Goal: Task Accomplishment & Management: Manage account settings

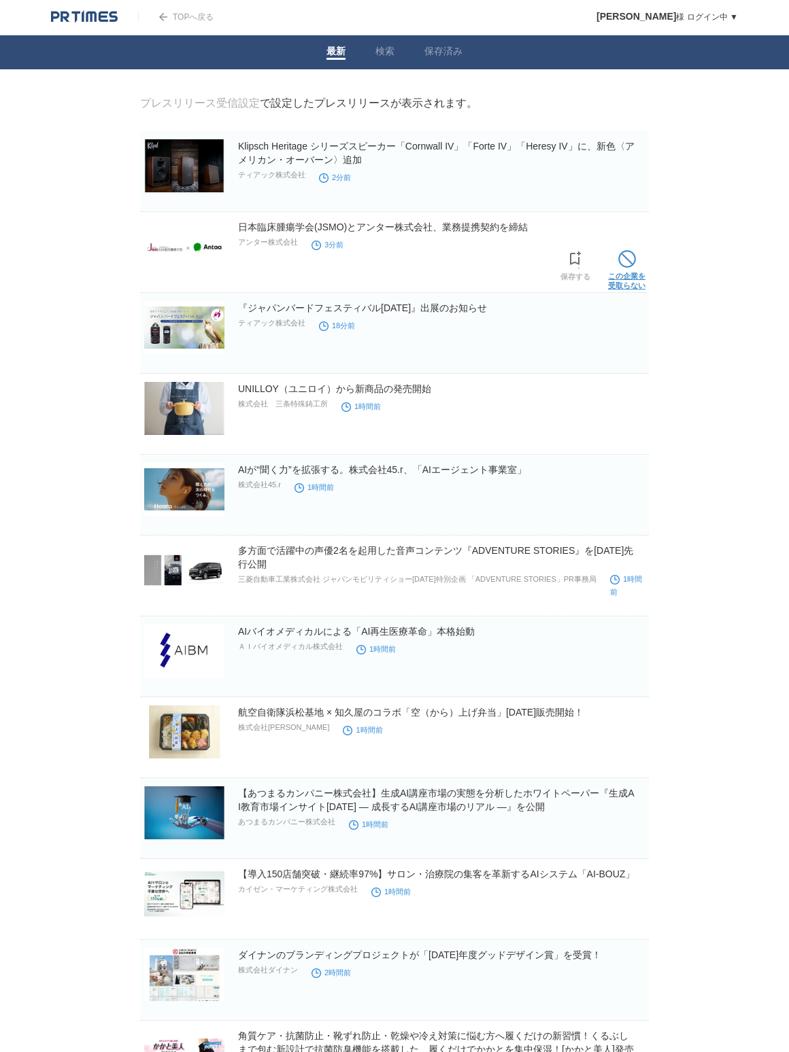
click at [631, 260] on span at bounding box center [627, 259] width 18 height 18
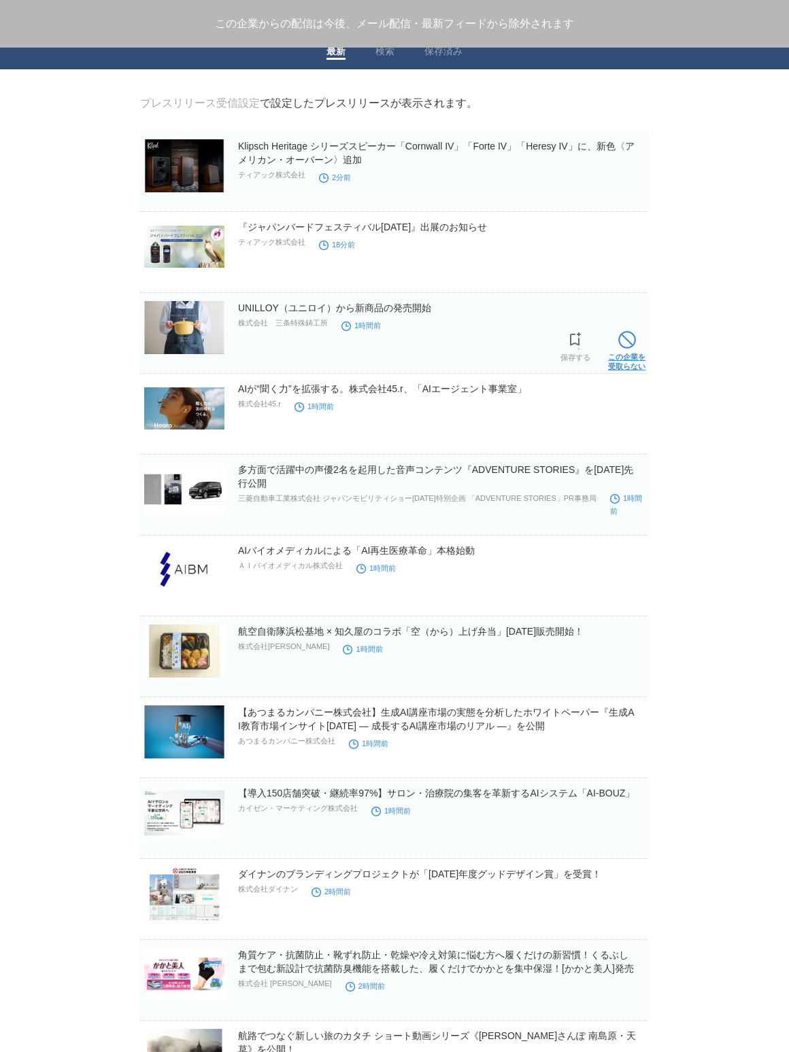
click at [616, 337] on link "この企業を 受取らない" at bounding box center [626, 350] width 37 height 44
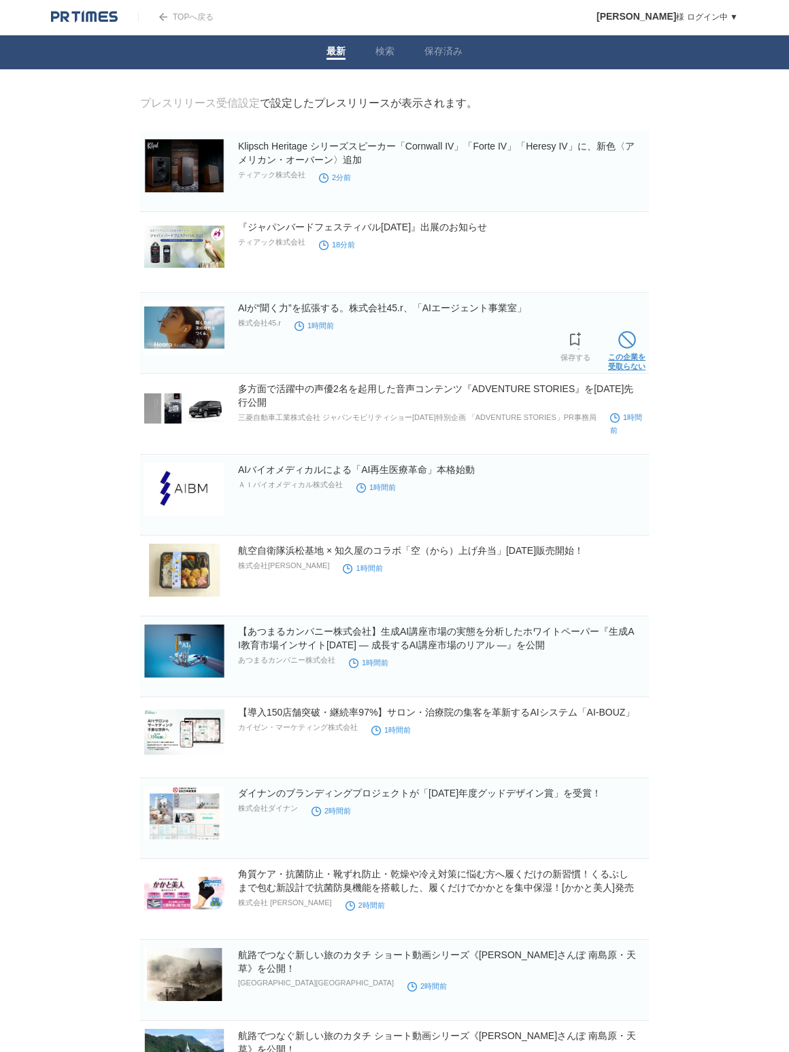
click at [619, 337] on span at bounding box center [627, 340] width 18 height 18
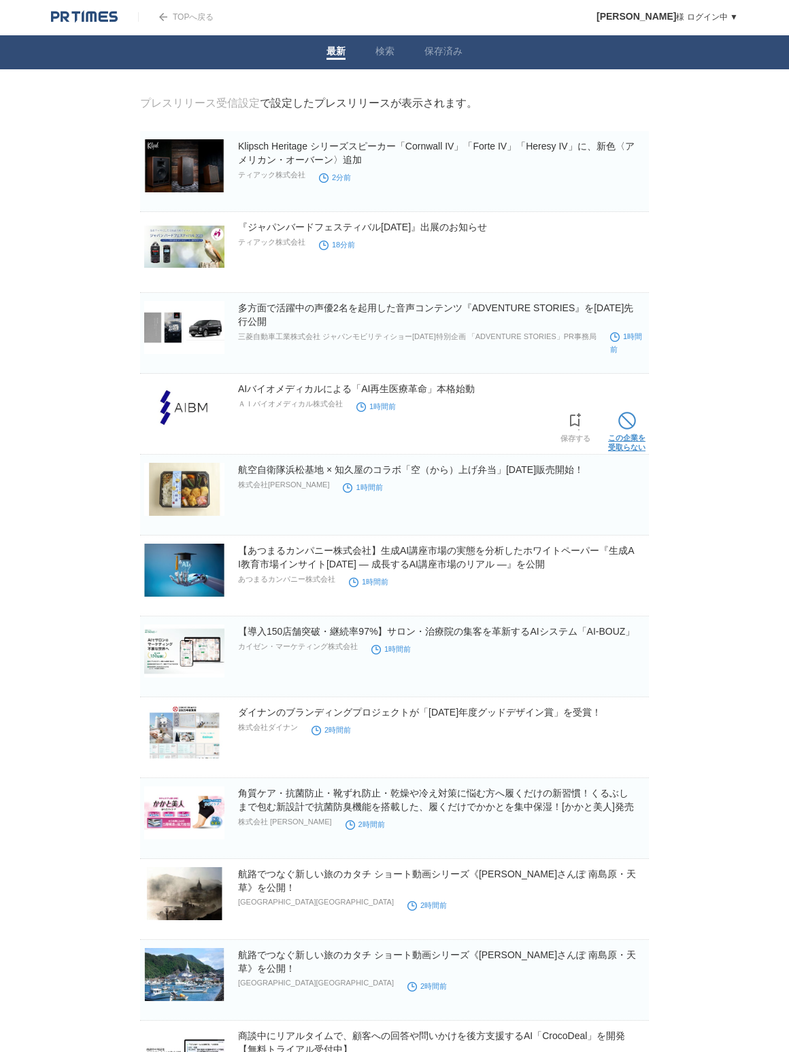
click at [630, 415] on span at bounding box center [627, 421] width 18 height 18
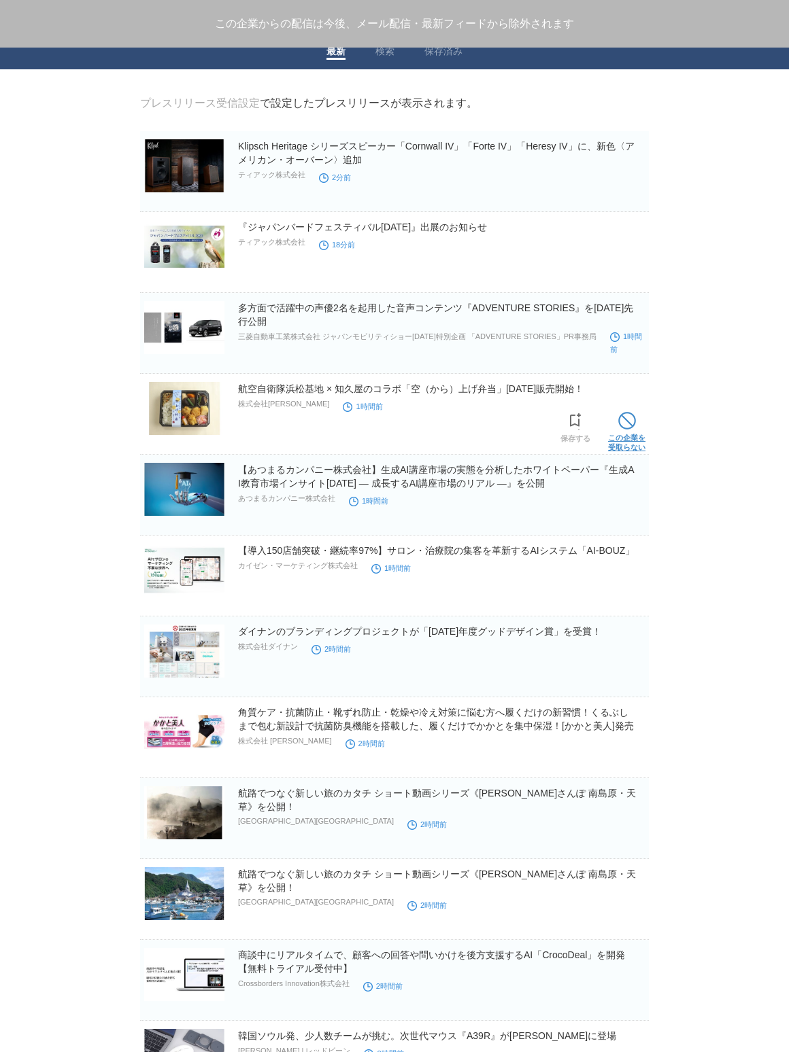
click at [628, 425] on span at bounding box center [627, 421] width 18 height 18
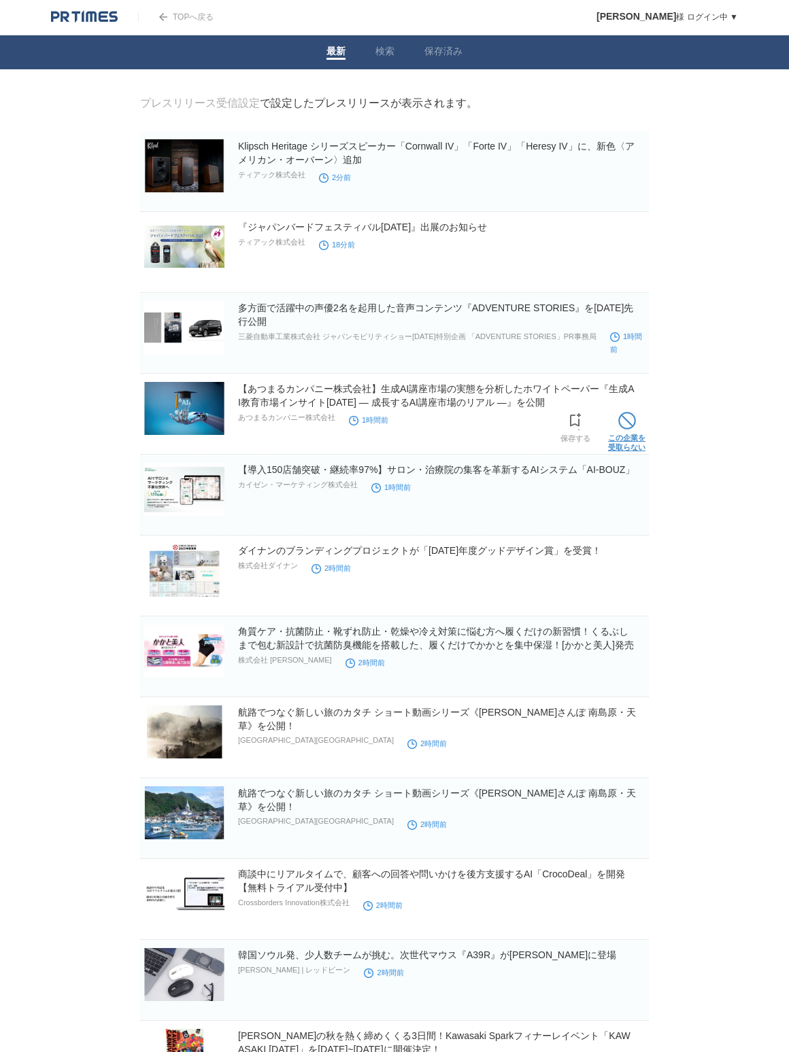
click at [630, 428] on span at bounding box center [627, 421] width 18 height 18
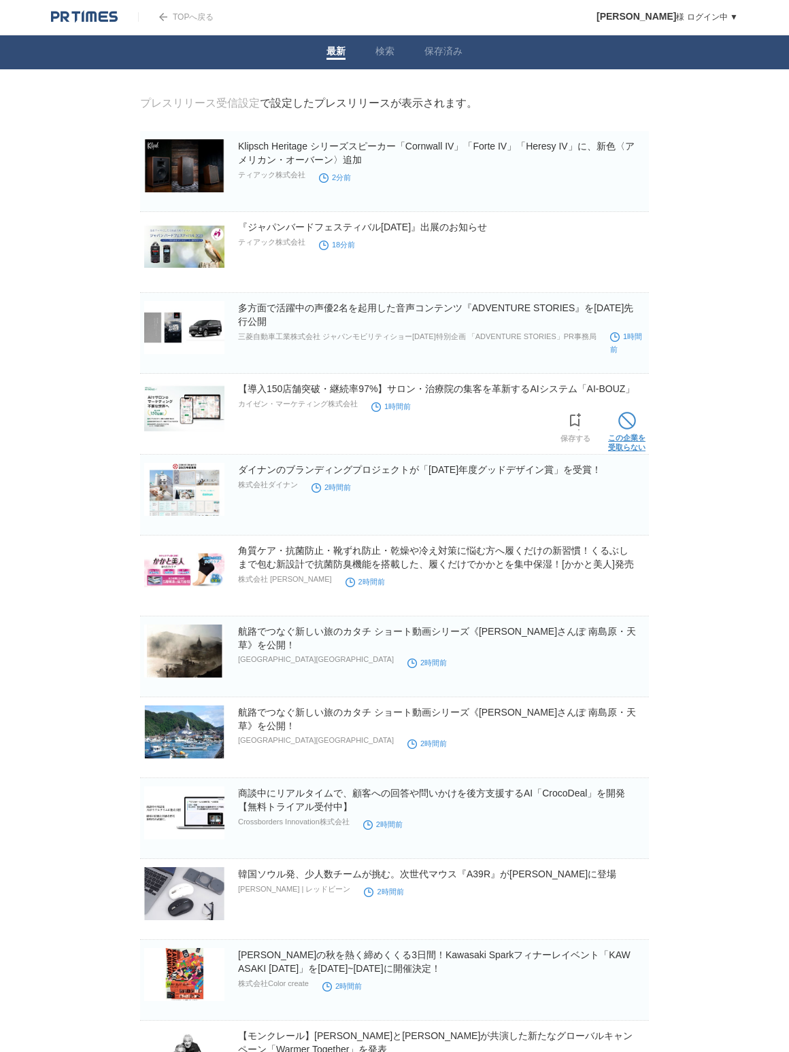
click at [632, 424] on span at bounding box center [627, 421] width 18 height 18
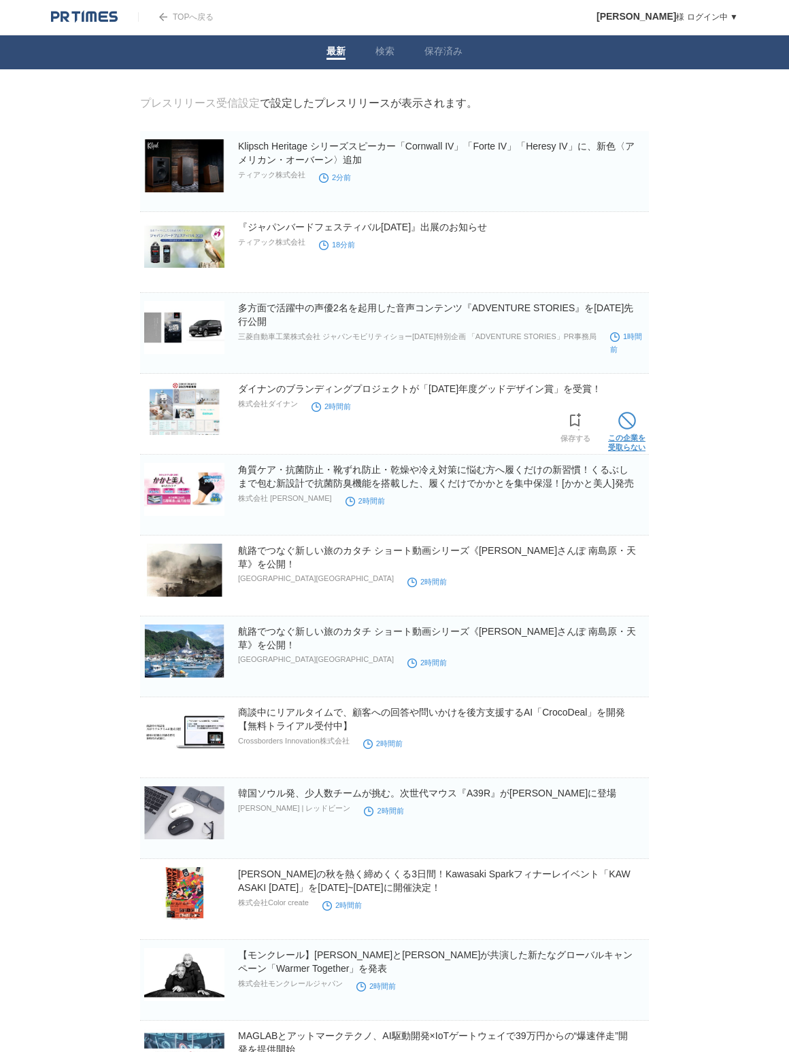
click at [630, 426] on span at bounding box center [627, 421] width 18 height 18
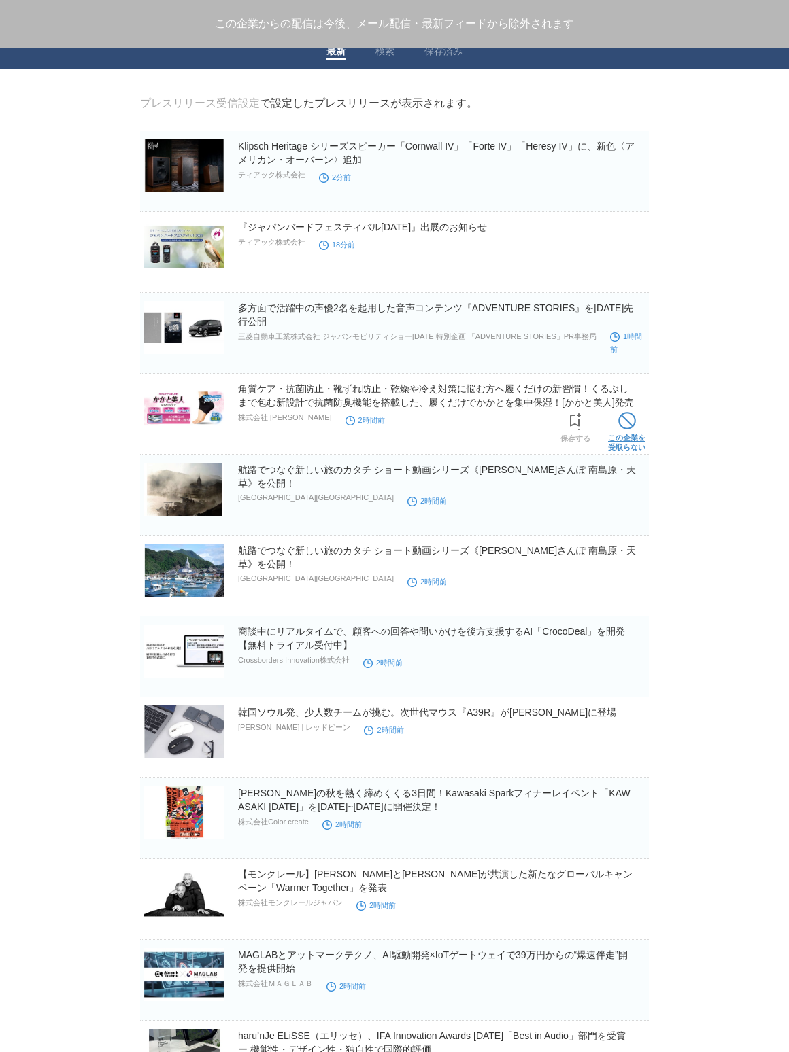
click at [630, 429] on span at bounding box center [627, 421] width 18 height 18
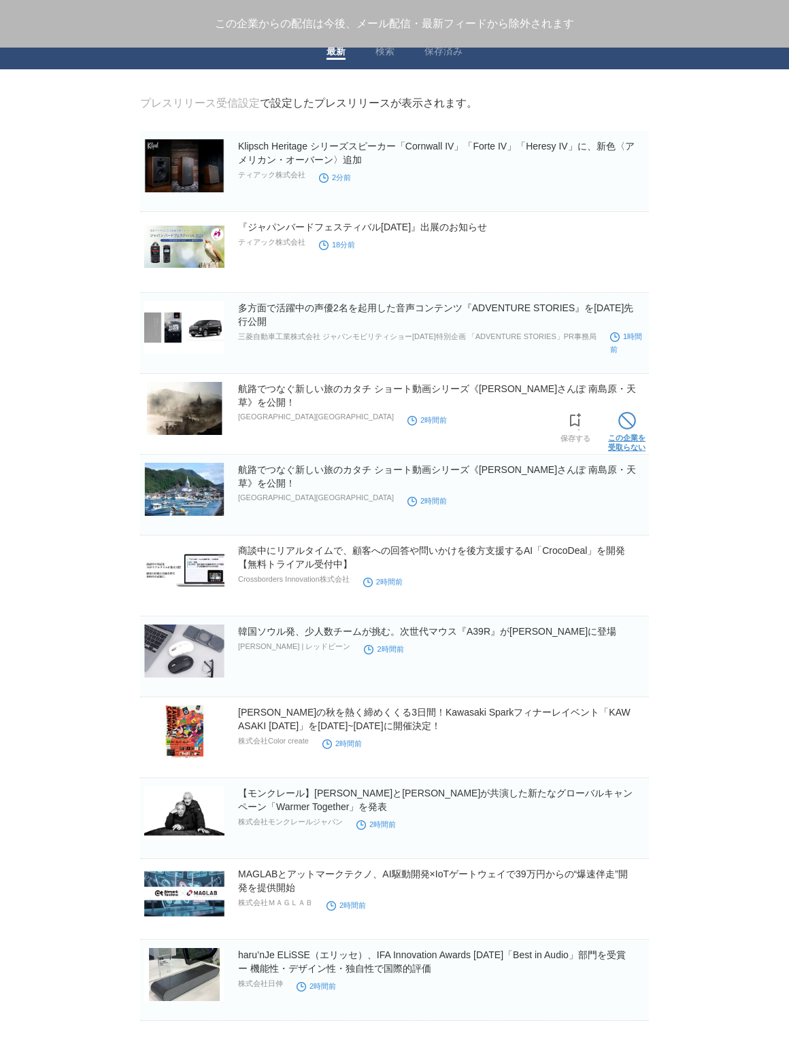
click at [633, 428] on span at bounding box center [627, 421] width 18 height 18
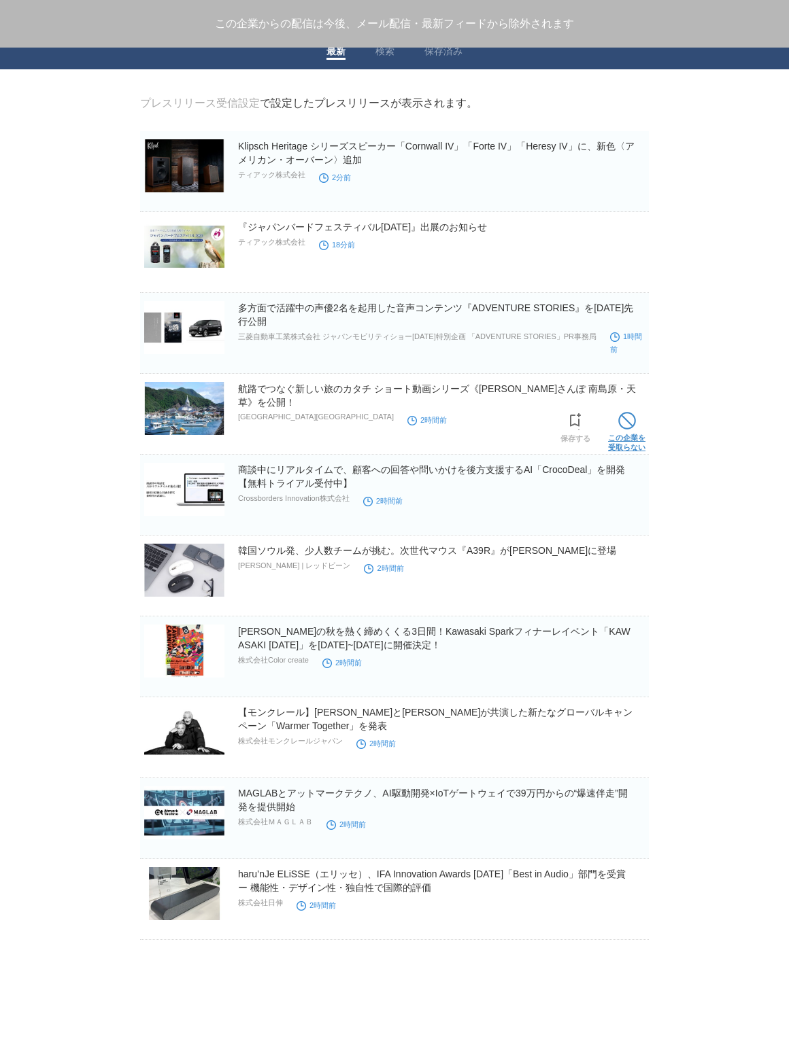
click at [636, 427] on link "この企業を 受取らない" at bounding box center [626, 431] width 37 height 44
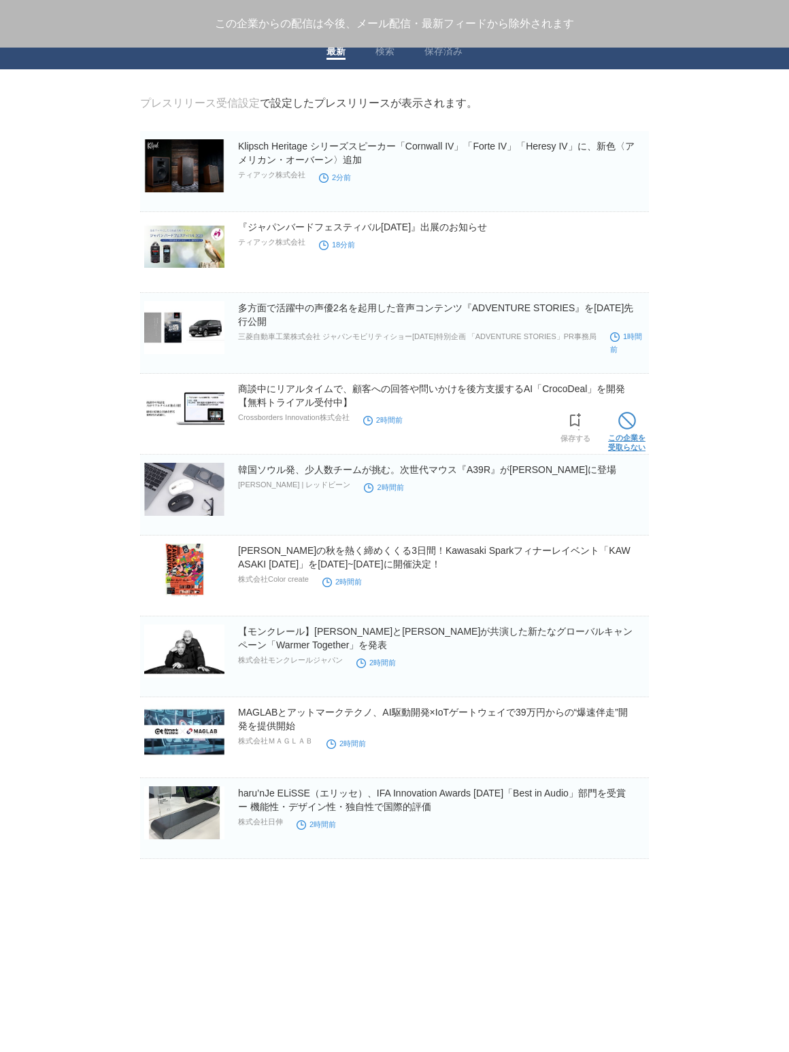
click at [637, 426] on link "この企業を 受取らない" at bounding box center [626, 431] width 37 height 44
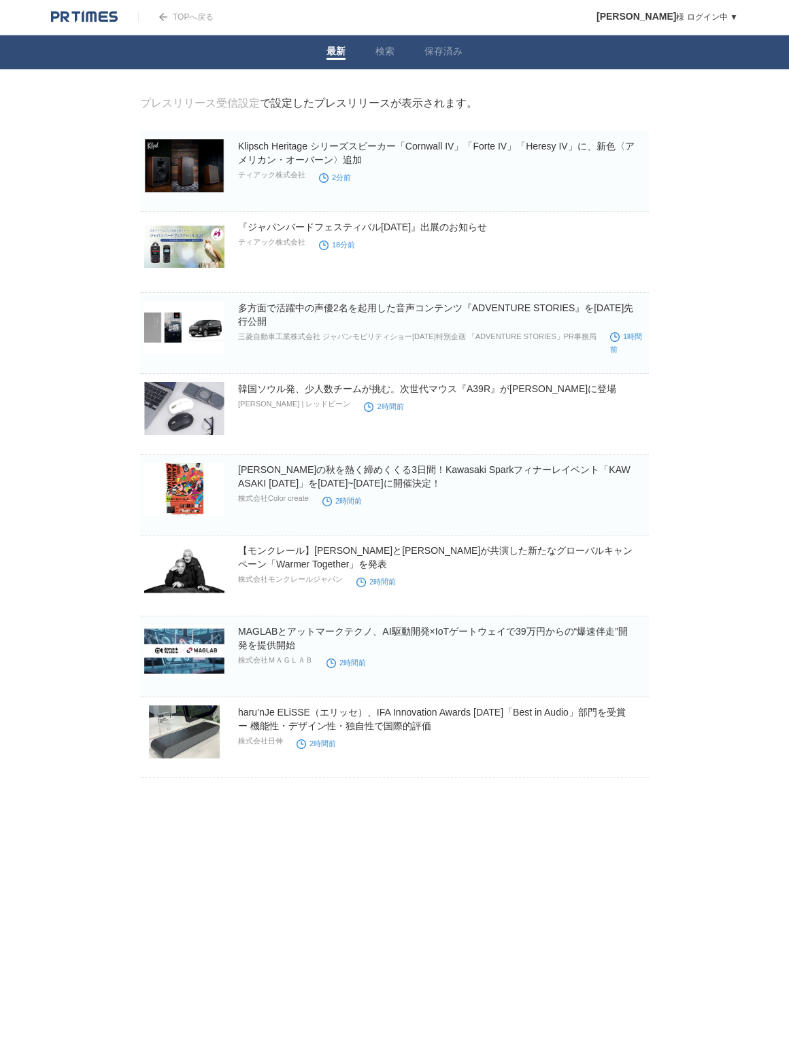
drag, startPoint x: 638, startPoint y: 424, endPoint x: 695, endPoint y: 420, distance: 57.3
click at [628, 502] on span at bounding box center [627, 502] width 18 height 18
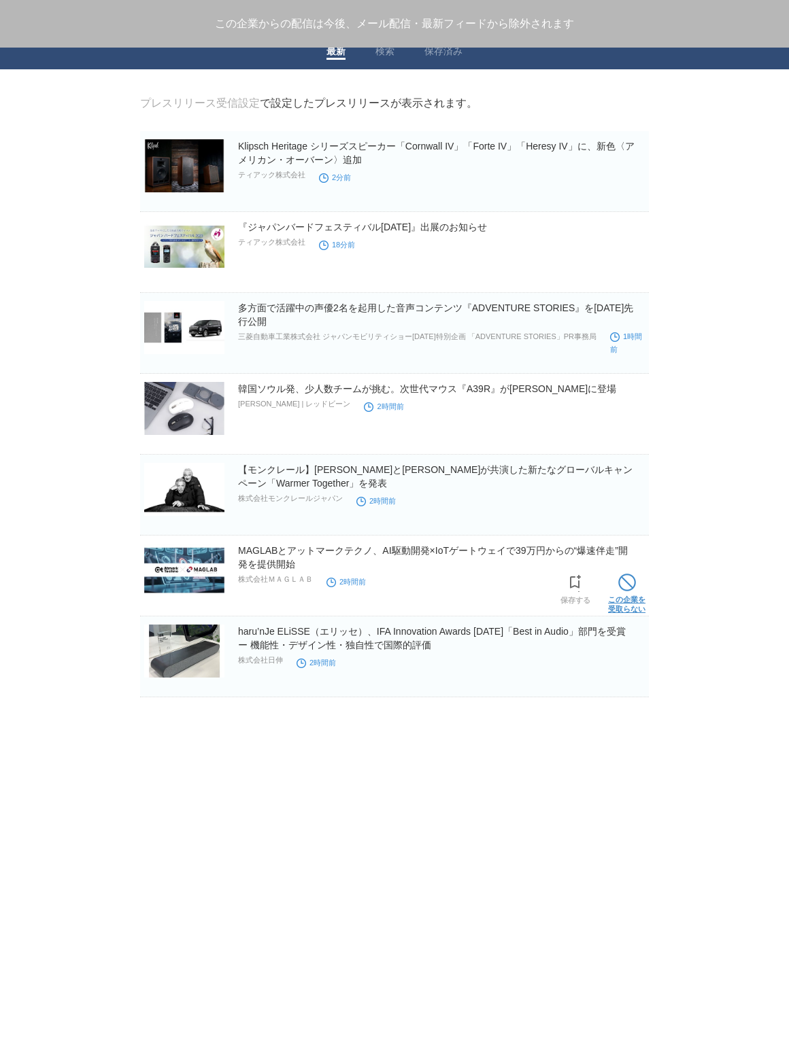
click at [631, 587] on span at bounding box center [627, 583] width 18 height 18
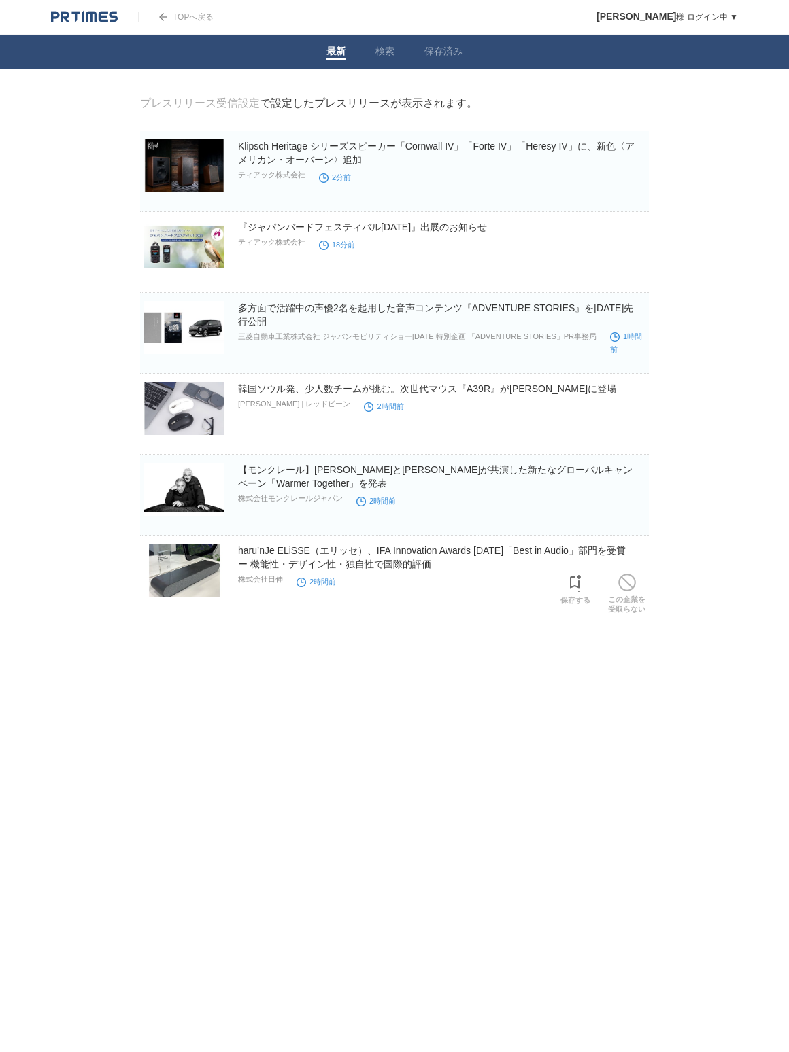
click at [631, 587] on section "haru’nJe ELiSSE（エリッセ）、IFA Innovation Awards 2025「Best in Audio」部門を受賞 ー 機能性・デザイン…" at bounding box center [394, 580] width 509 height 73
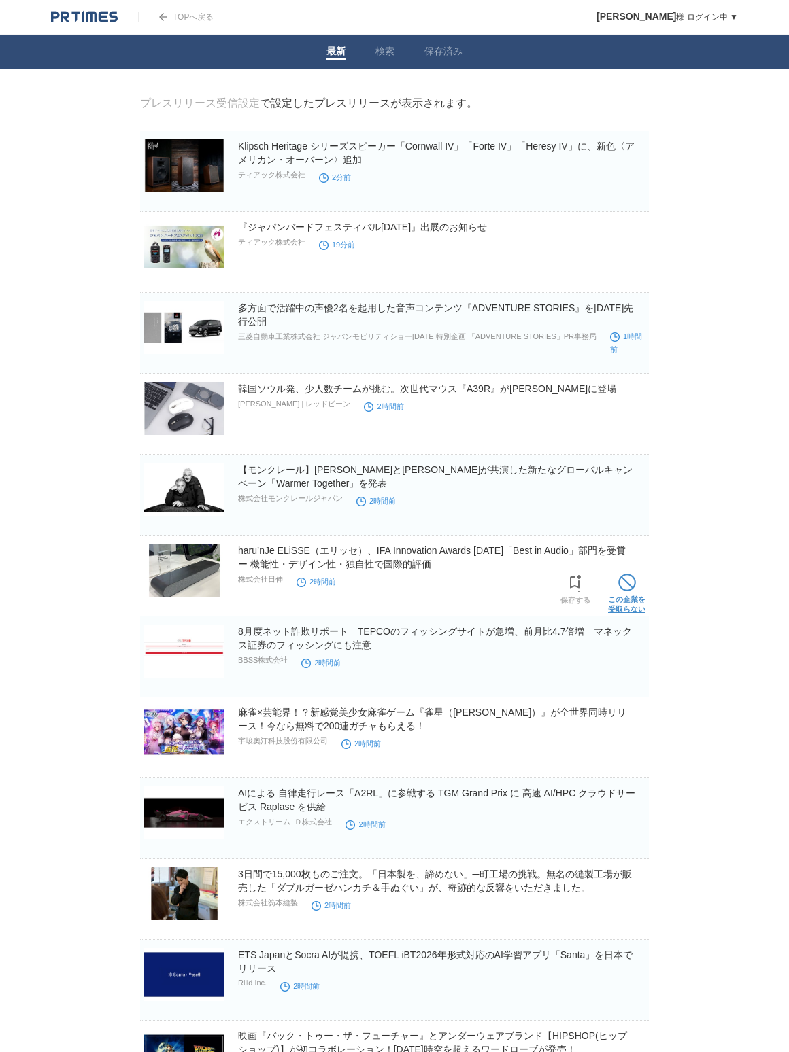
click at [631, 581] on span at bounding box center [627, 583] width 18 height 18
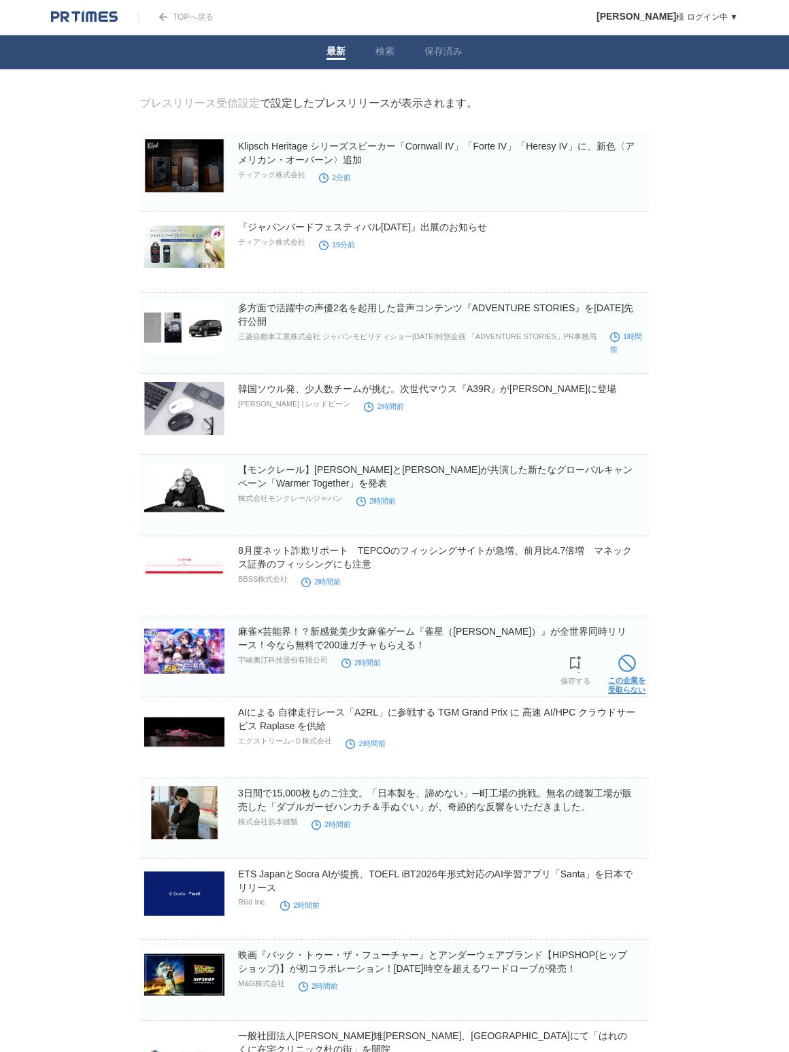
click at [629, 665] on span at bounding box center [627, 664] width 18 height 18
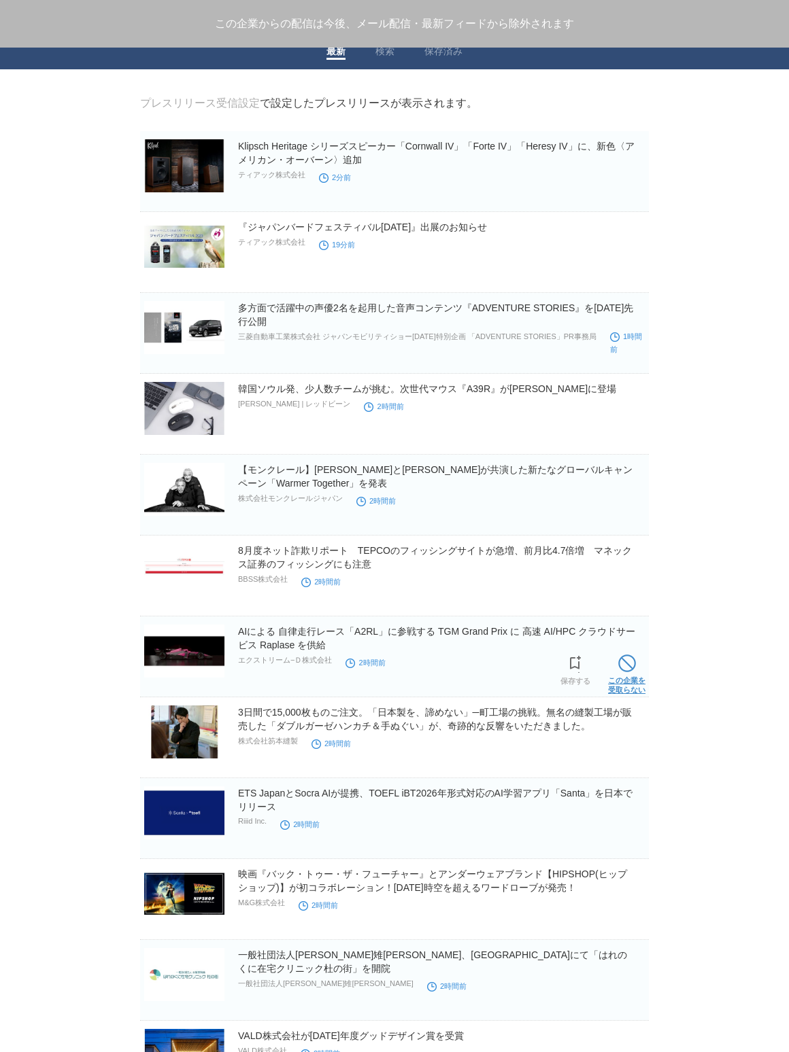
click at [631, 671] on span at bounding box center [627, 664] width 18 height 18
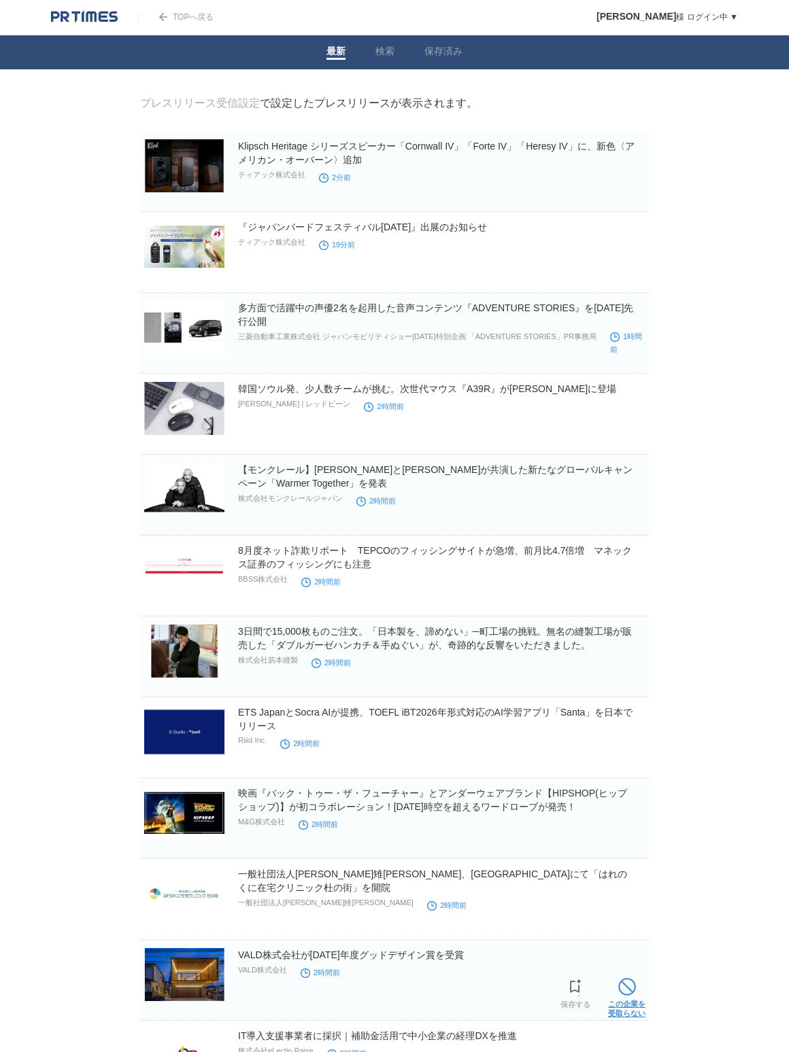
click at [633, 989] on span at bounding box center [627, 987] width 18 height 18
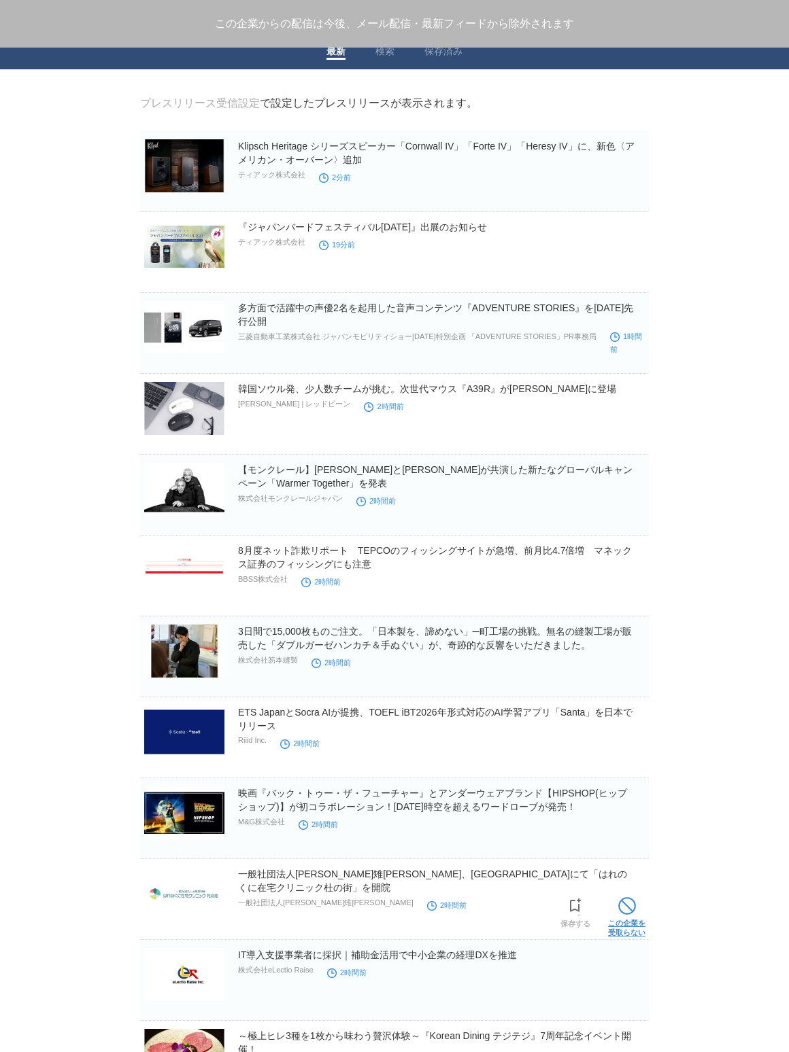
click at [633, 915] on span at bounding box center [627, 906] width 18 height 18
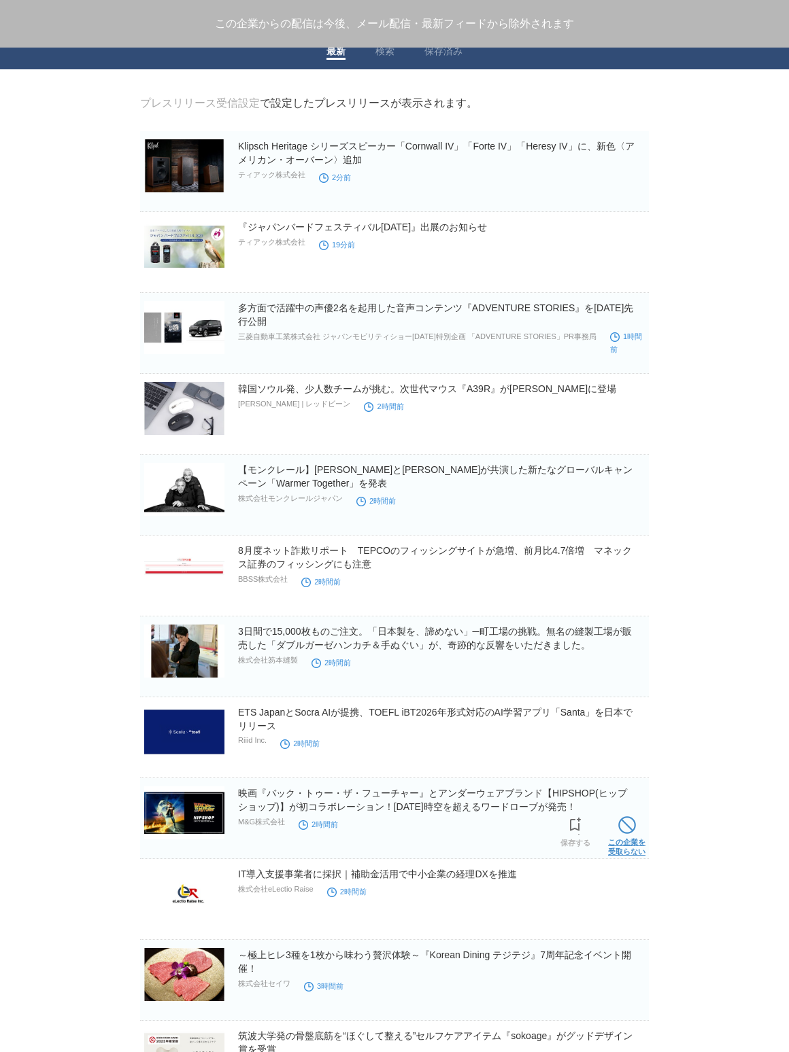
click at [624, 851] on link "この企業を 受取らない" at bounding box center [626, 835] width 37 height 44
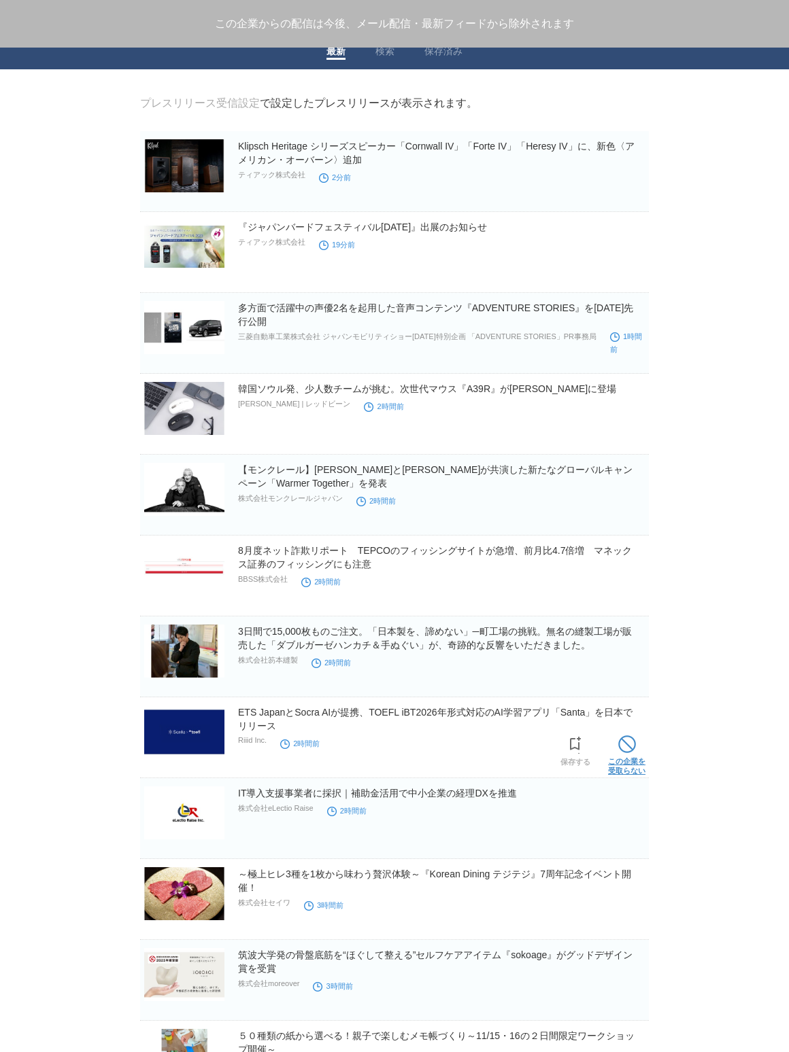
click at [622, 744] on span at bounding box center [627, 745] width 18 height 18
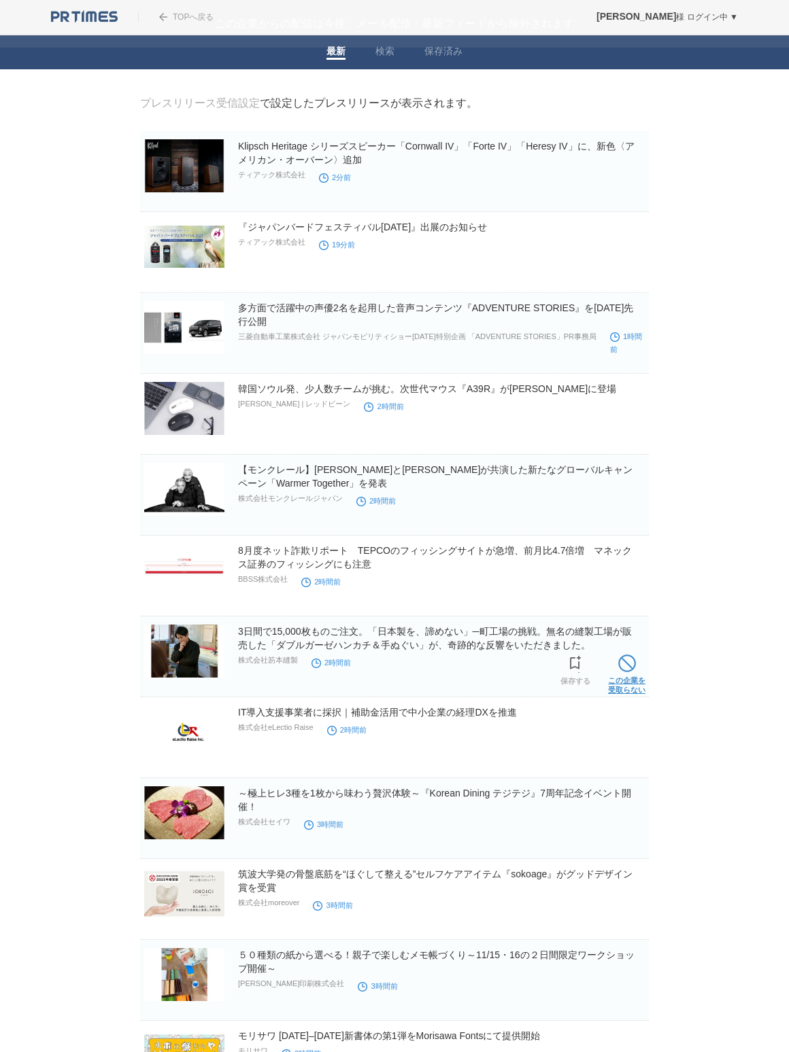
click at [618, 676] on link "この企業を 受取らない" at bounding box center [626, 673] width 37 height 44
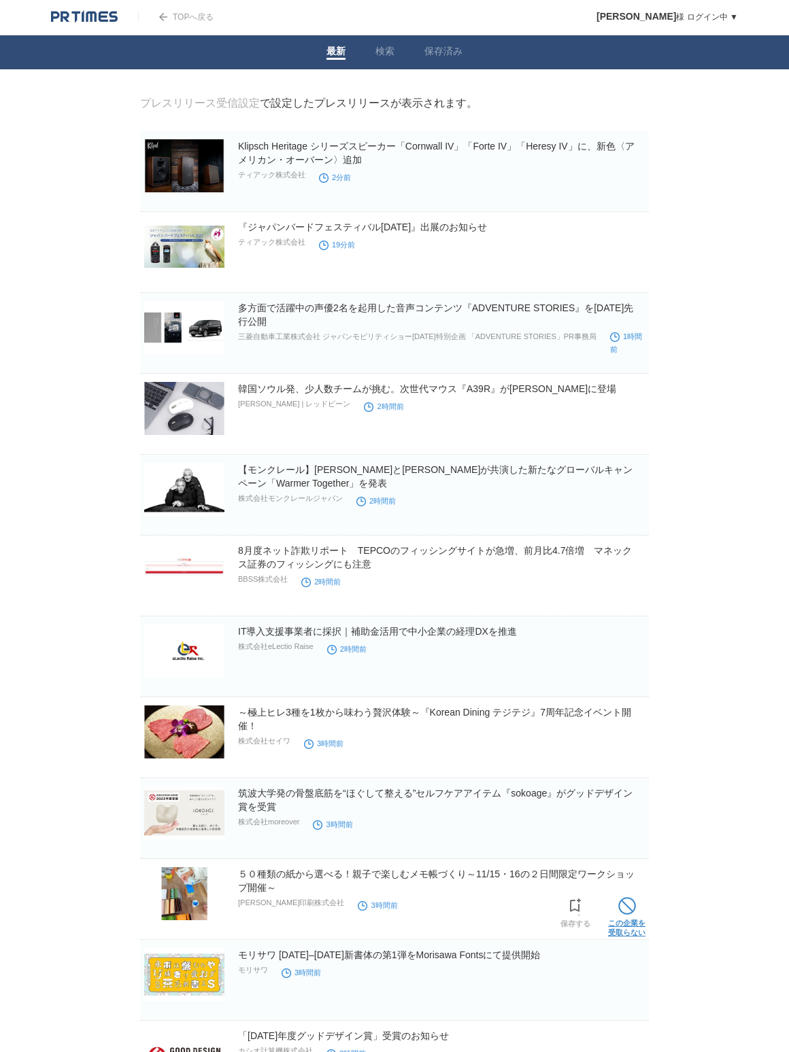
click at [623, 917] on link "この企業を 受取らない" at bounding box center [626, 916] width 37 height 44
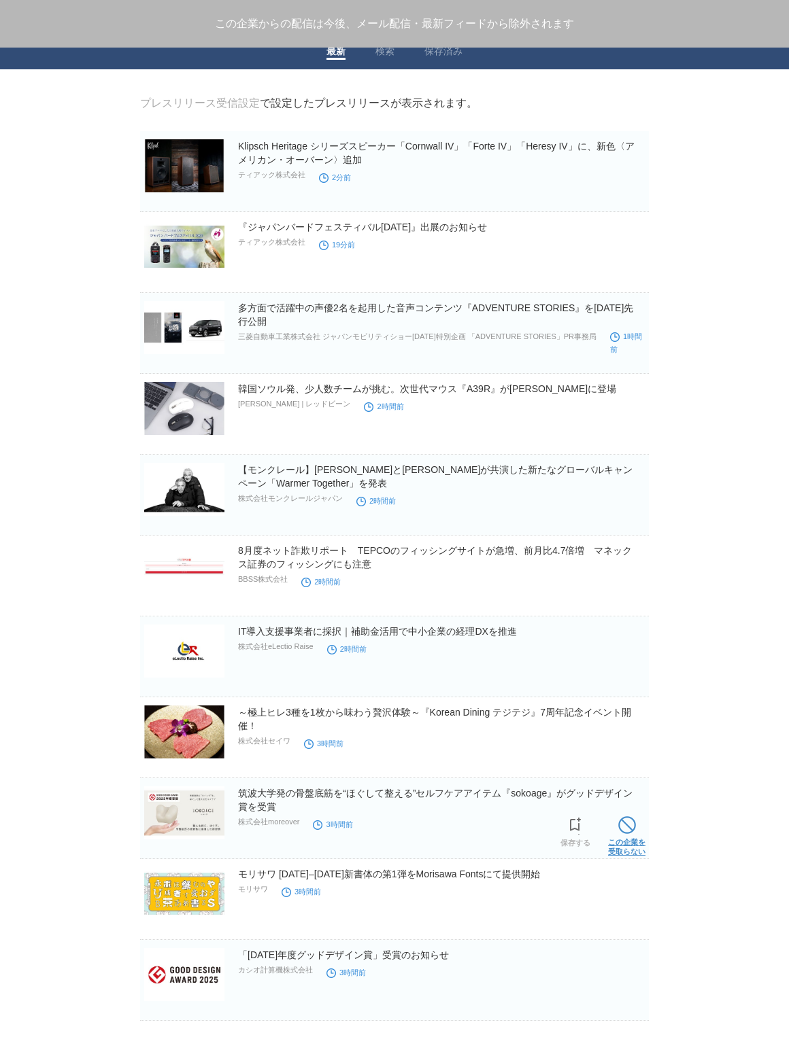
click at [630, 827] on span at bounding box center [627, 826] width 18 height 18
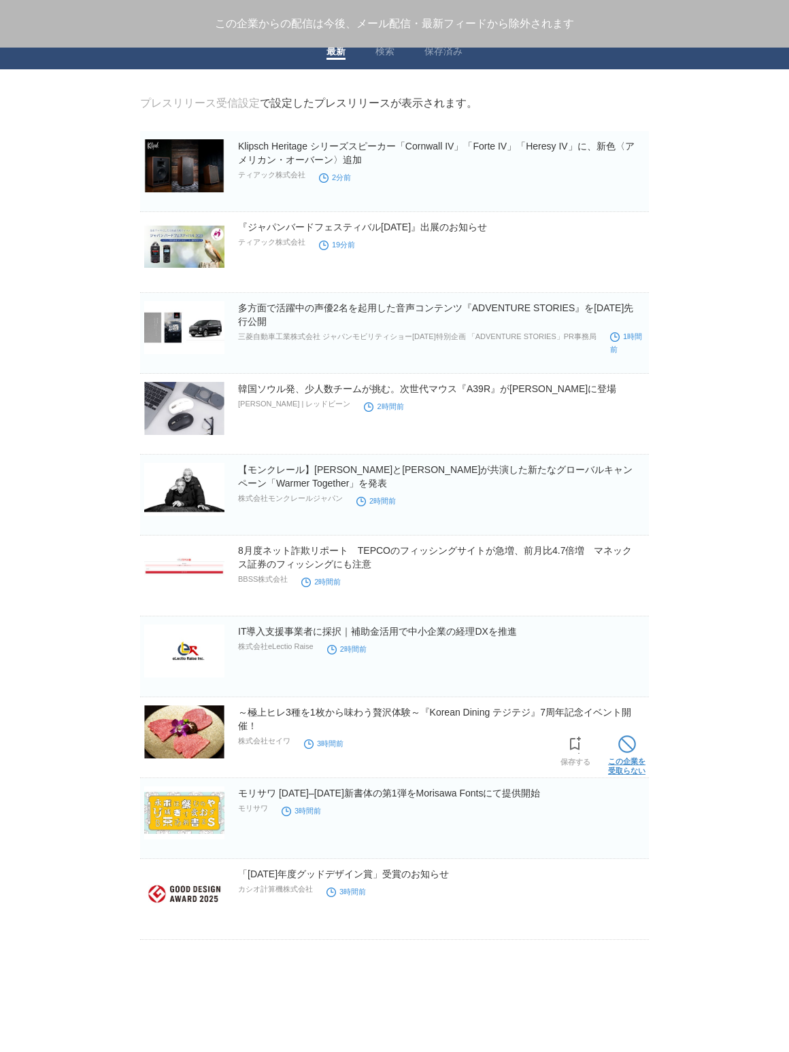
click at [630, 757] on link "この企業を 受取らない" at bounding box center [626, 754] width 37 height 44
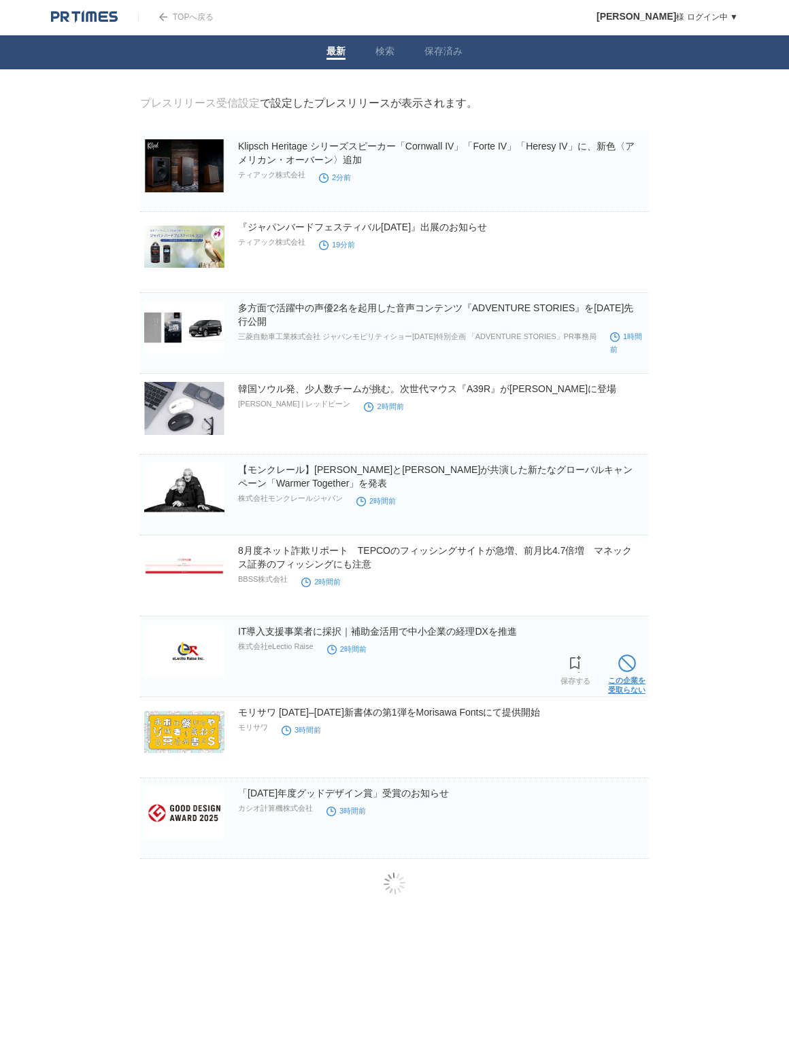
click at [627, 681] on link "この企業を 受取らない" at bounding box center [626, 673] width 37 height 44
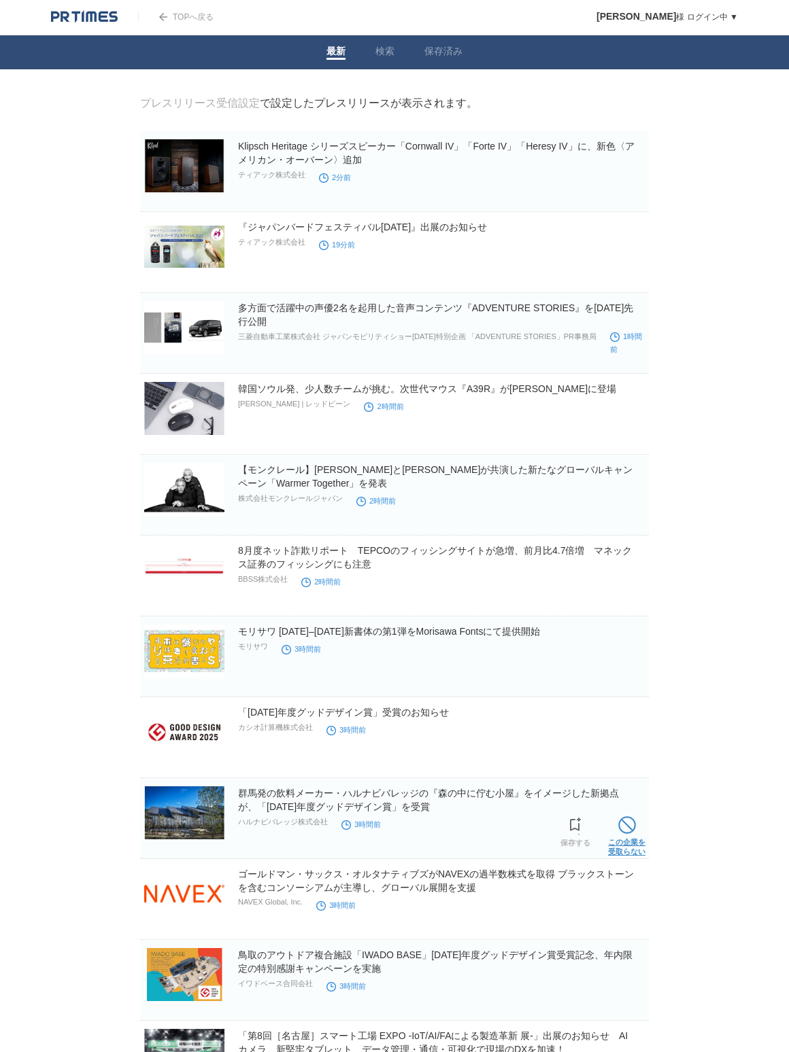
click at [618, 831] on span at bounding box center [627, 826] width 18 height 18
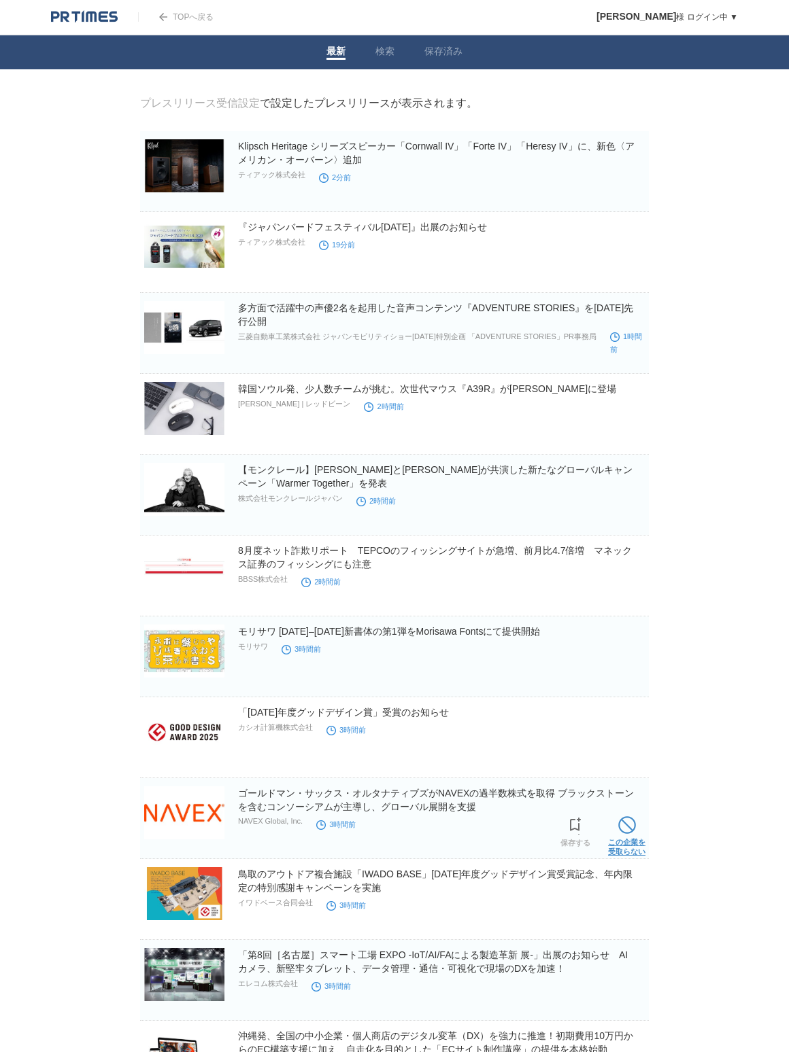
click at [622, 831] on span at bounding box center [627, 826] width 18 height 18
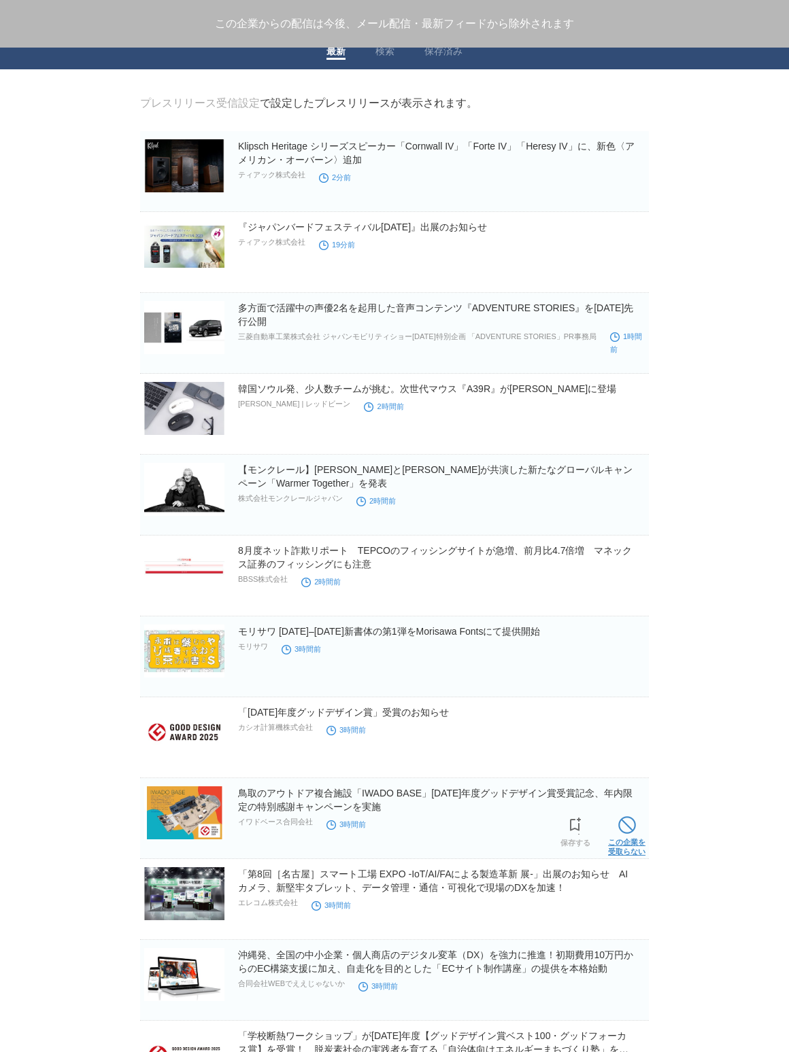
click at [626, 831] on span at bounding box center [627, 826] width 18 height 18
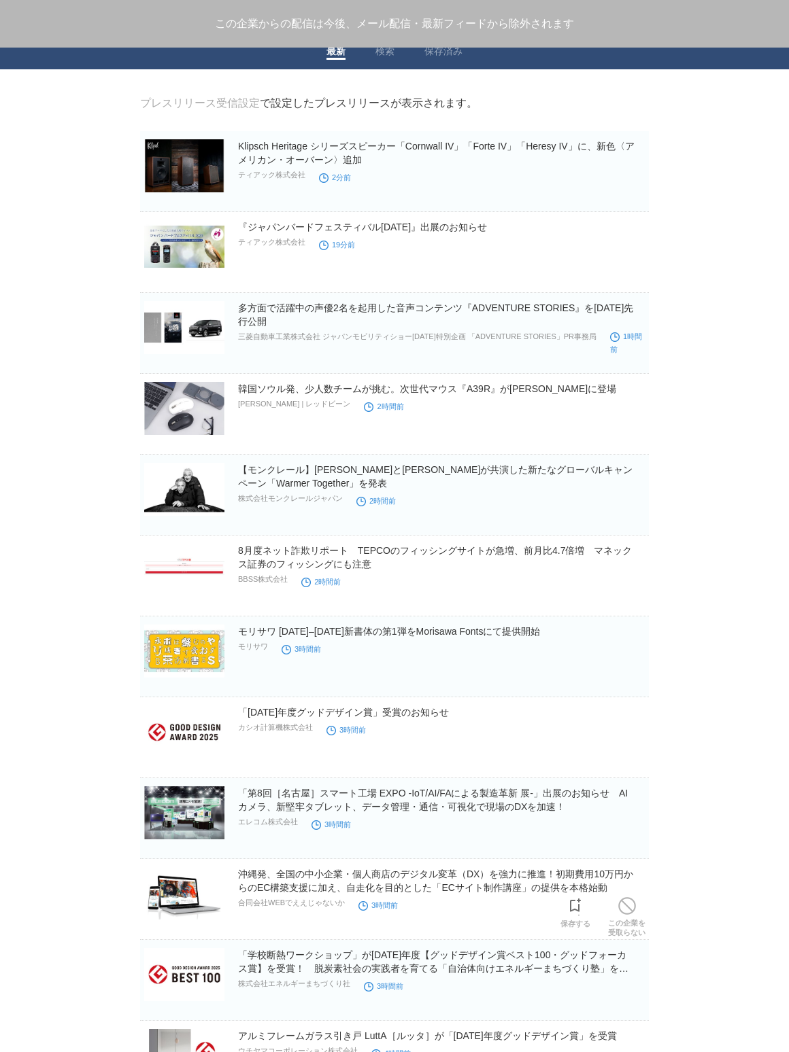
click at [618, 912] on span at bounding box center [627, 906] width 18 height 18
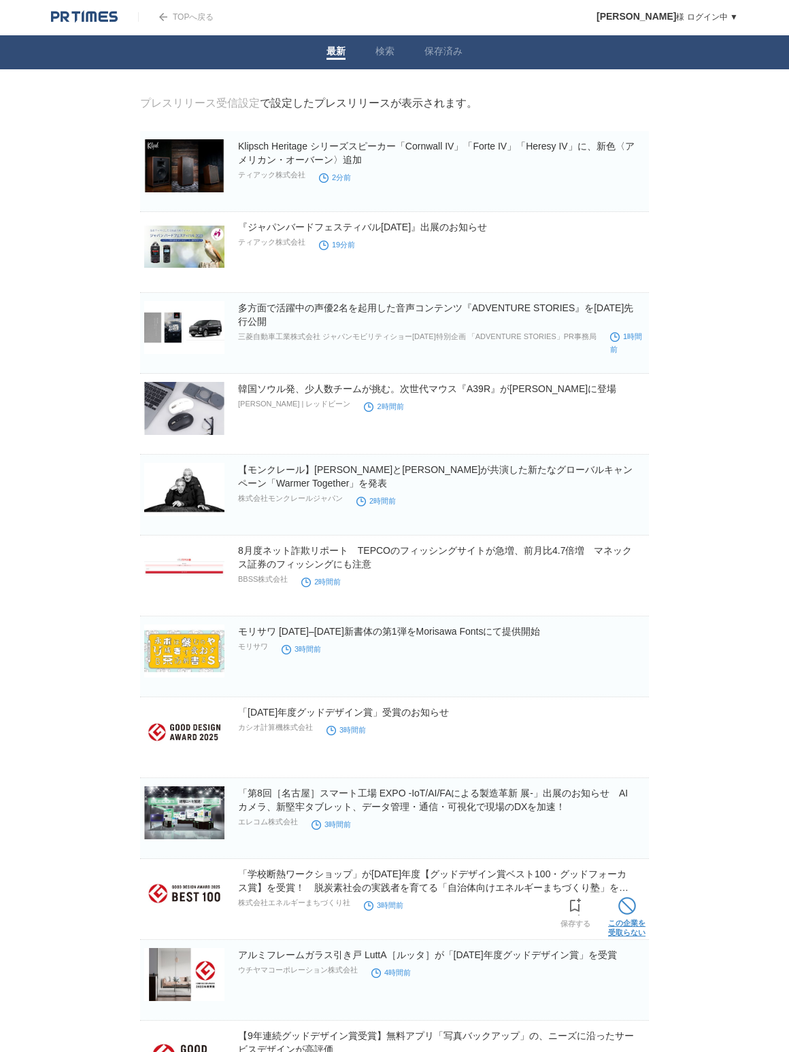
click at [623, 910] on span at bounding box center [627, 906] width 18 height 18
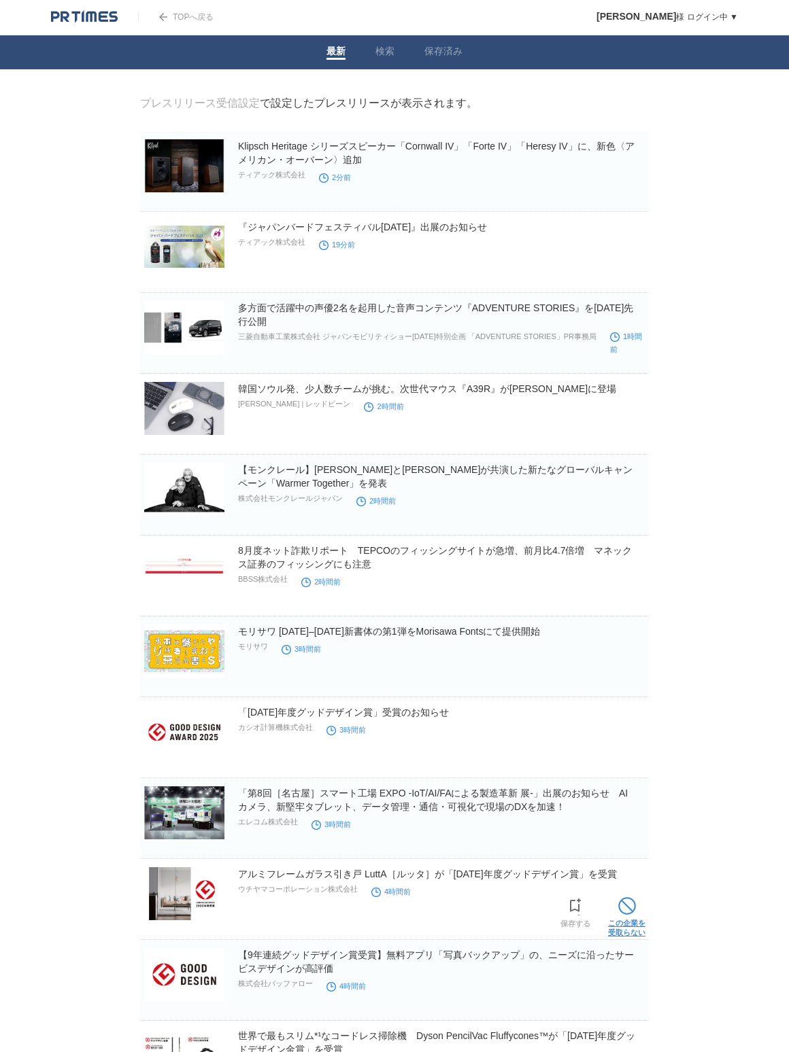
click at [627, 912] on span at bounding box center [627, 906] width 18 height 18
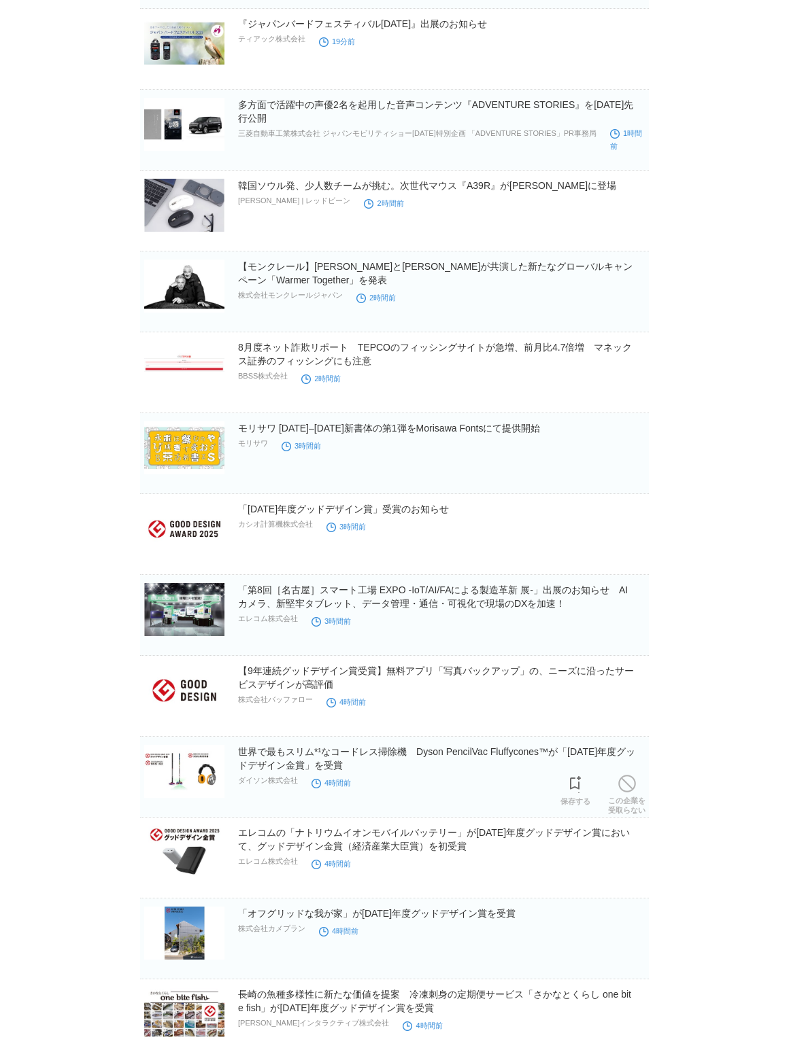
scroll to position [205, 0]
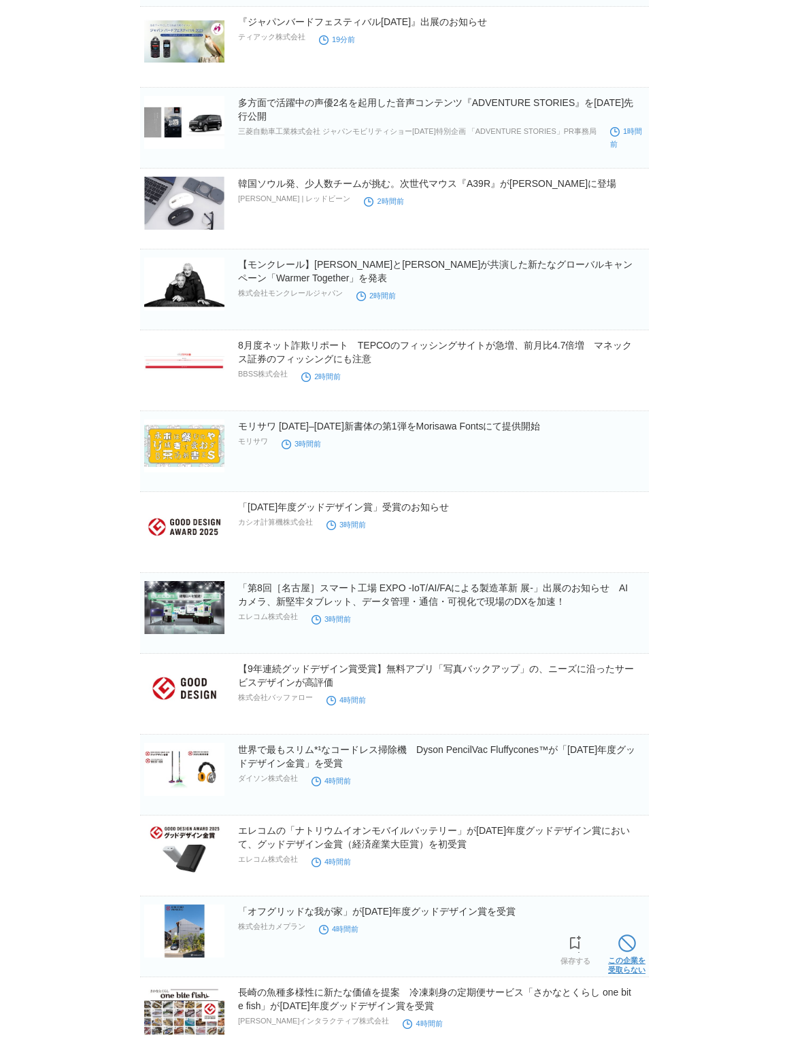
click at [622, 944] on span at bounding box center [627, 944] width 18 height 18
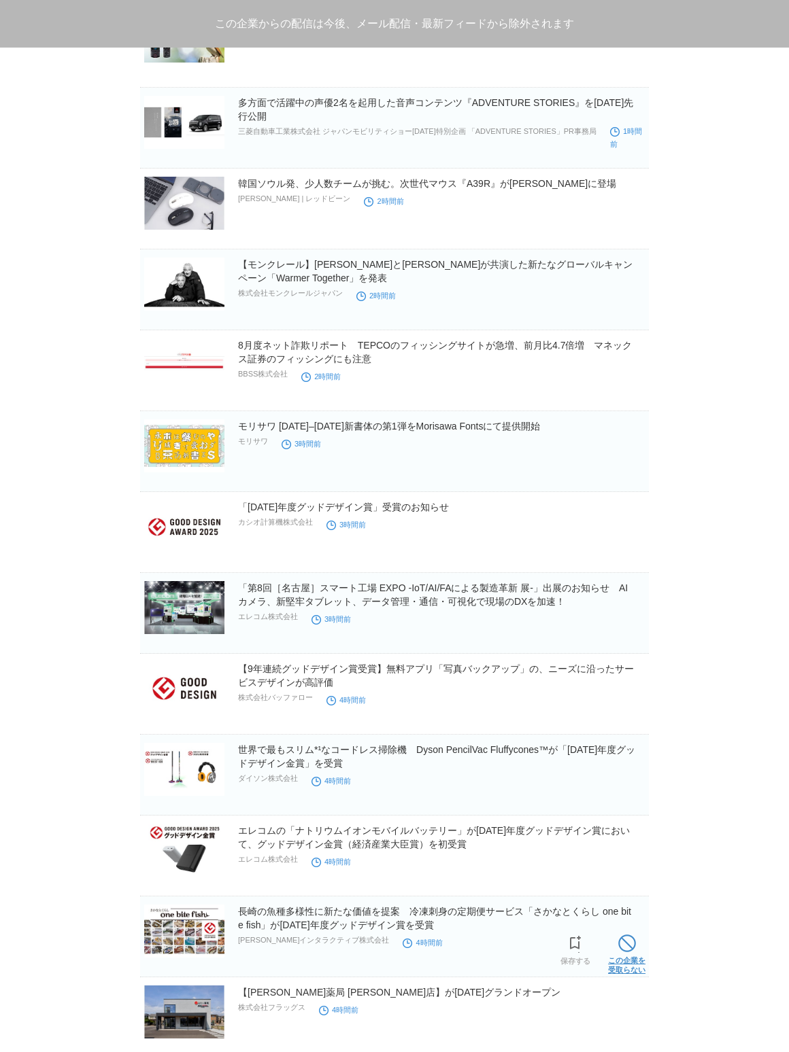
click at [627, 945] on span at bounding box center [627, 944] width 18 height 18
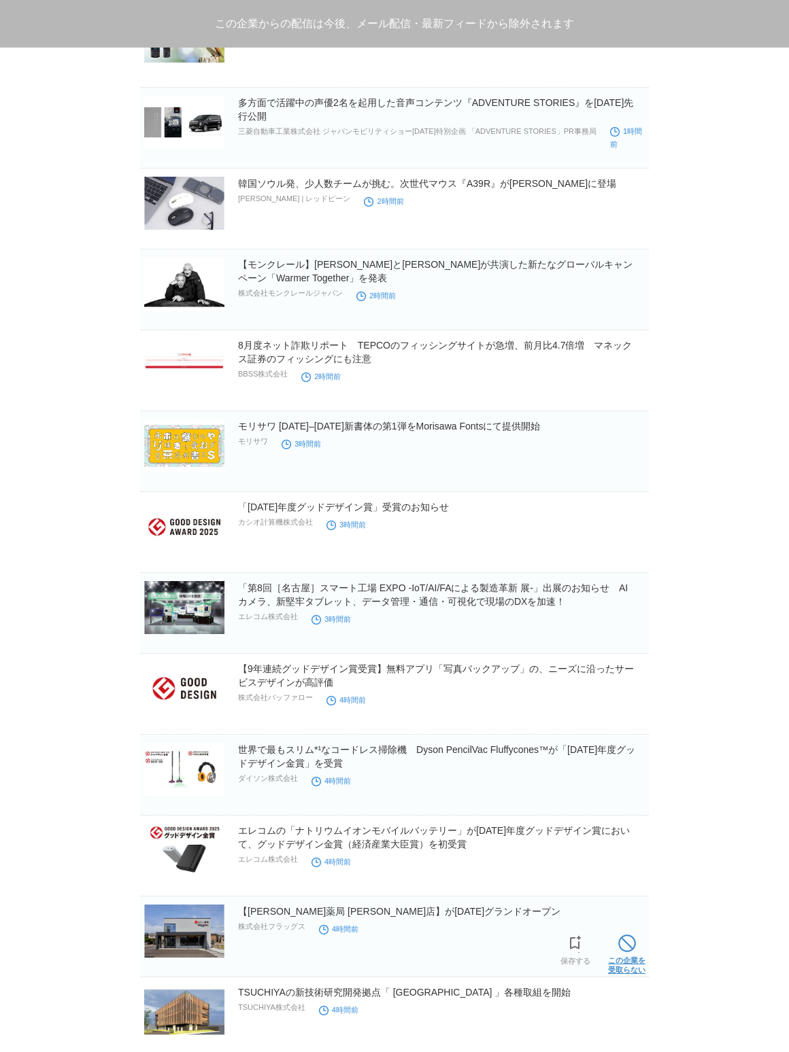
click at [630, 945] on span at bounding box center [627, 944] width 18 height 18
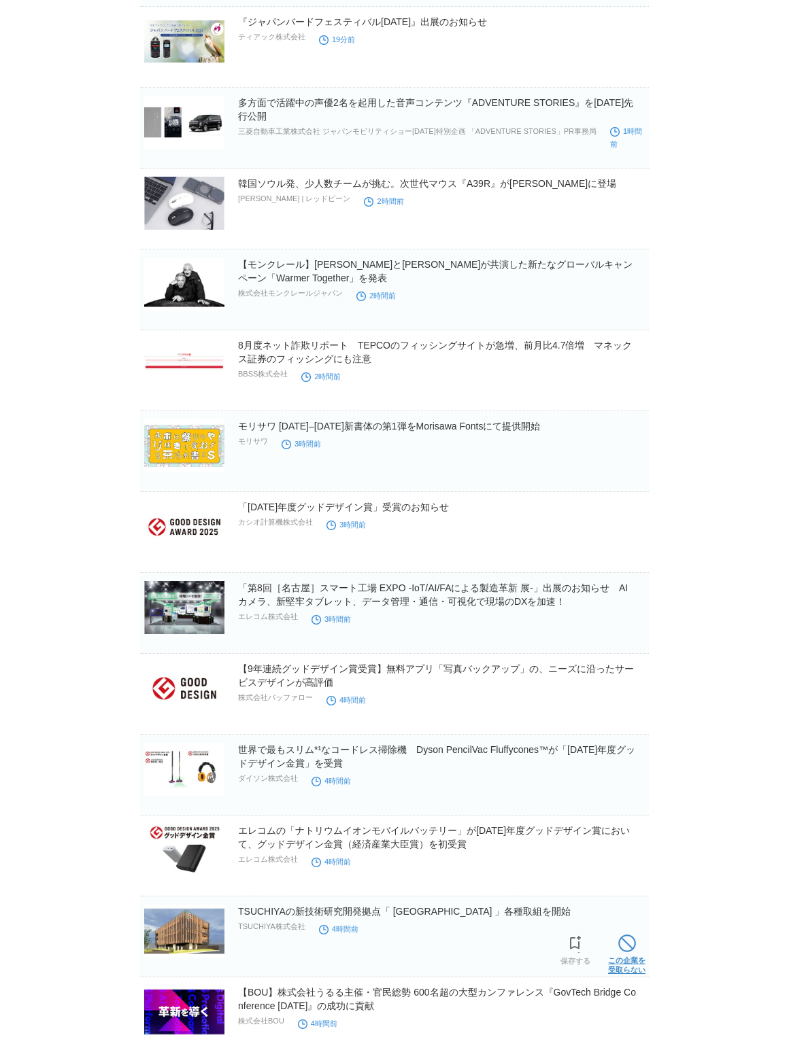
click at [624, 947] on span at bounding box center [627, 944] width 18 height 18
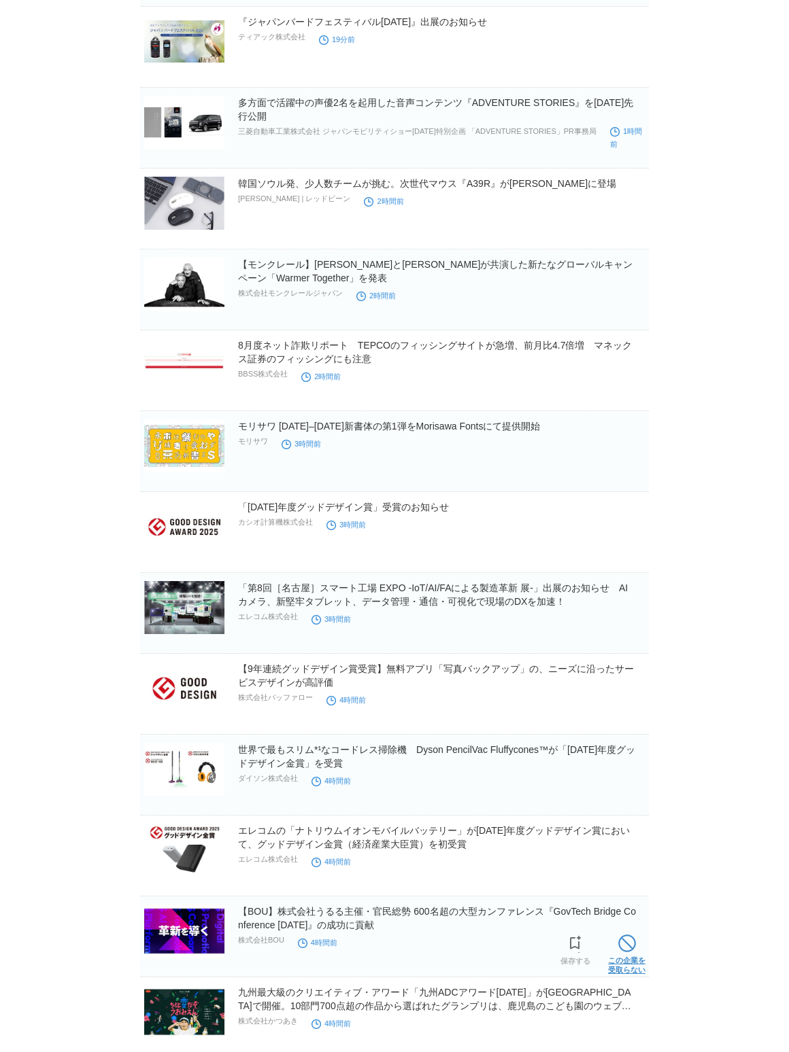
click at [622, 947] on span at bounding box center [627, 944] width 18 height 18
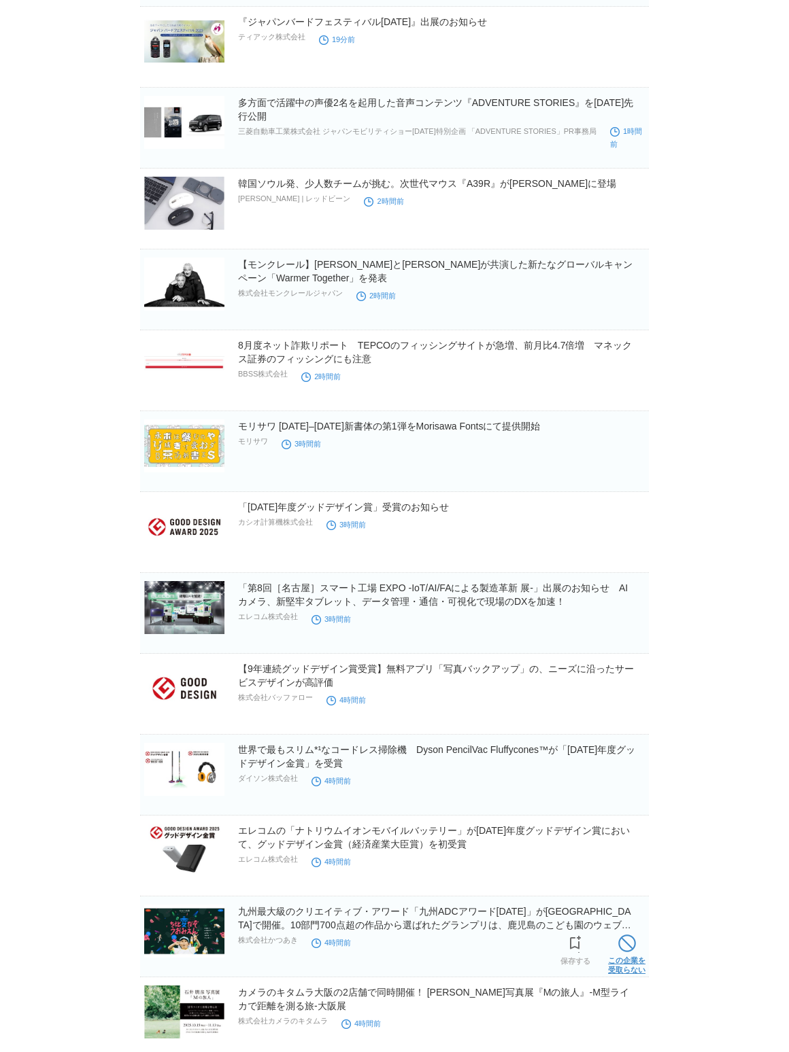
click at [623, 946] on span at bounding box center [627, 944] width 18 height 18
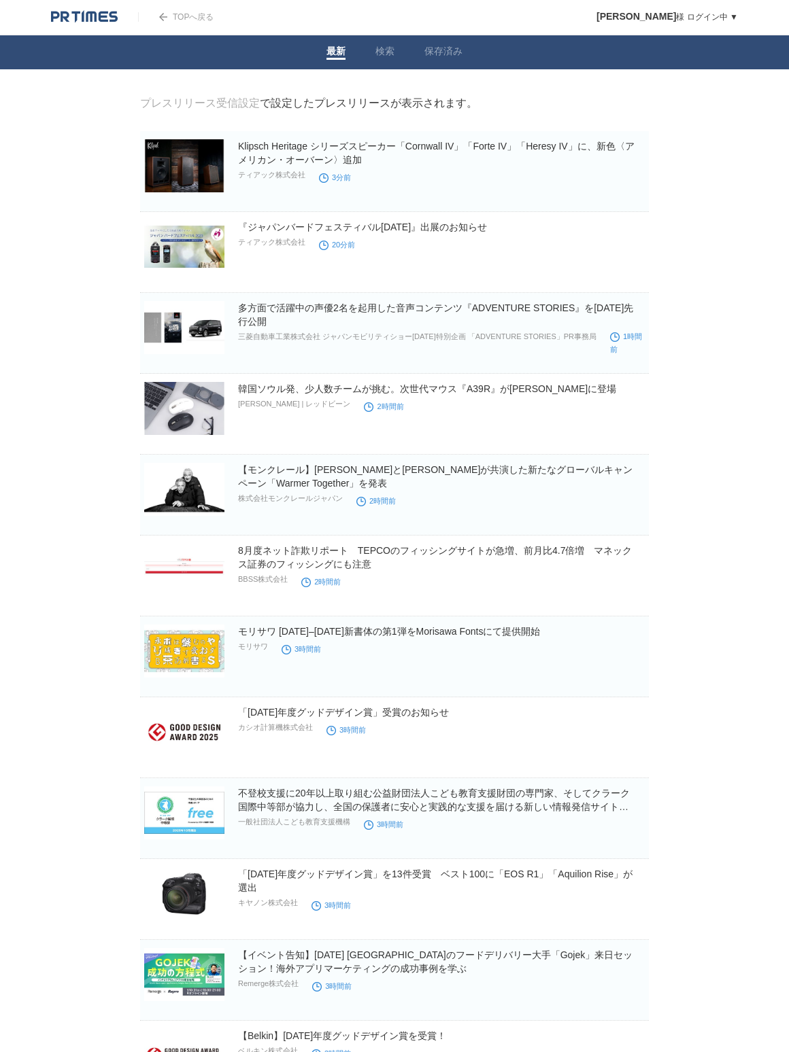
scroll to position [205, 0]
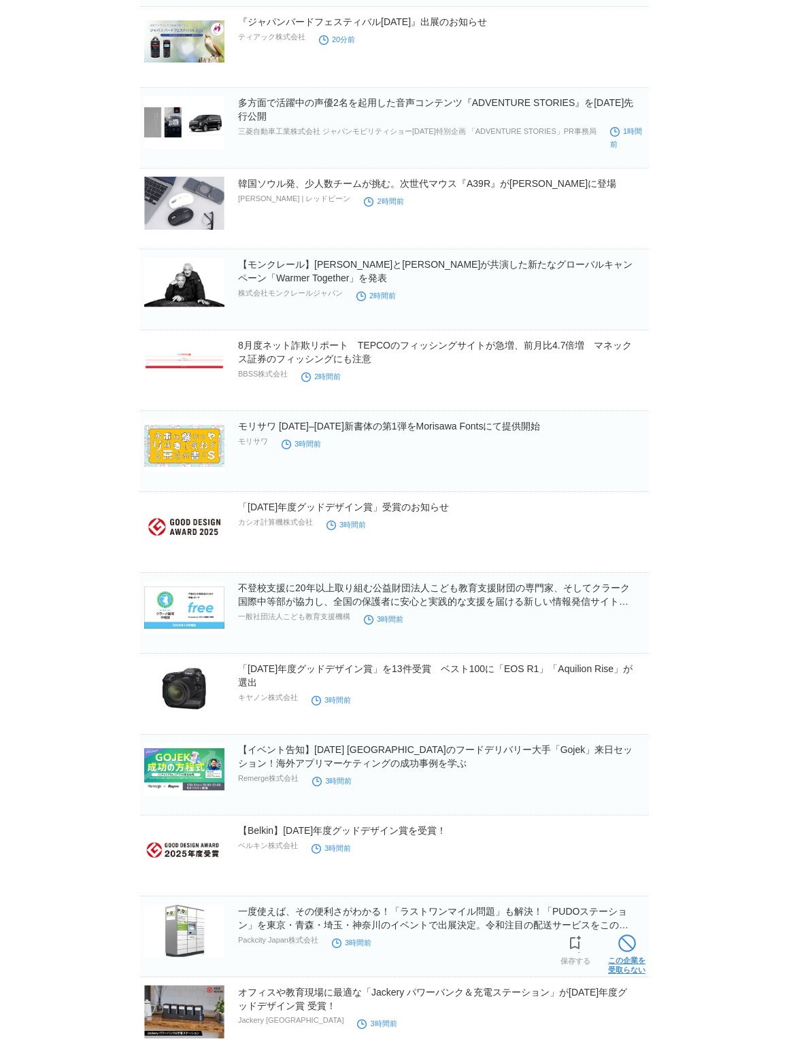
click at [627, 955] on link "この企業を 受取らない" at bounding box center [626, 953] width 37 height 44
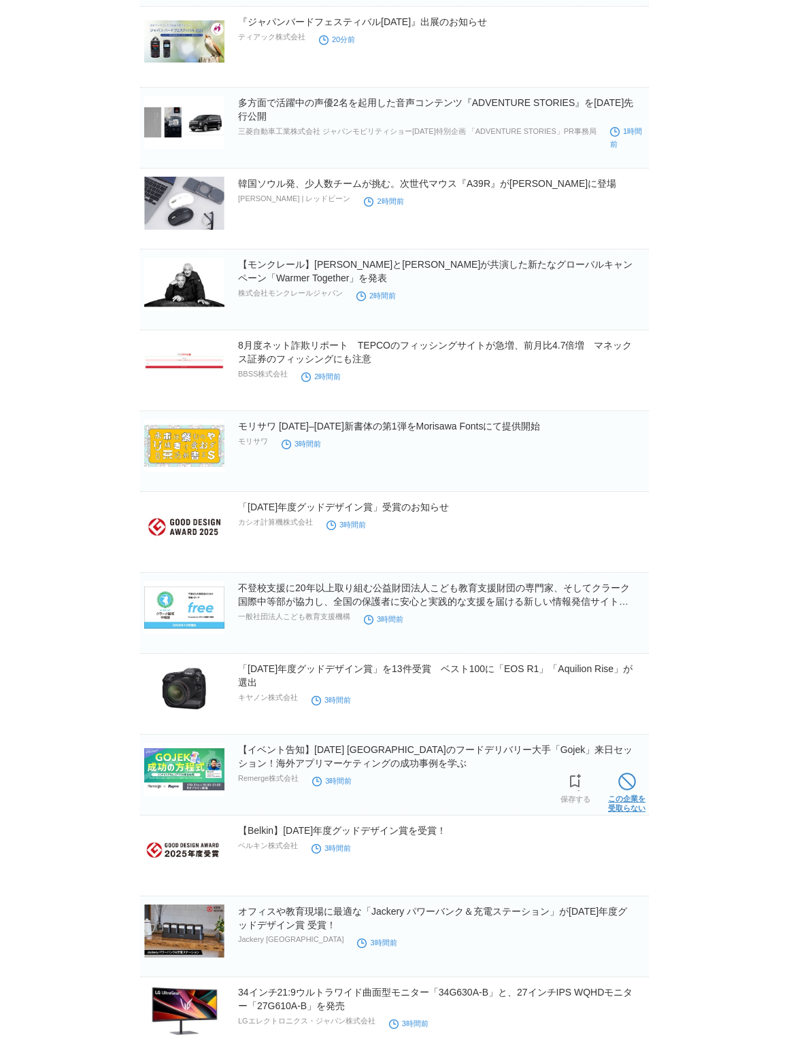
click at [636, 793] on link "この企業を 受取らない" at bounding box center [626, 792] width 37 height 44
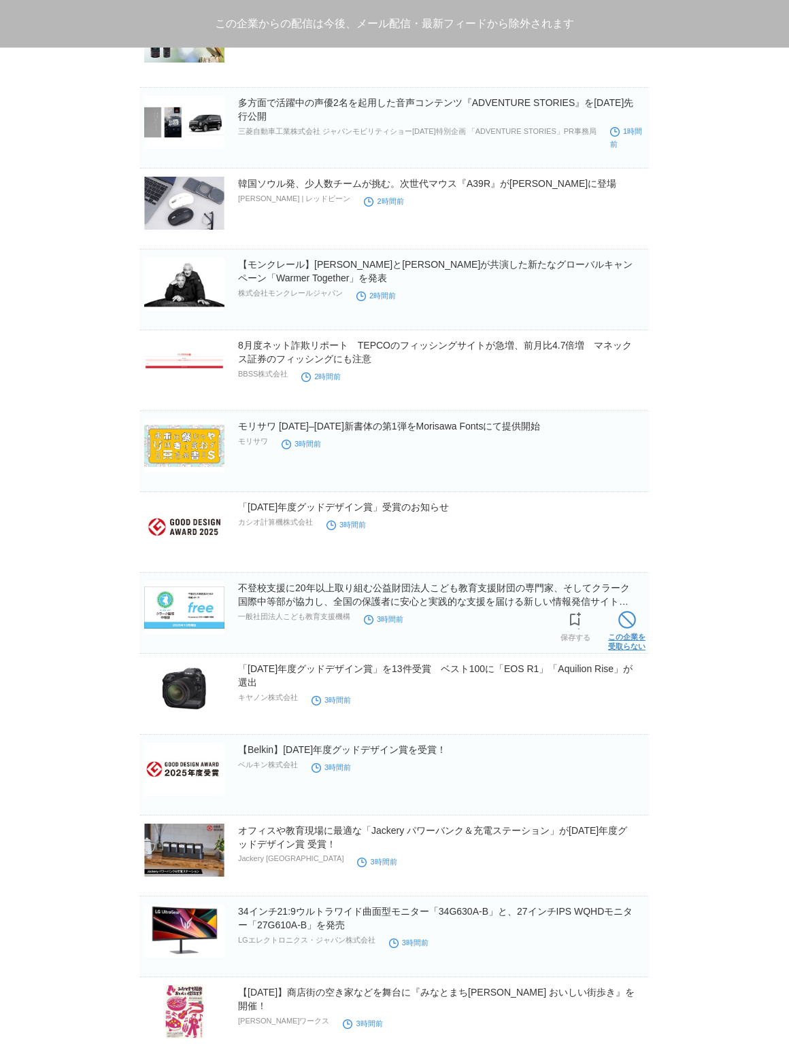
click at [621, 641] on link "この企業を 受取らない" at bounding box center [626, 630] width 37 height 44
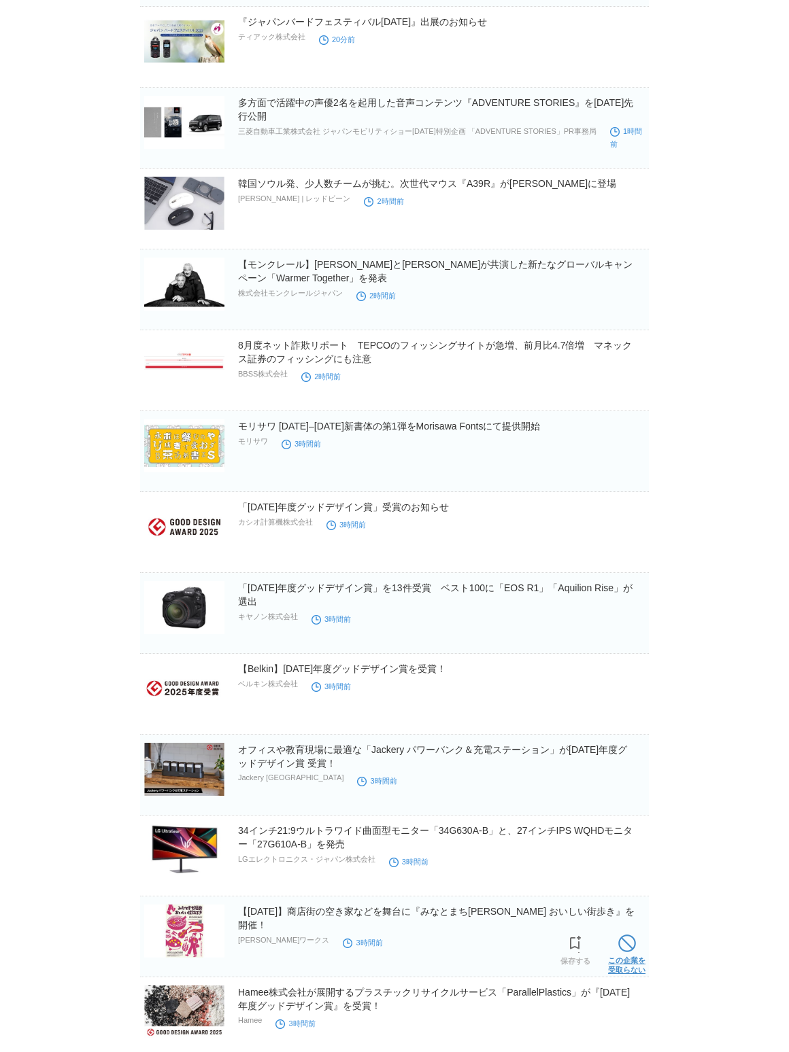
click at [617, 946] on link "この企業を 受取らない" at bounding box center [626, 953] width 37 height 44
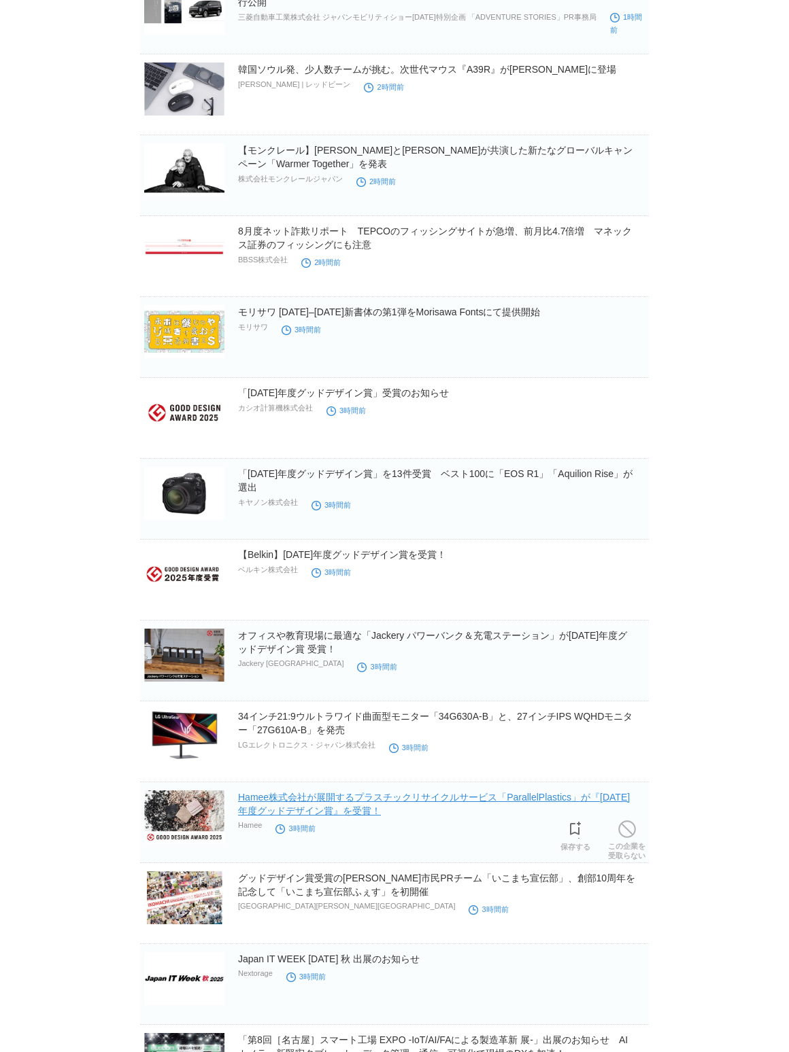
scroll to position [322, 0]
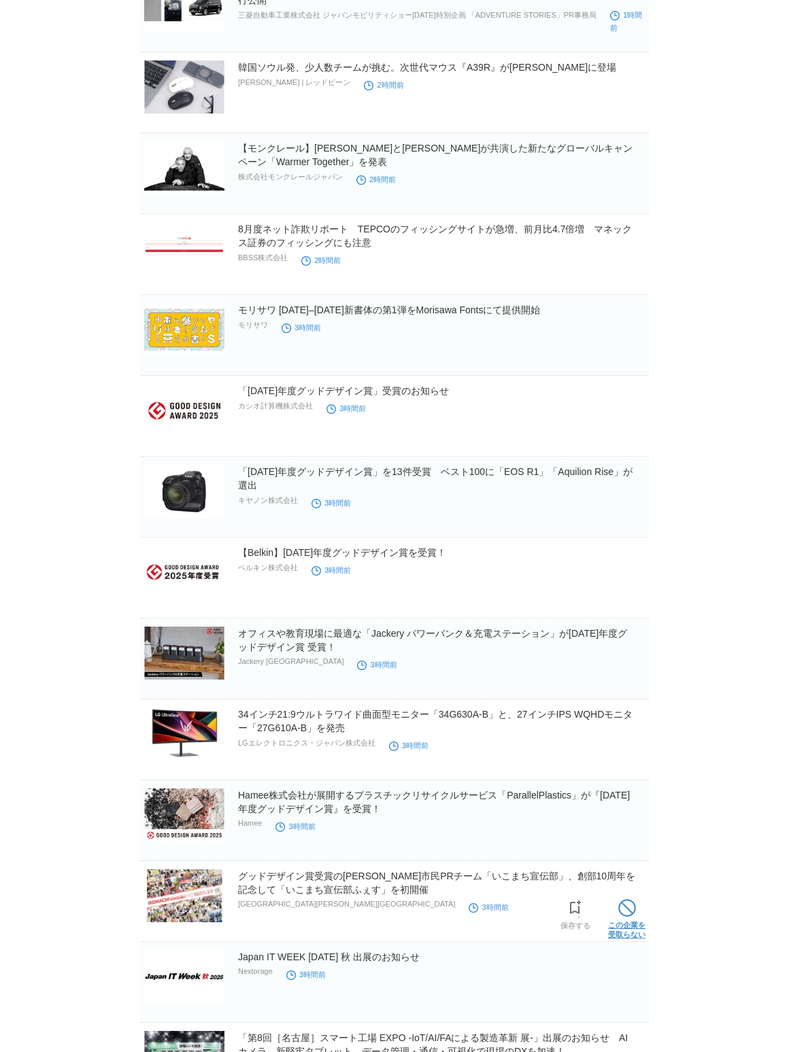
click at [624, 912] on span at bounding box center [627, 908] width 18 height 18
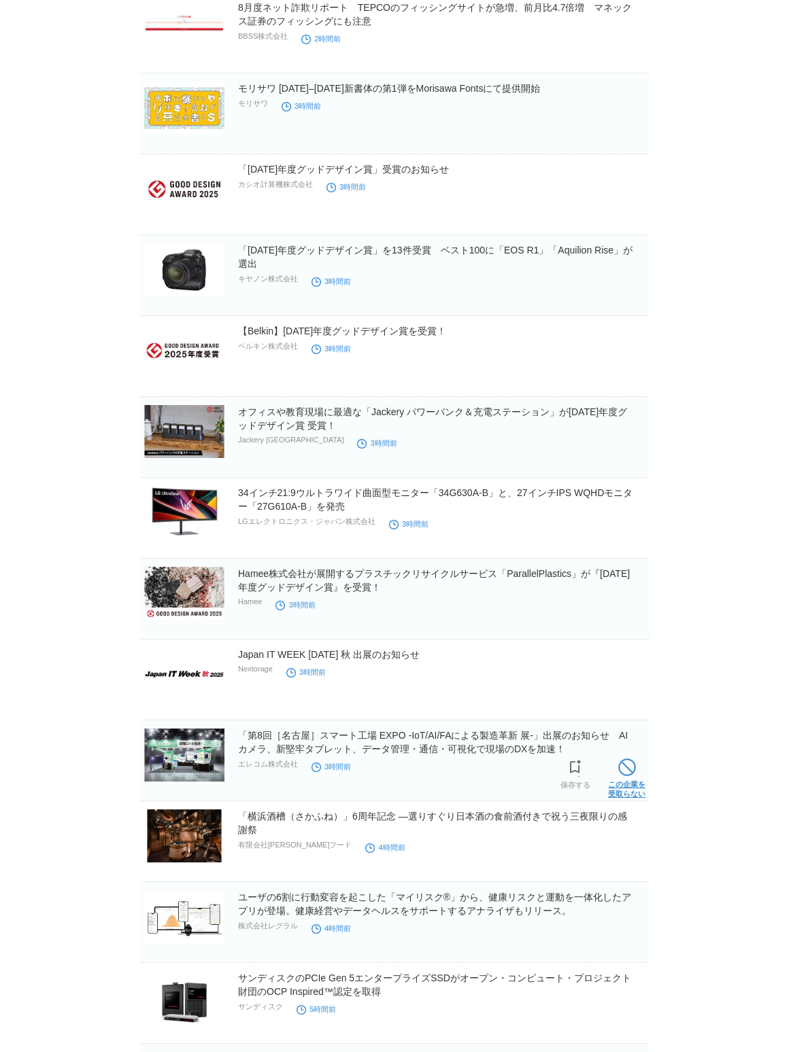
scroll to position [610, 0]
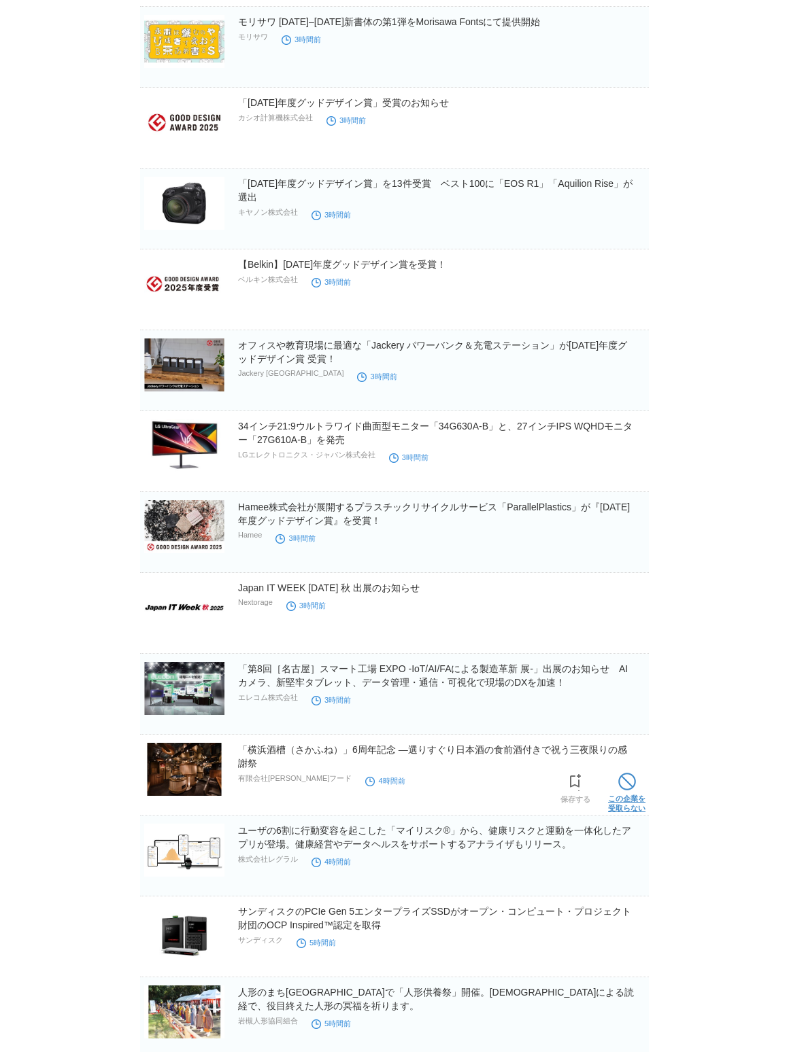
click at [633, 787] on span at bounding box center [627, 782] width 18 height 18
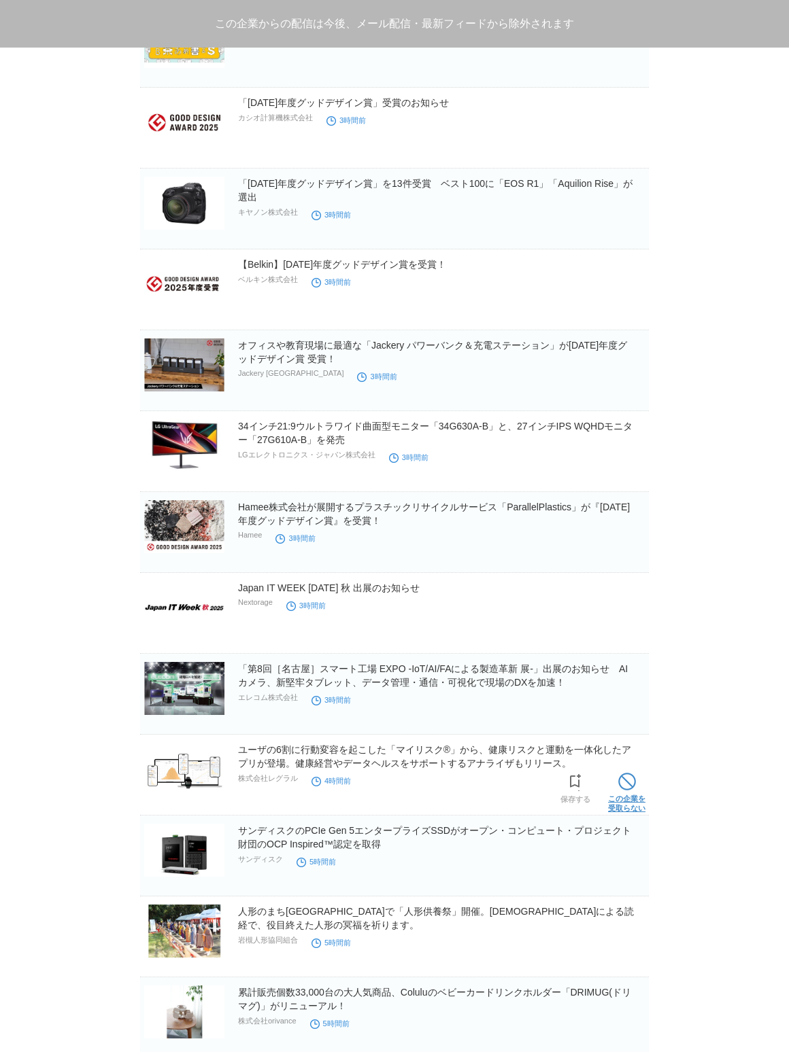
click at [633, 787] on span at bounding box center [627, 782] width 18 height 18
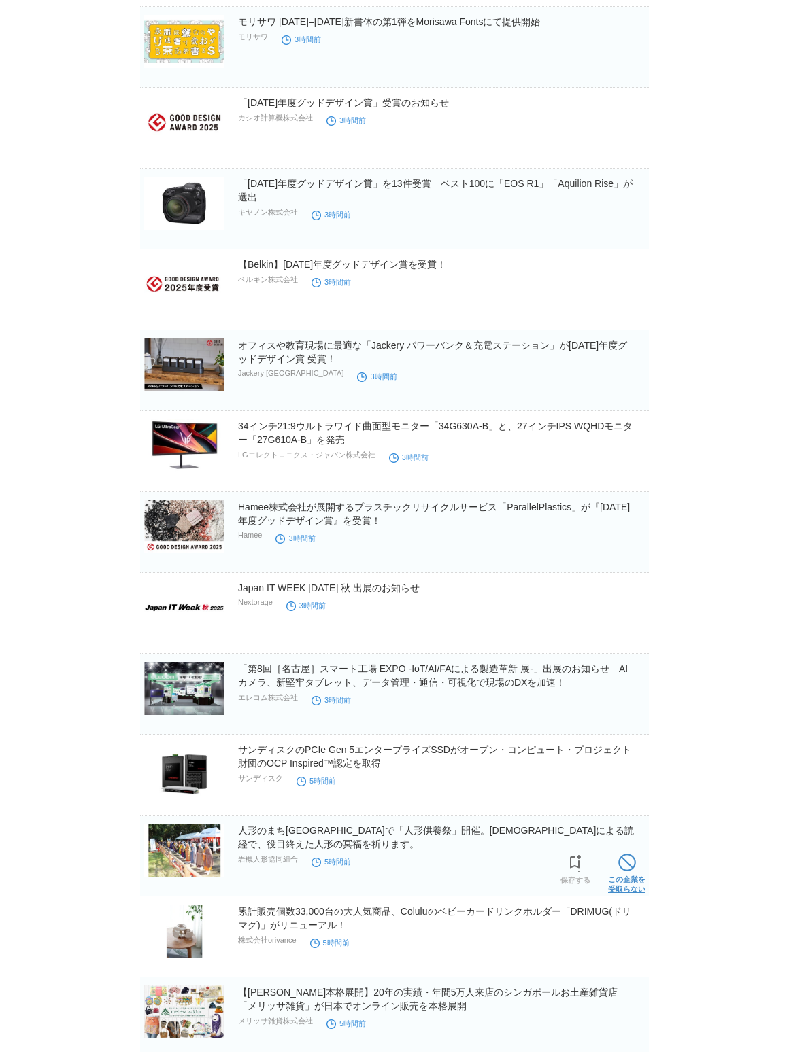
click at [626, 881] on link "この企業を 受取らない" at bounding box center [626, 873] width 37 height 44
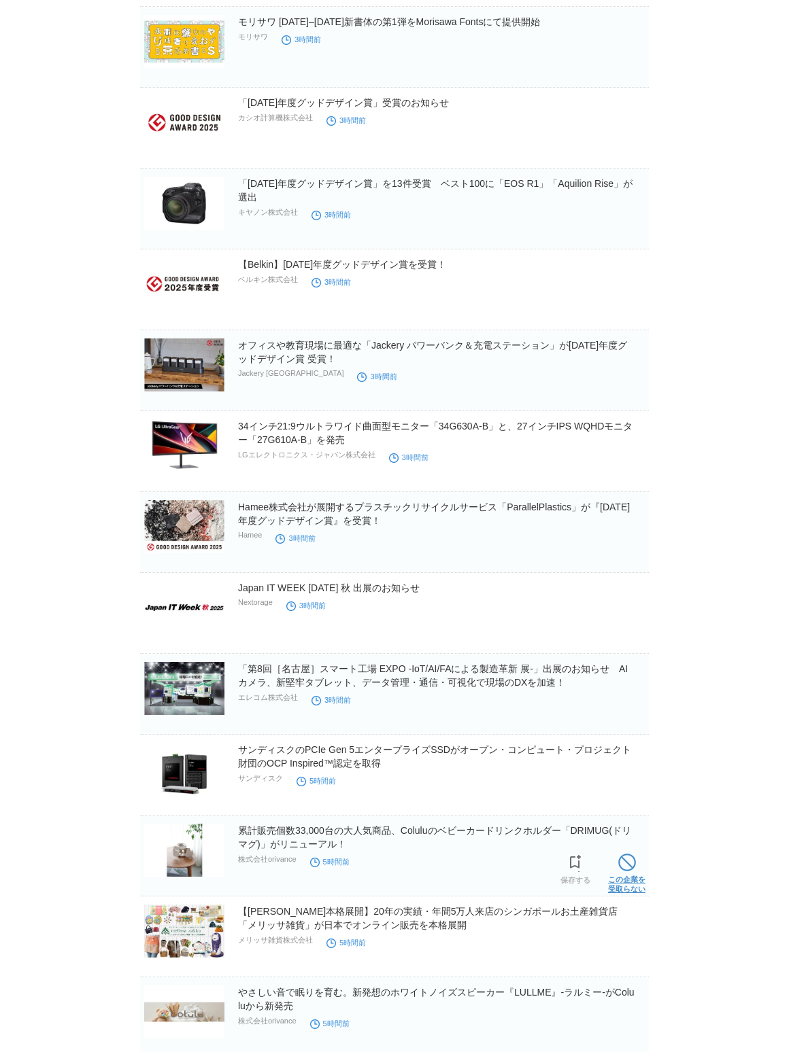
click at [628, 880] on link "この企業を 受取らない" at bounding box center [626, 873] width 37 height 44
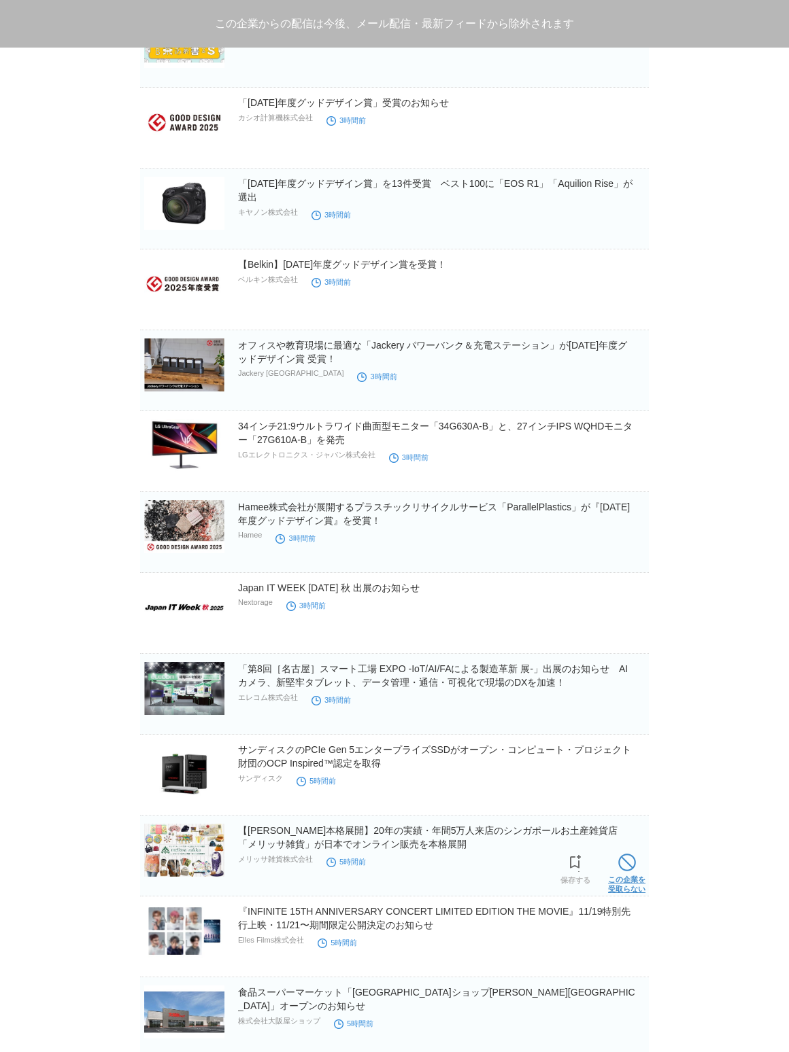
click at [625, 882] on link "この企業を 受取らない" at bounding box center [626, 873] width 37 height 44
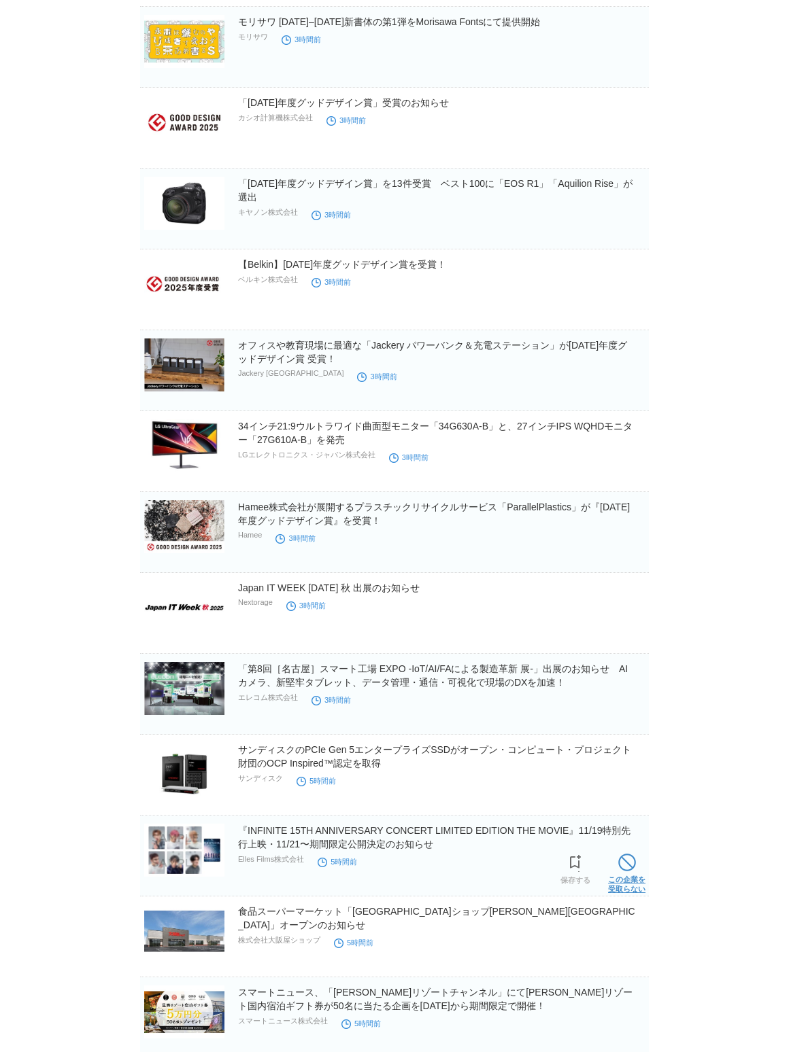
click at [626, 882] on link "この企業を 受取らない" at bounding box center [626, 873] width 37 height 44
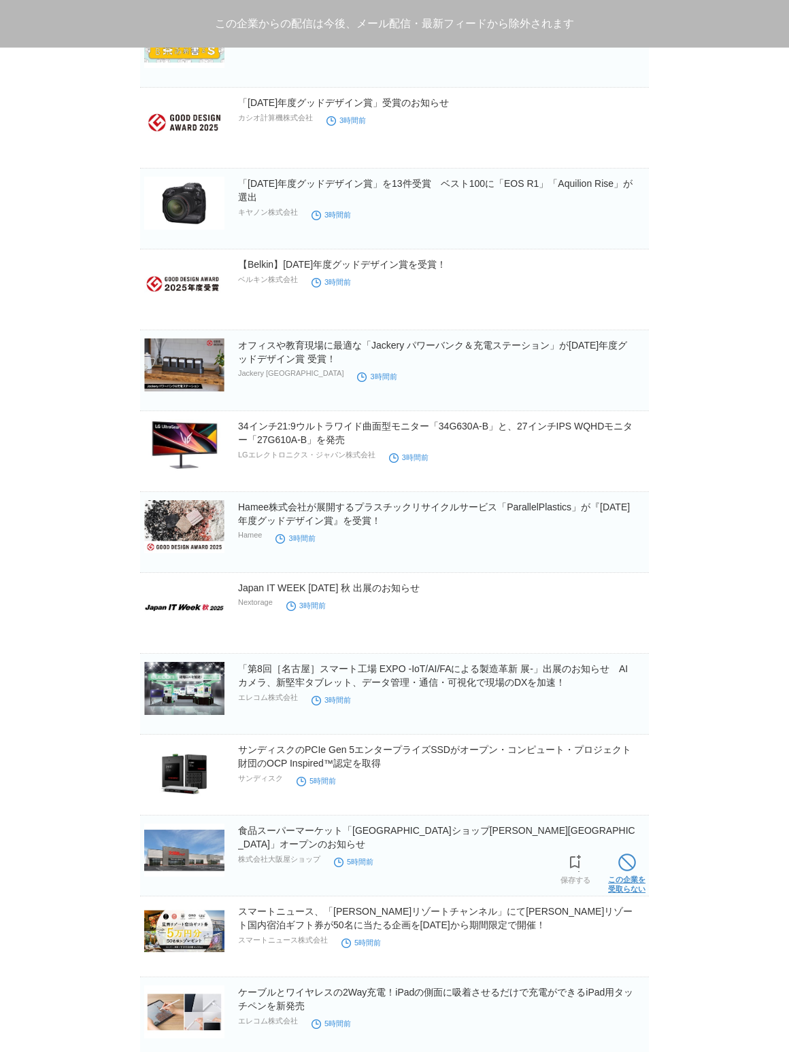
click at [629, 880] on link "この企業を 受取らない" at bounding box center [626, 873] width 37 height 44
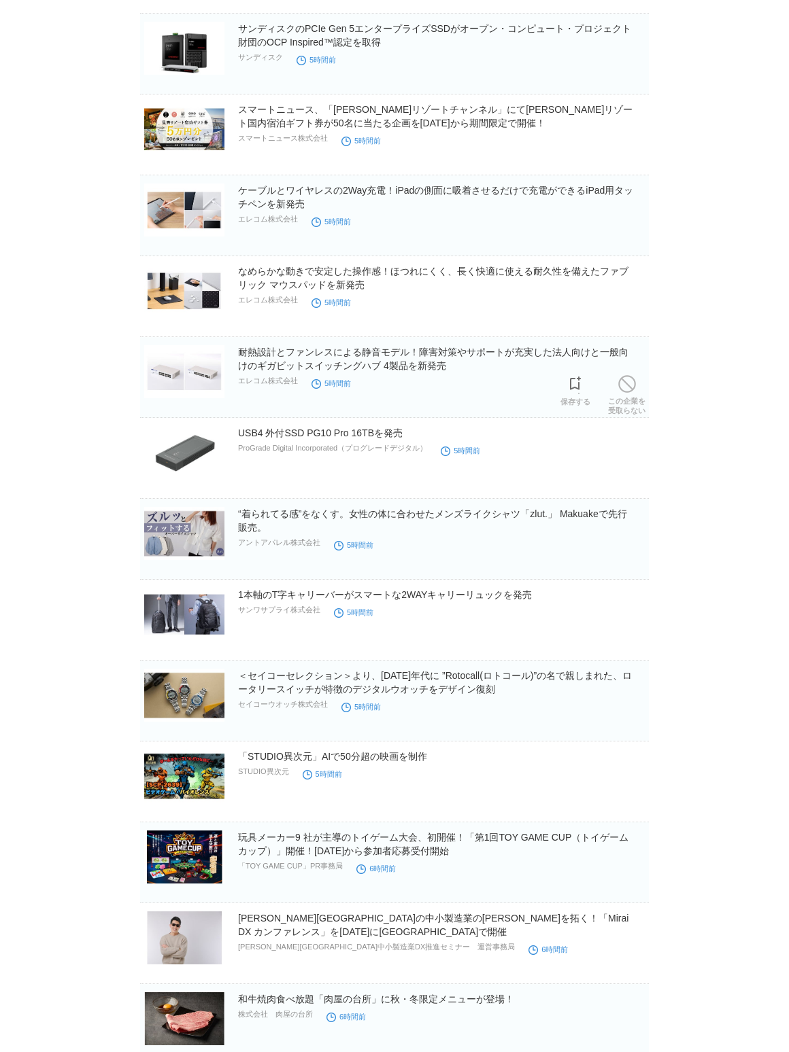
scroll to position [1738, 0]
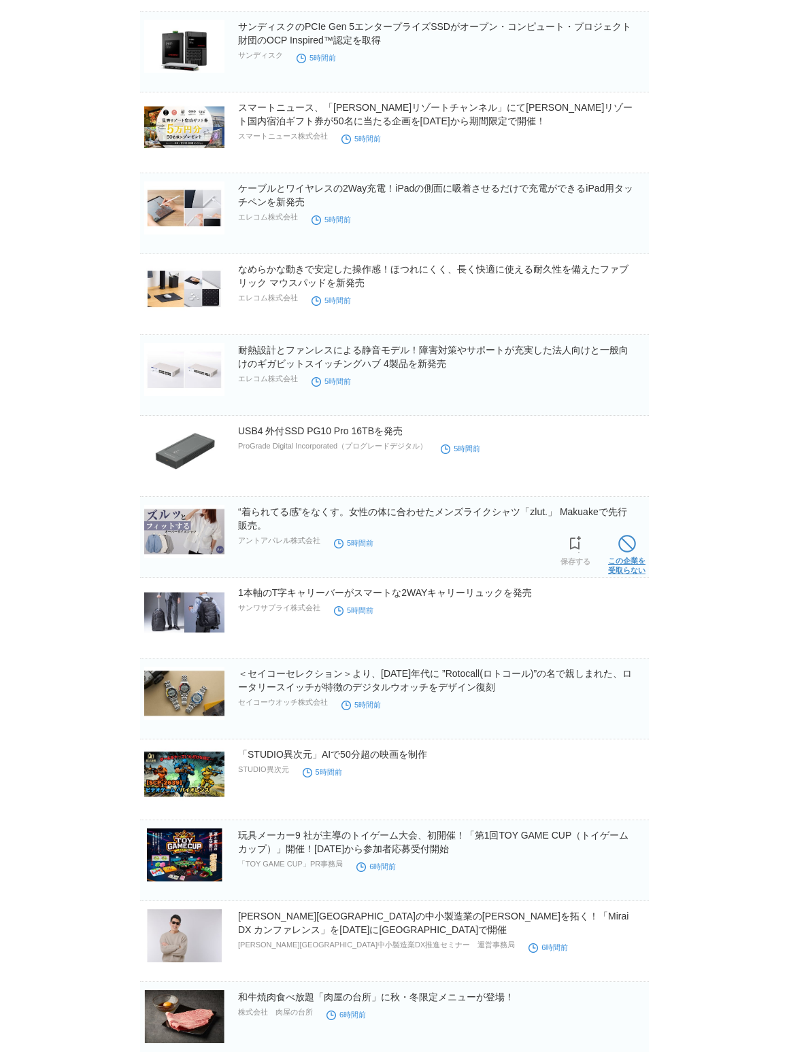
click at [628, 550] on span at bounding box center [627, 544] width 18 height 18
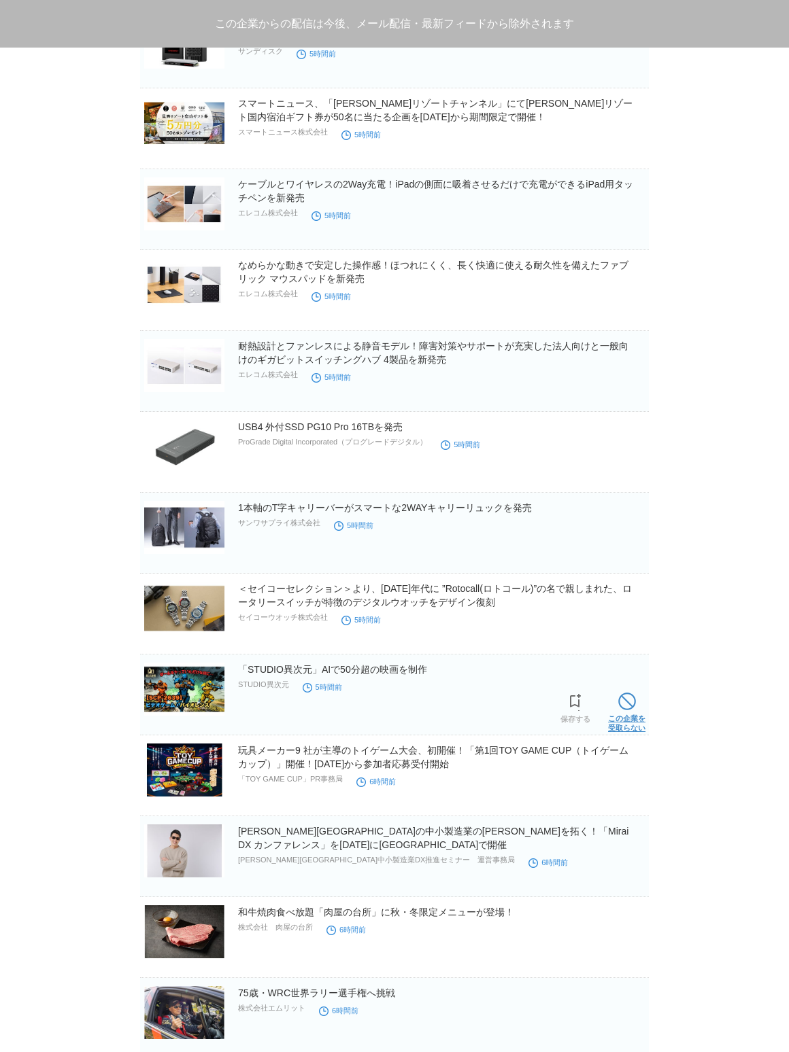
click at [632, 706] on span at bounding box center [627, 702] width 18 height 18
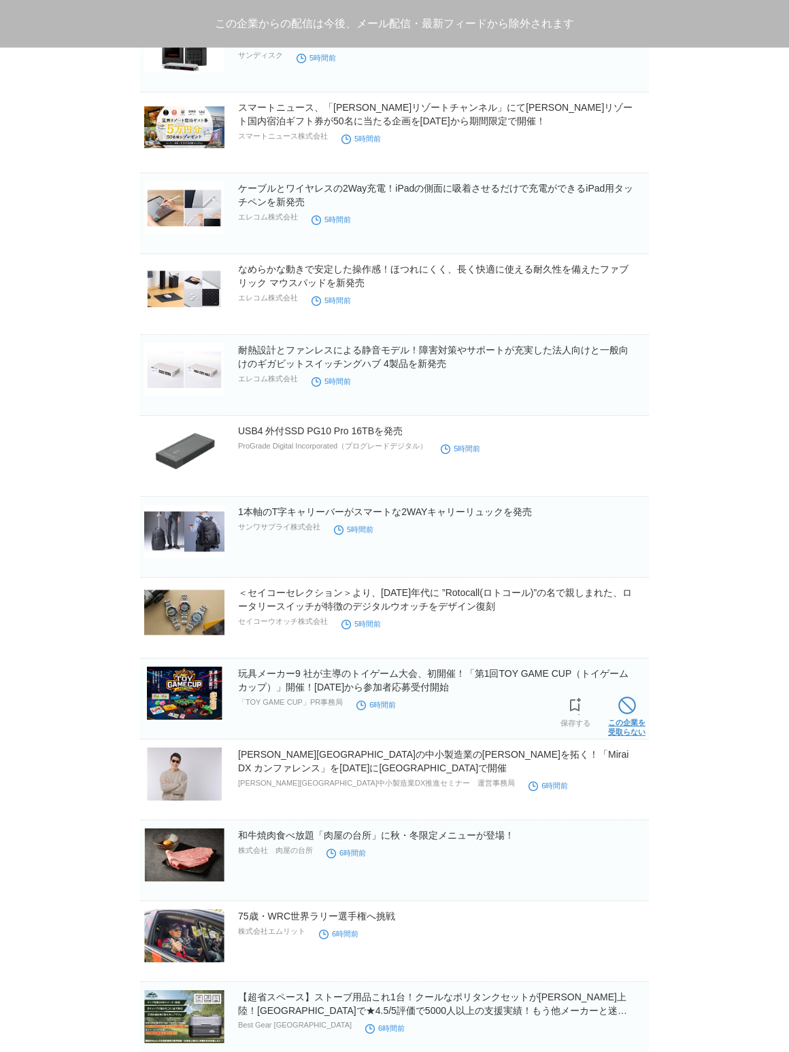
click at [629, 704] on span at bounding box center [627, 706] width 18 height 18
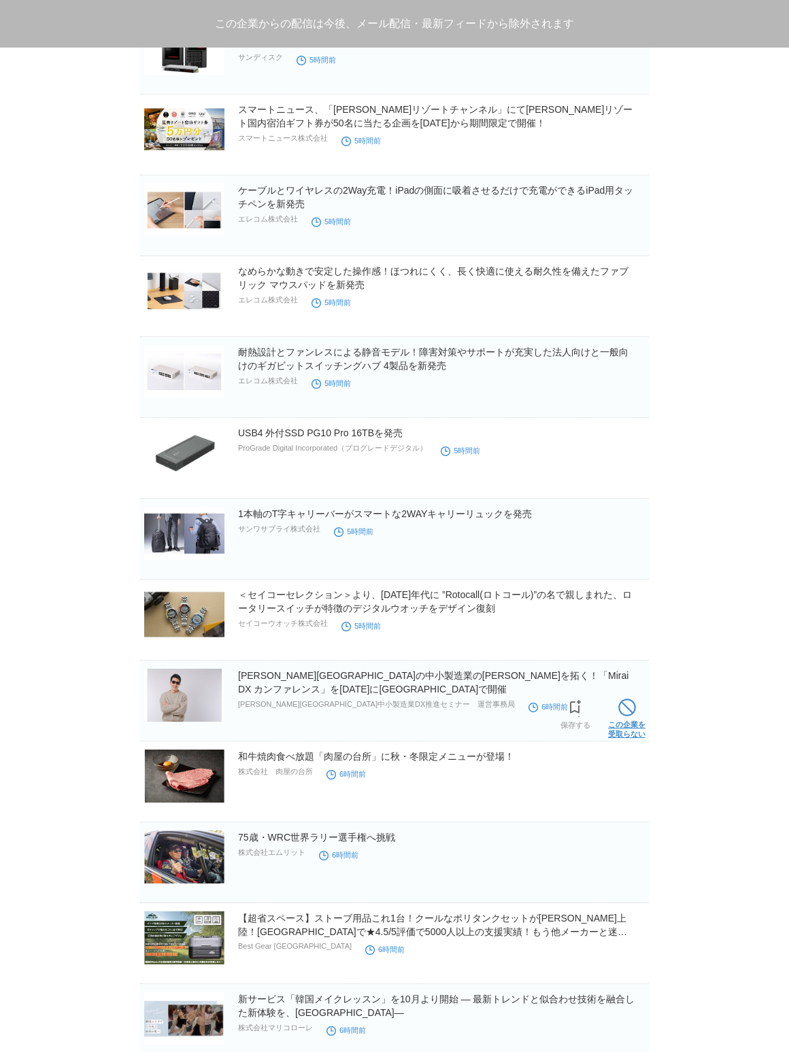
click at [628, 704] on span at bounding box center [627, 708] width 18 height 18
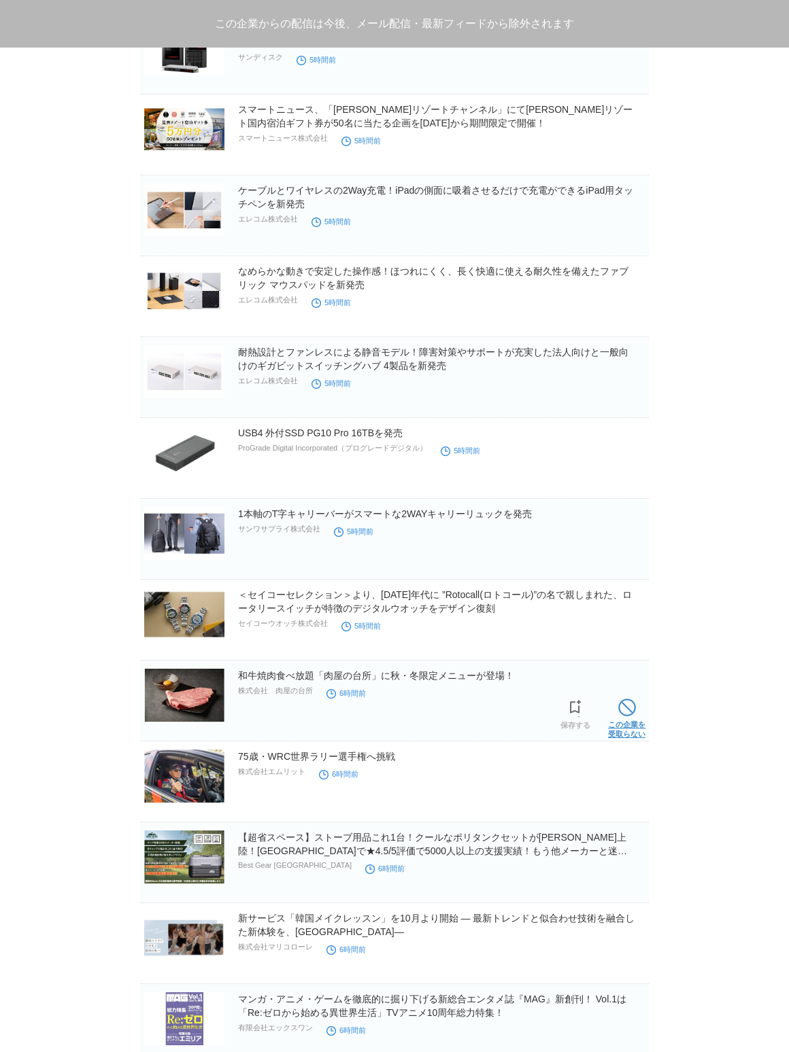
click at [628, 703] on span at bounding box center [627, 708] width 18 height 18
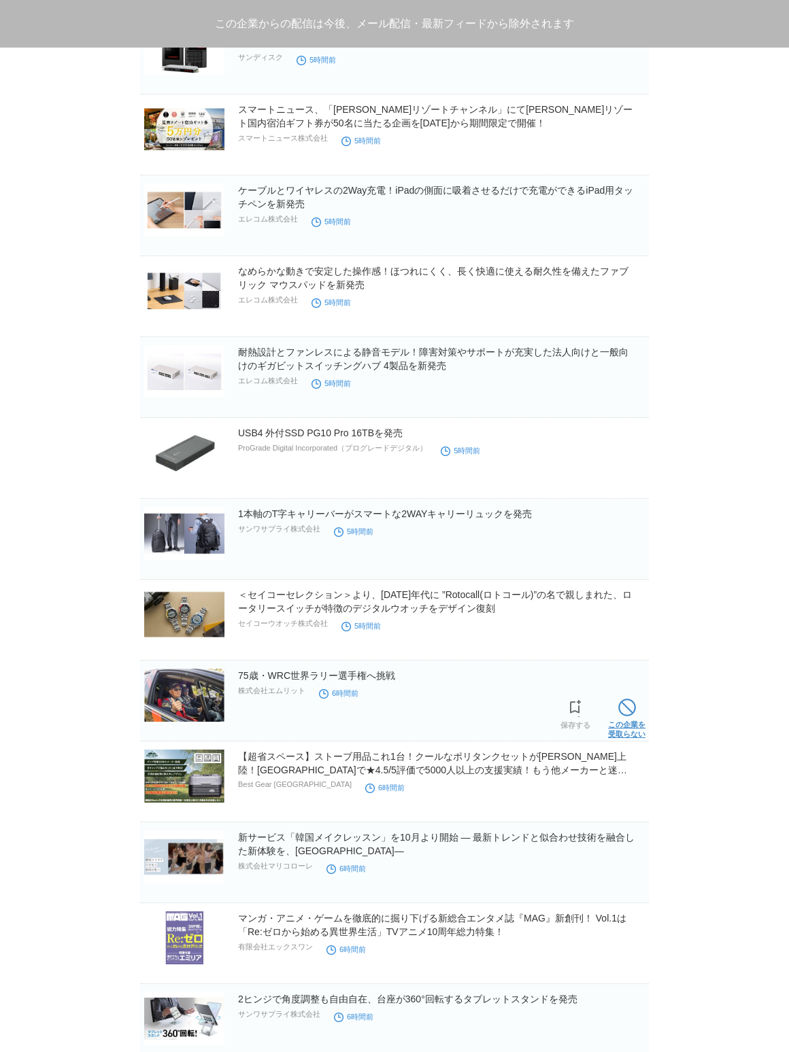
click at [628, 702] on span at bounding box center [627, 708] width 18 height 18
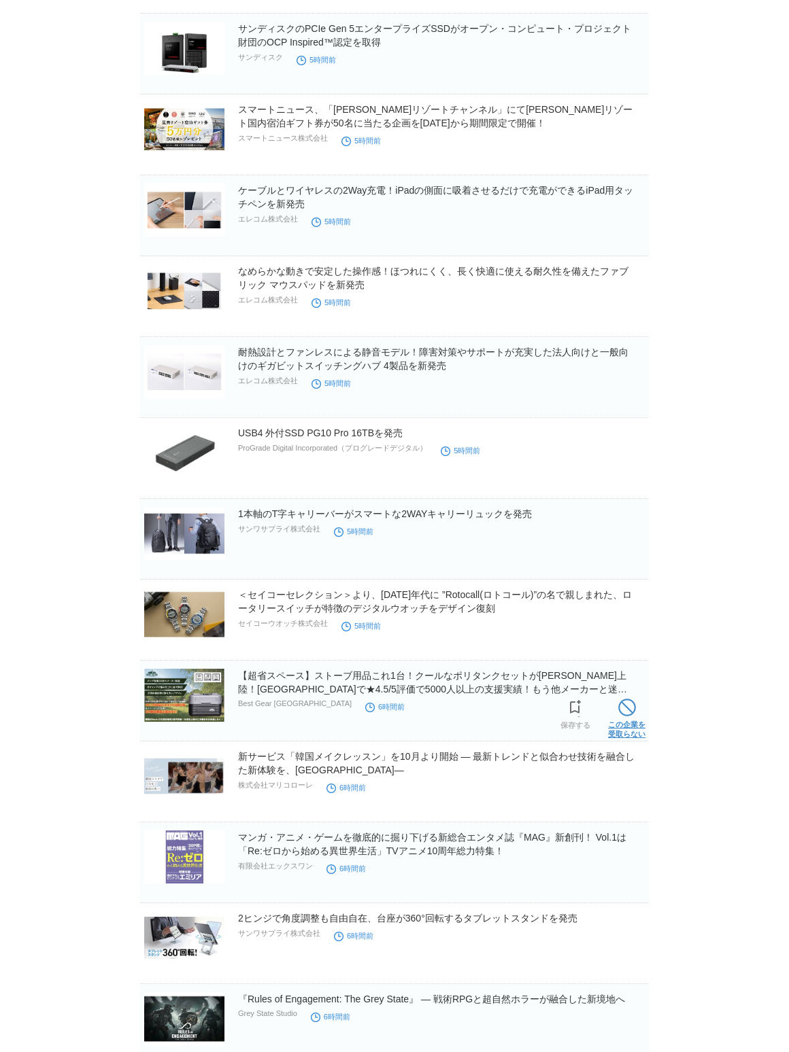
click at [627, 704] on span at bounding box center [627, 708] width 18 height 18
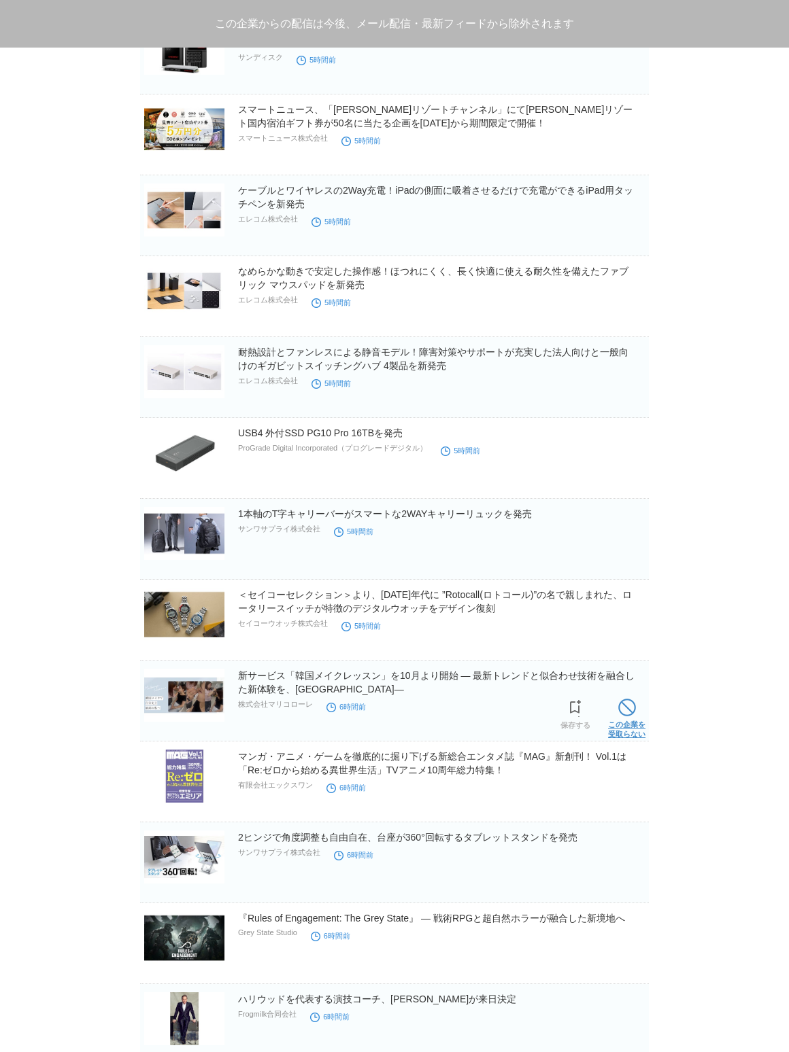
click at [624, 712] on span at bounding box center [627, 708] width 18 height 18
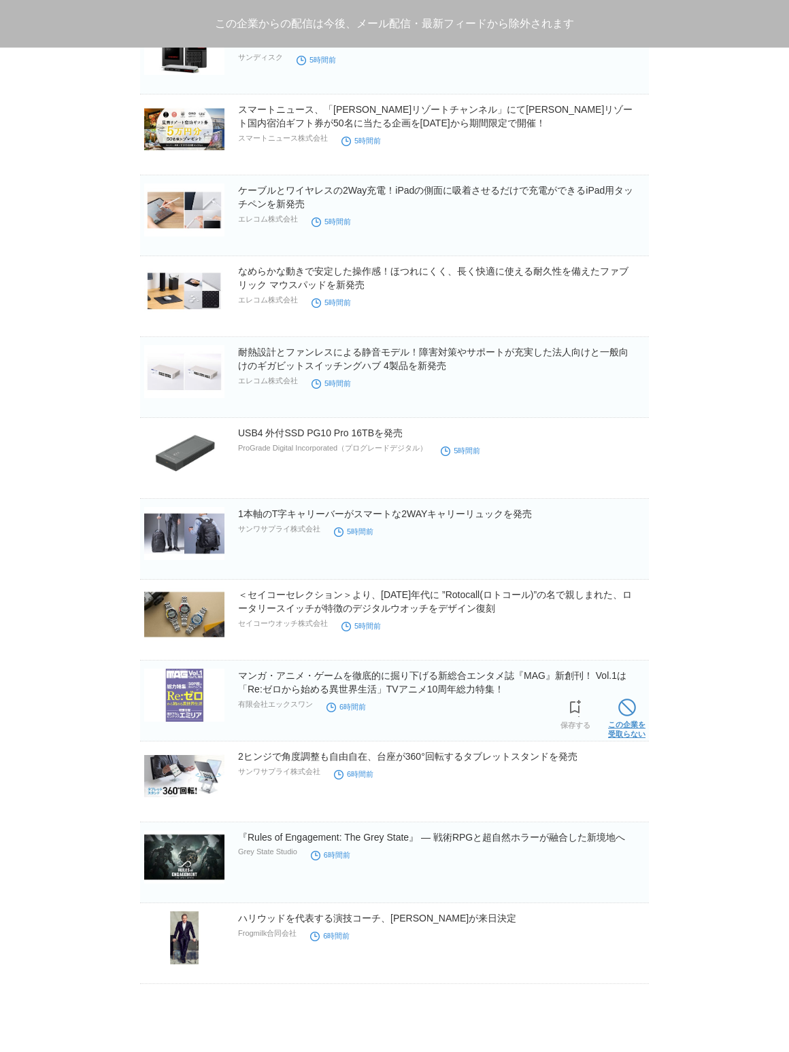
click at [625, 712] on span at bounding box center [627, 708] width 18 height 18
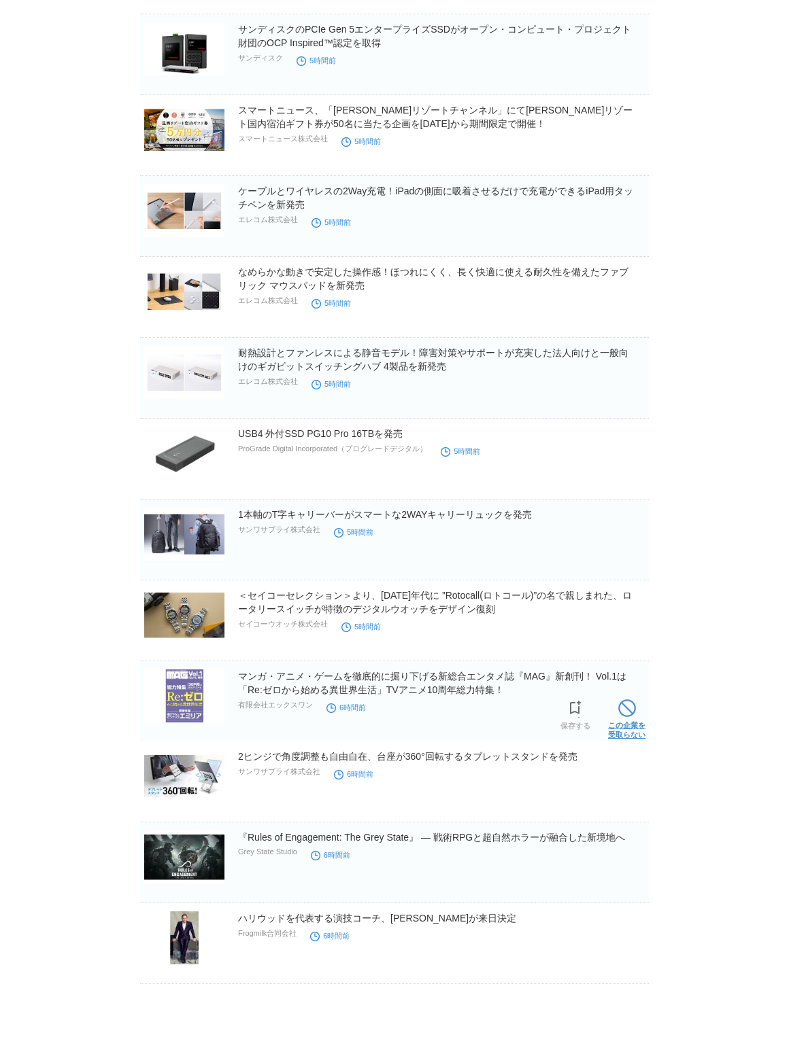
scroll to position [1657, 0]
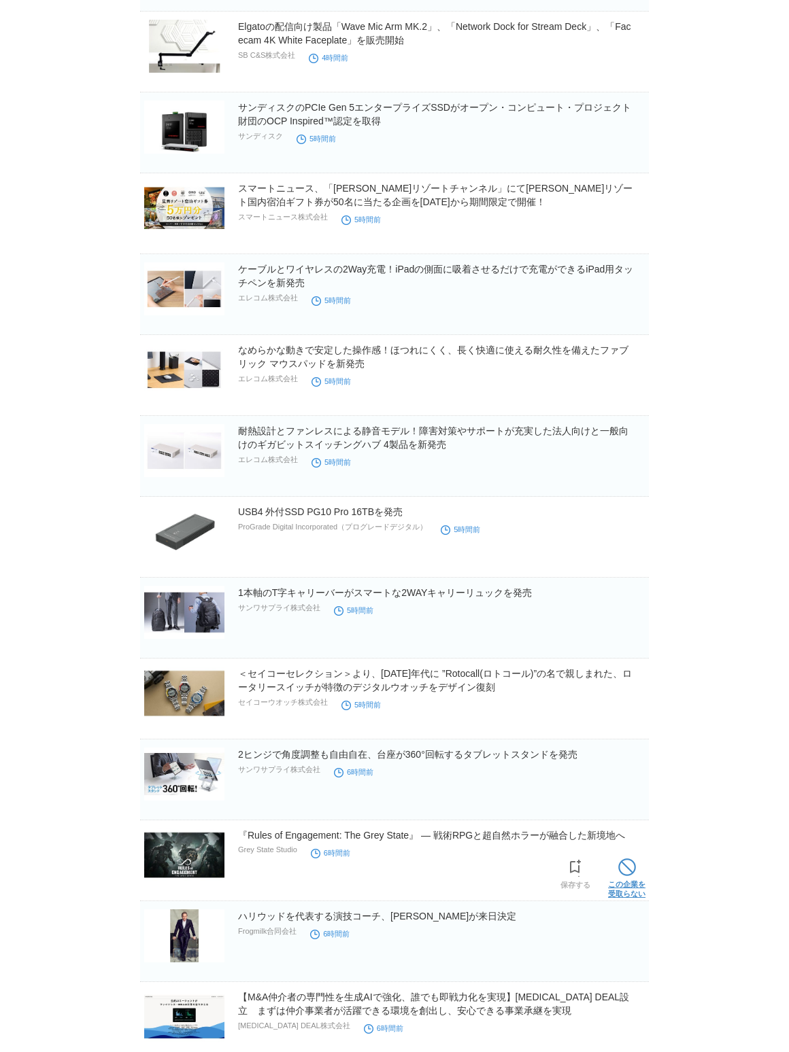
click at [630, 876] on span at bounding box center [627, 868] width 18 height 18
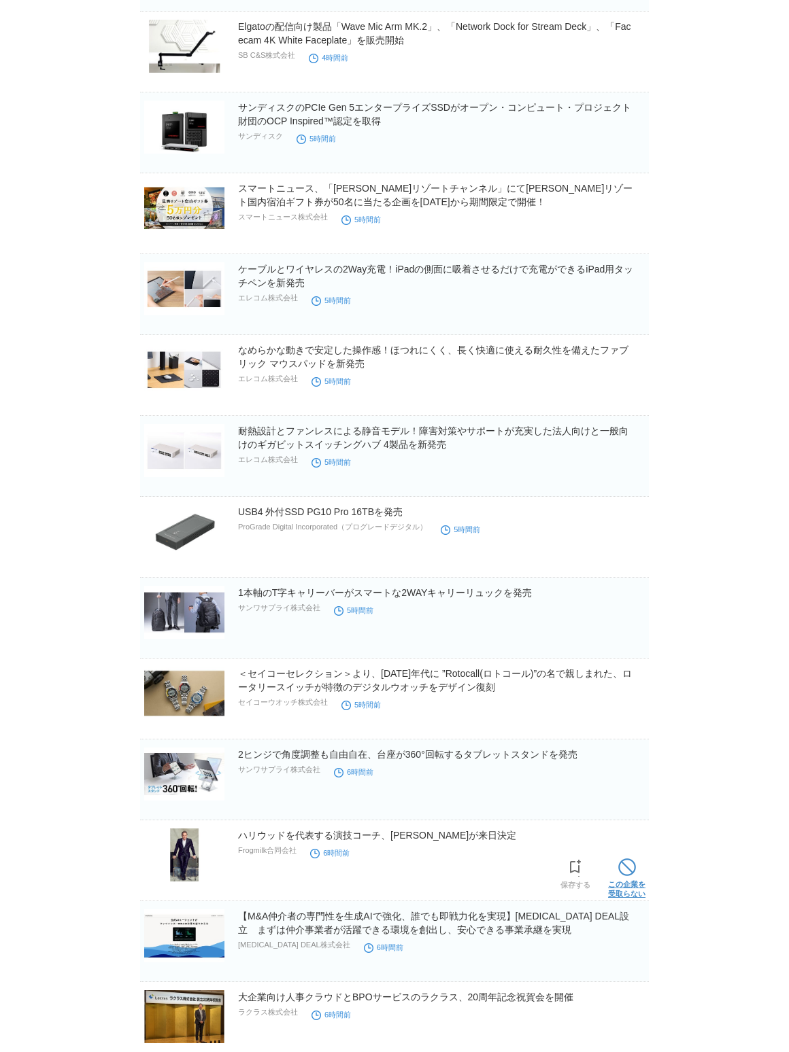
click at [631, 867] on span at bounding box center [627, 868] width 18 height 18
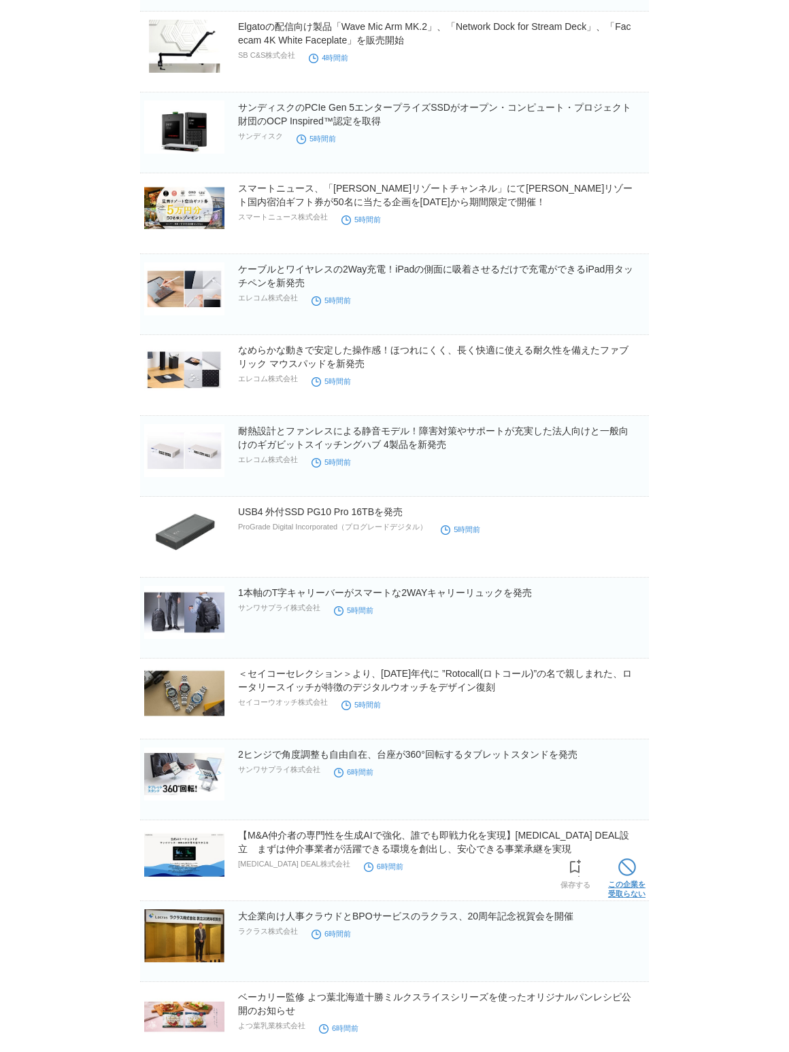
click at [632, 863] on span at bounding box center [627, 868] width 18 height 18
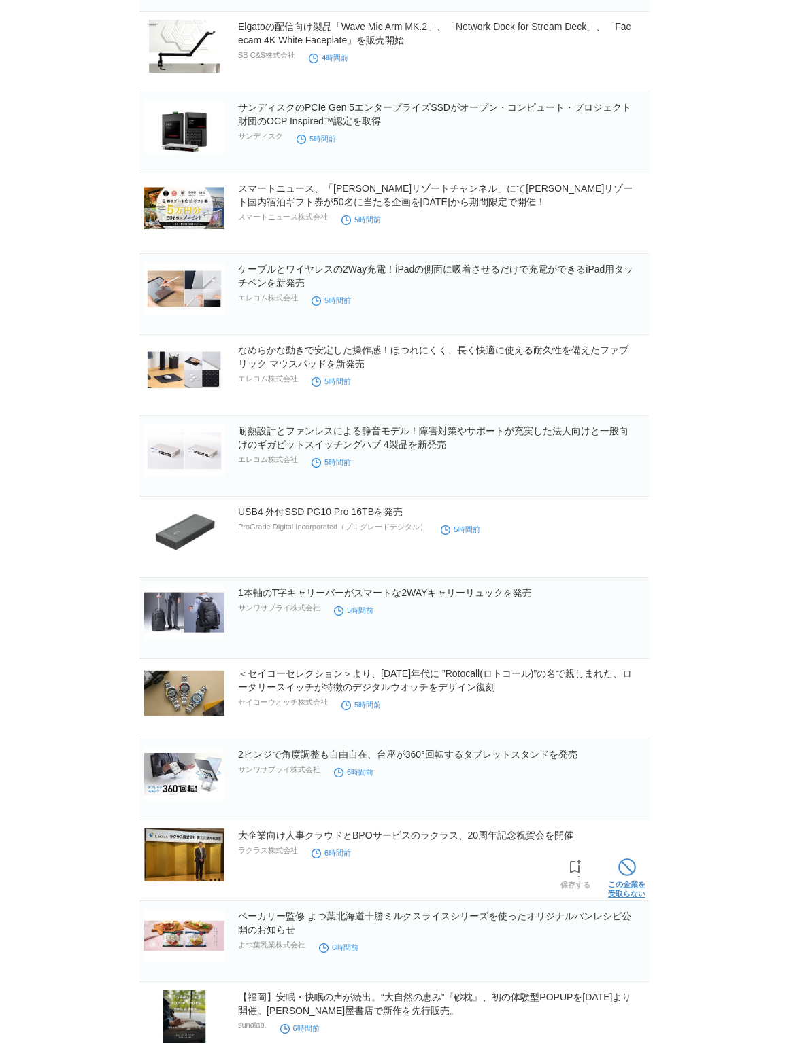
click at [630, 866] on span at bounding box center [627, 868] width 18 height 18
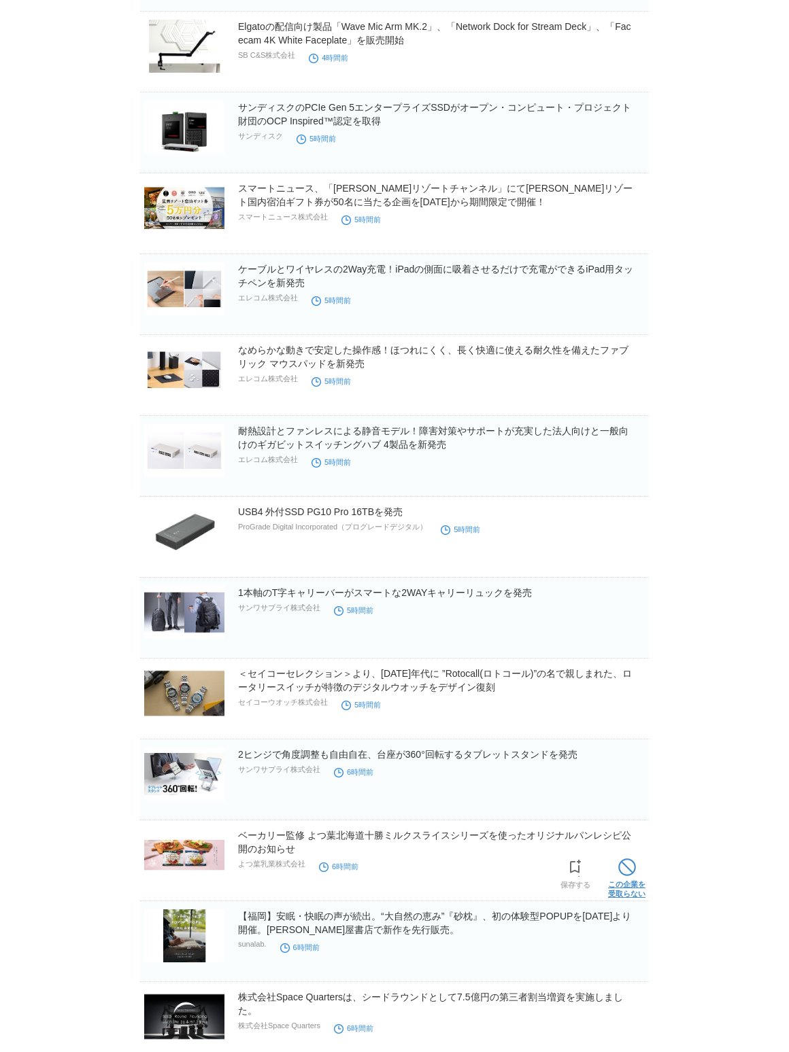
click at [632, 864] on span at bounding box center [627, 868] width 18 height 18
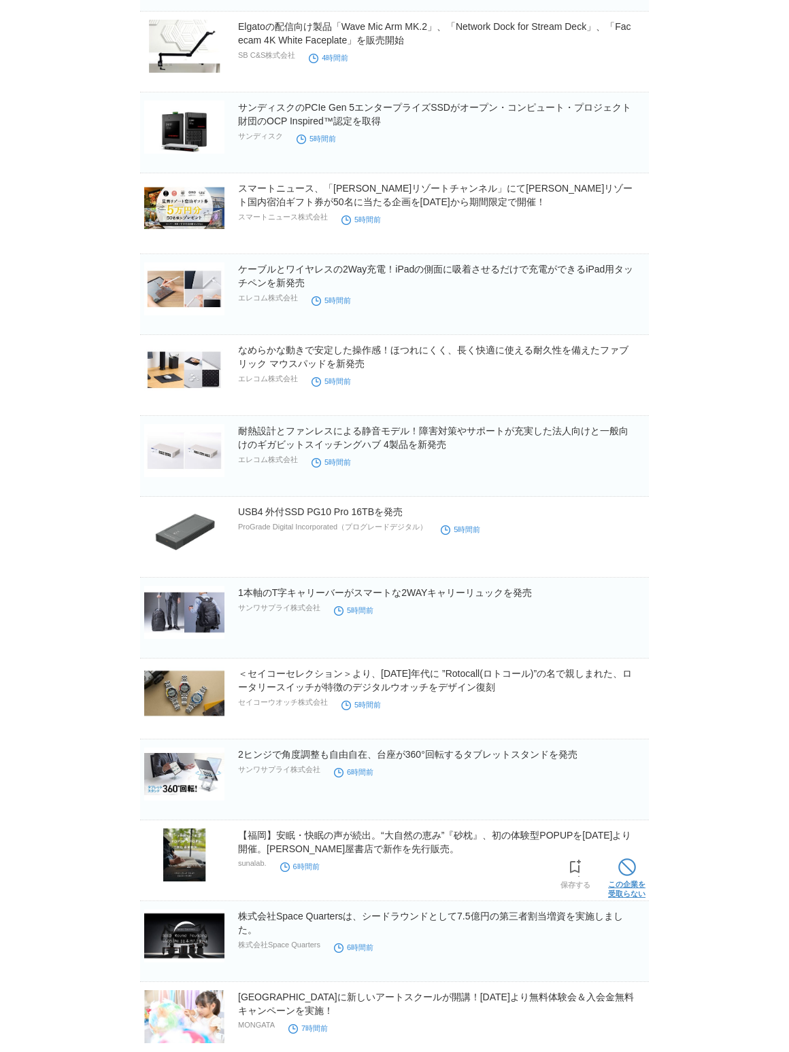
click at [633, 863] on span at bounding box center [627, 868] width 18 height 18
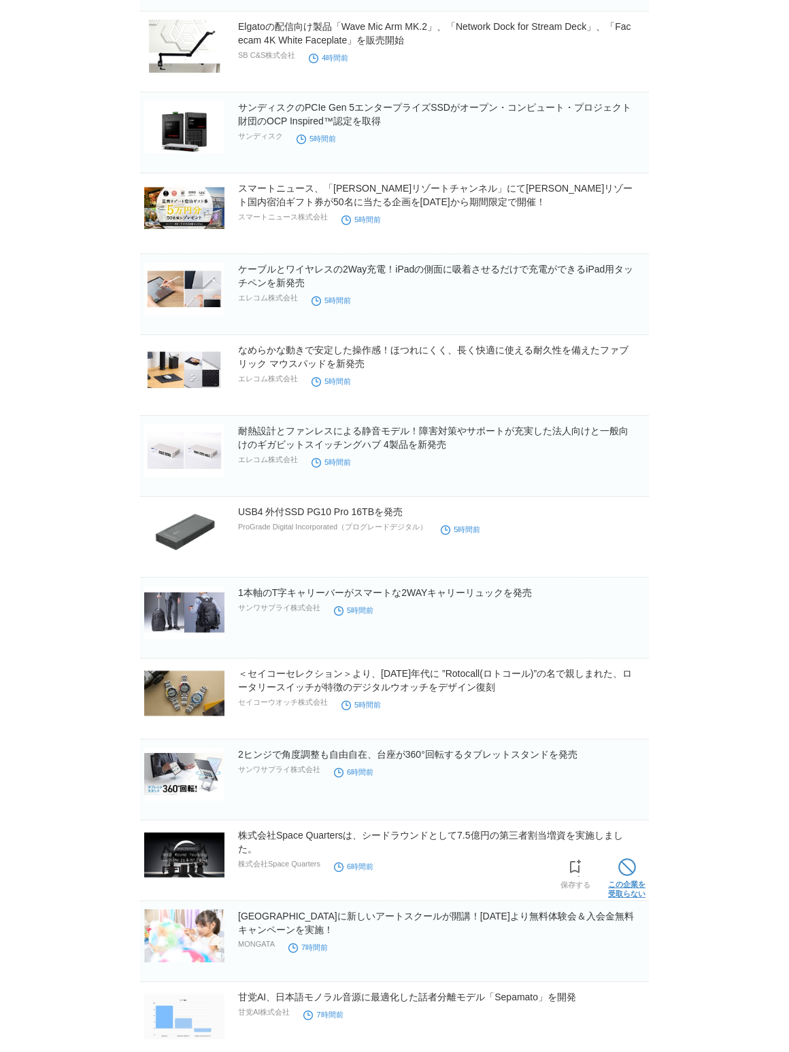
click at [632, 867] on span at bounding box center [627, 868] width 18 height 18
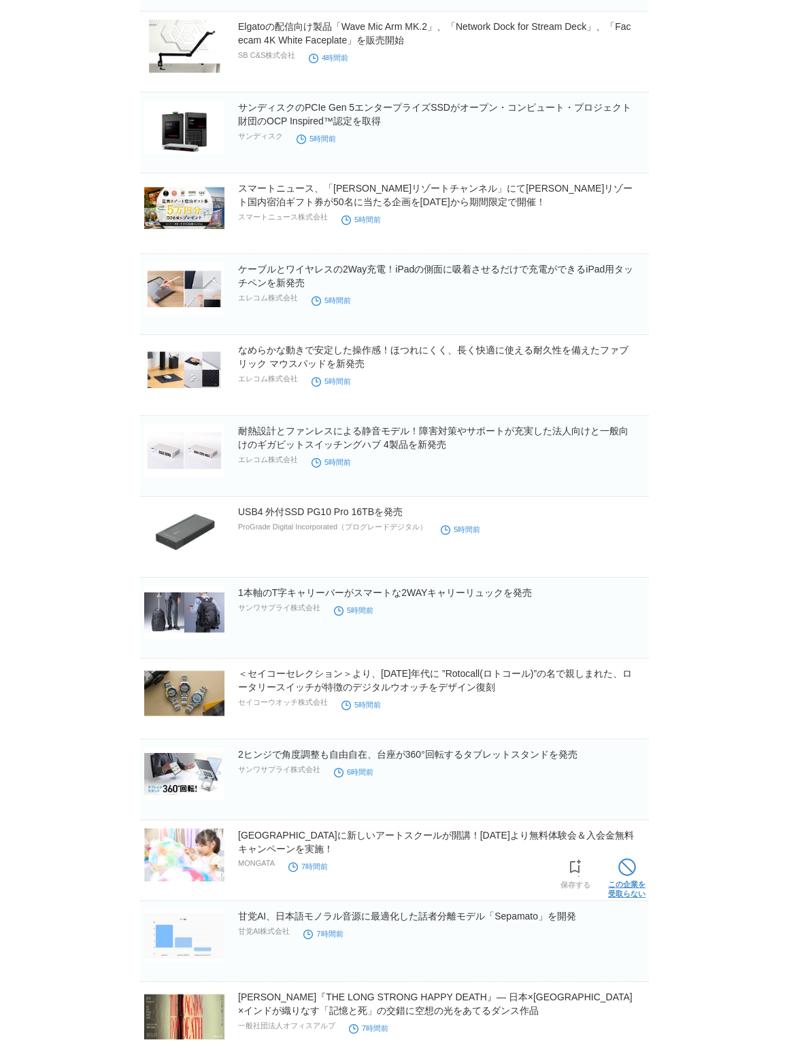
click at [629, 870] on span at bounding box center [627, 868] width 18 height 18
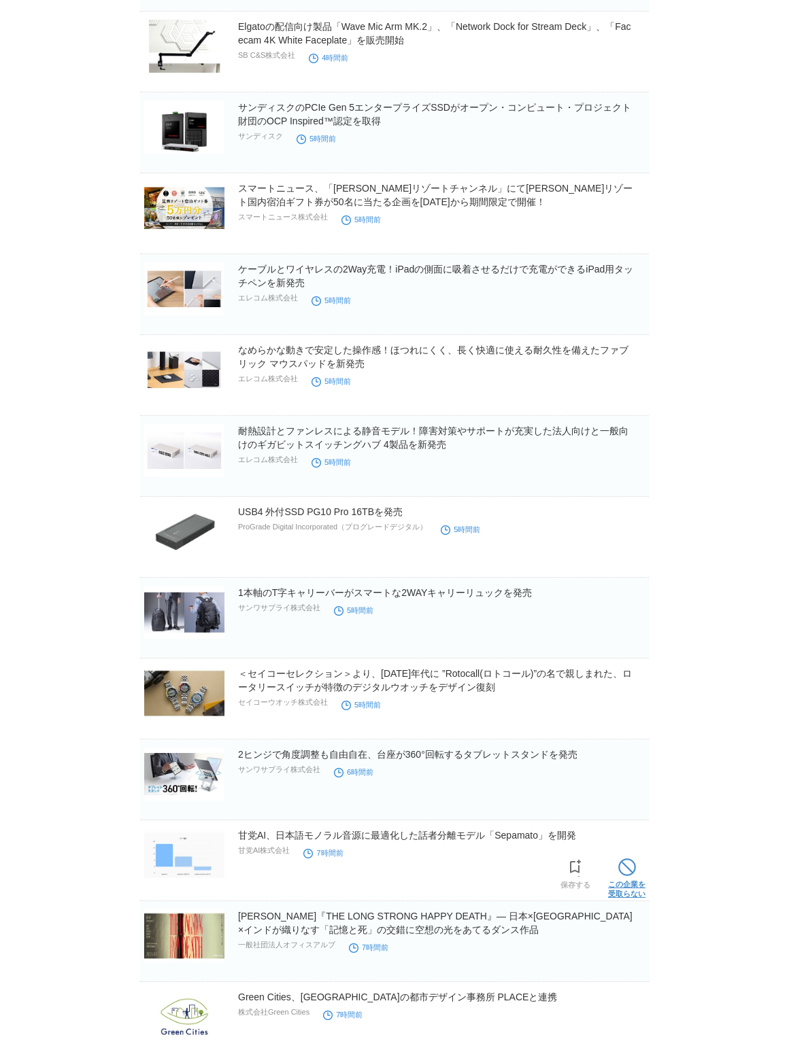
click at [630, 869] on span at bounding box center [627, 868] width 18 height 18
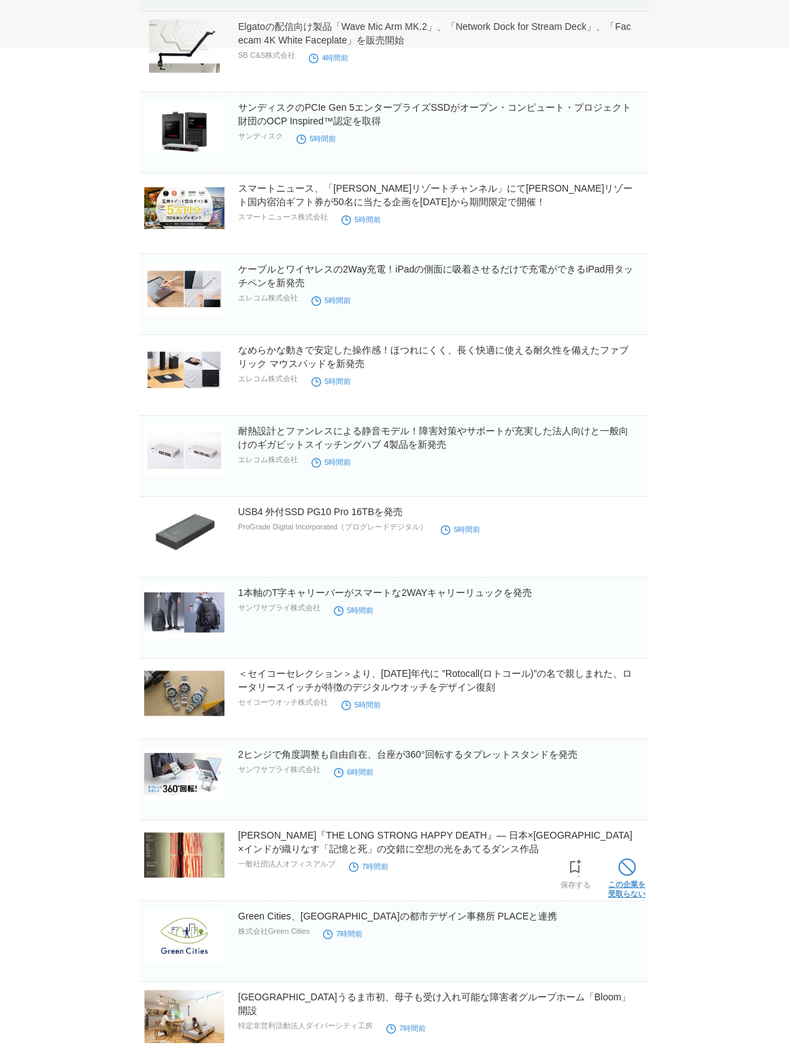
click at [628, 871] on span at bounding box center [627, 868] width 18 height 18
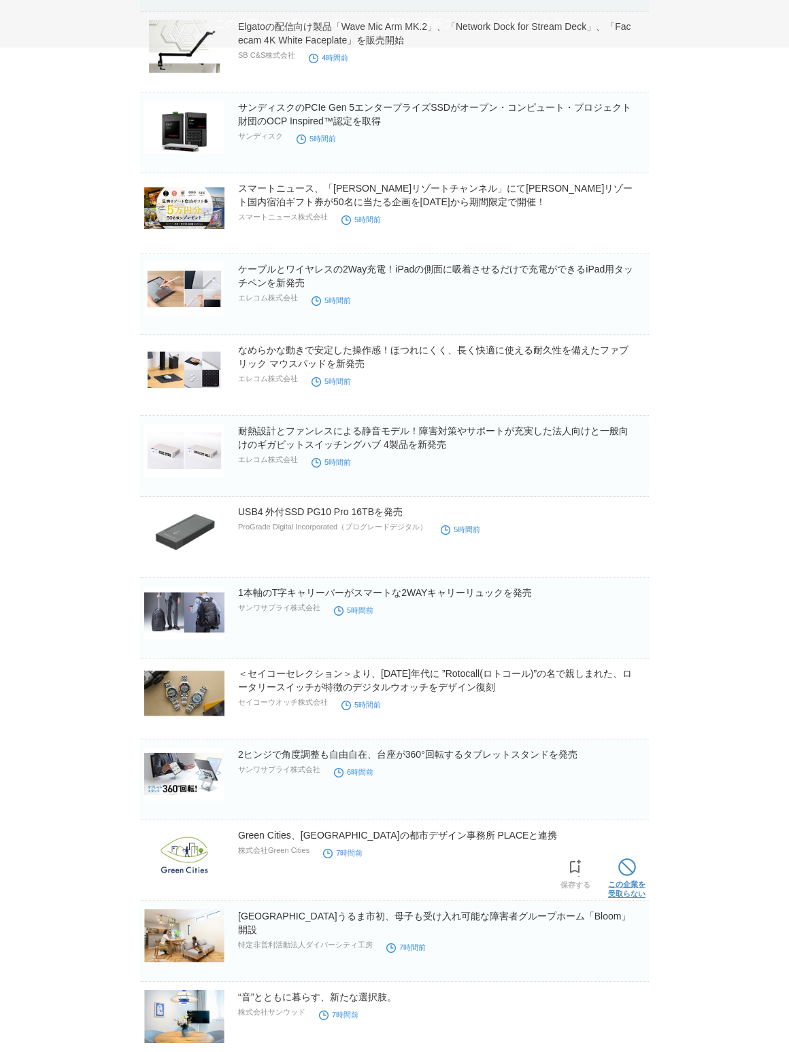
click at [627, 873] on span at bounding box center [627, 868] width 18 height 18
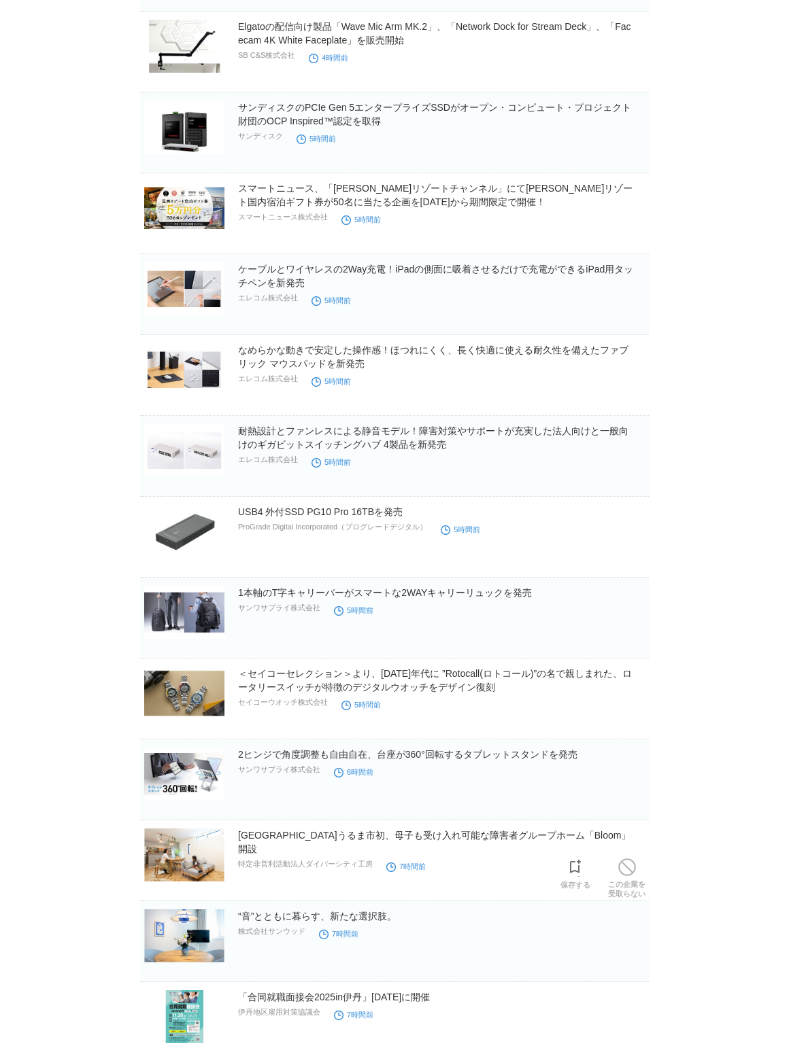
click at [627, 873] on section "[GEOGRAPHIC_DATA]うるま市初、母子も受け入れ可能な障害者グループホーム「Bloom」開設 特定非営利活動法人ダイバーシティ工房 7時間前 保存…" at bounding box center [394, 865] width 509 height 73
click at [623, 871] on span at bounding box center [627, 868] width 18 height 18
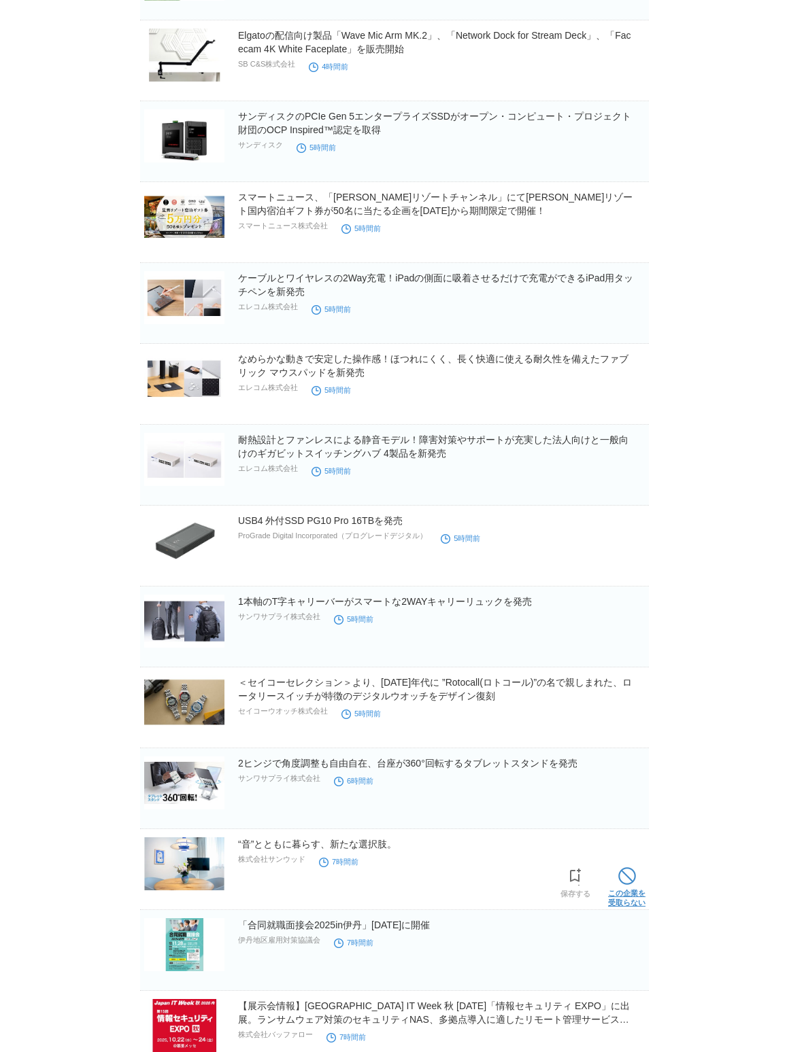
click at [628, 874] on span at bounding box center [627, 877] width 18 height 18
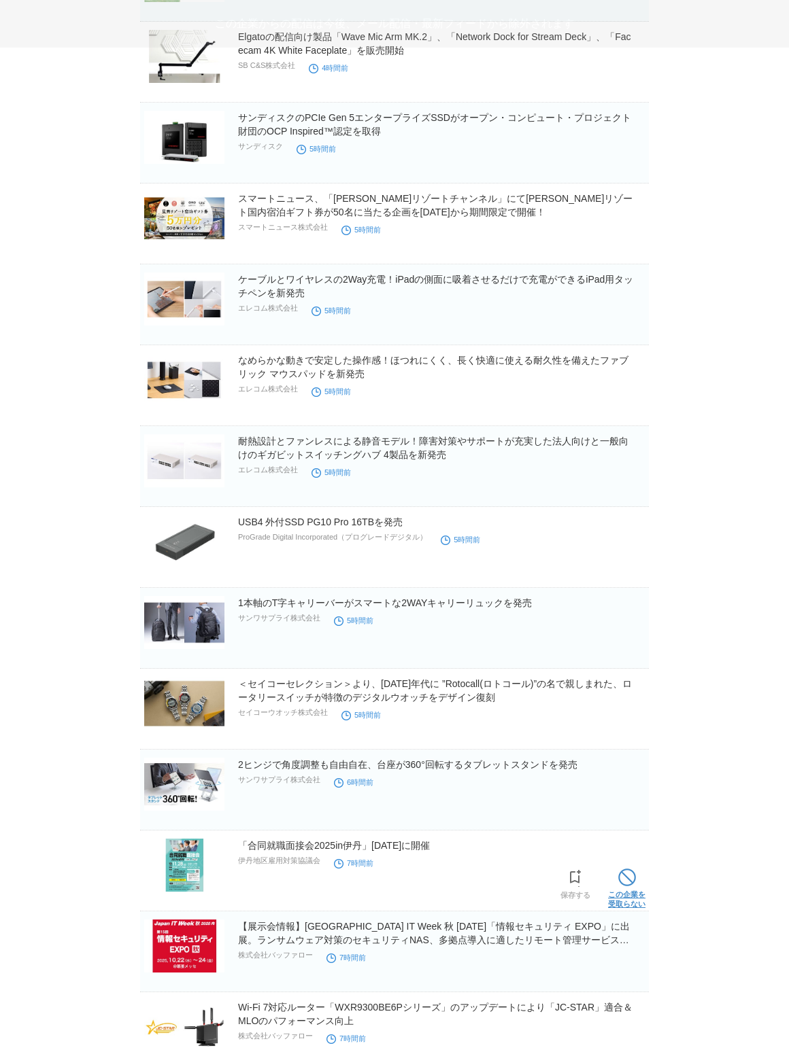
click at [628, 878] on span at bounding box center [627, 878] width 18 height 18
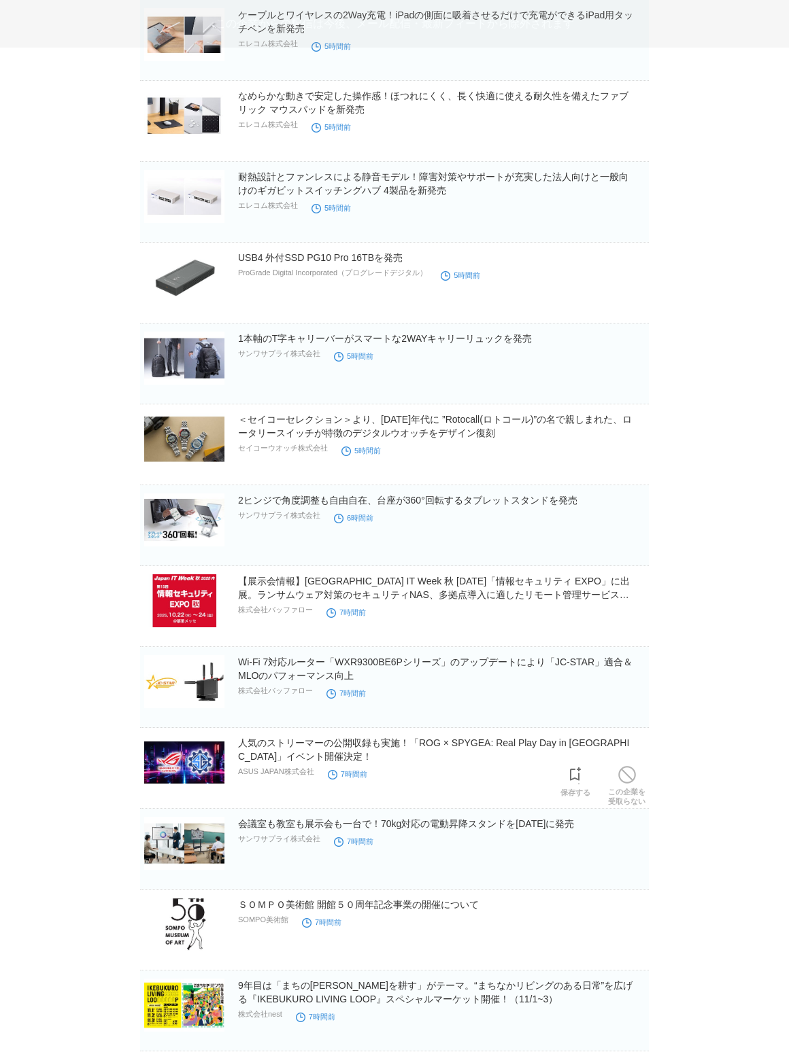
scroll to position [1912, 0]
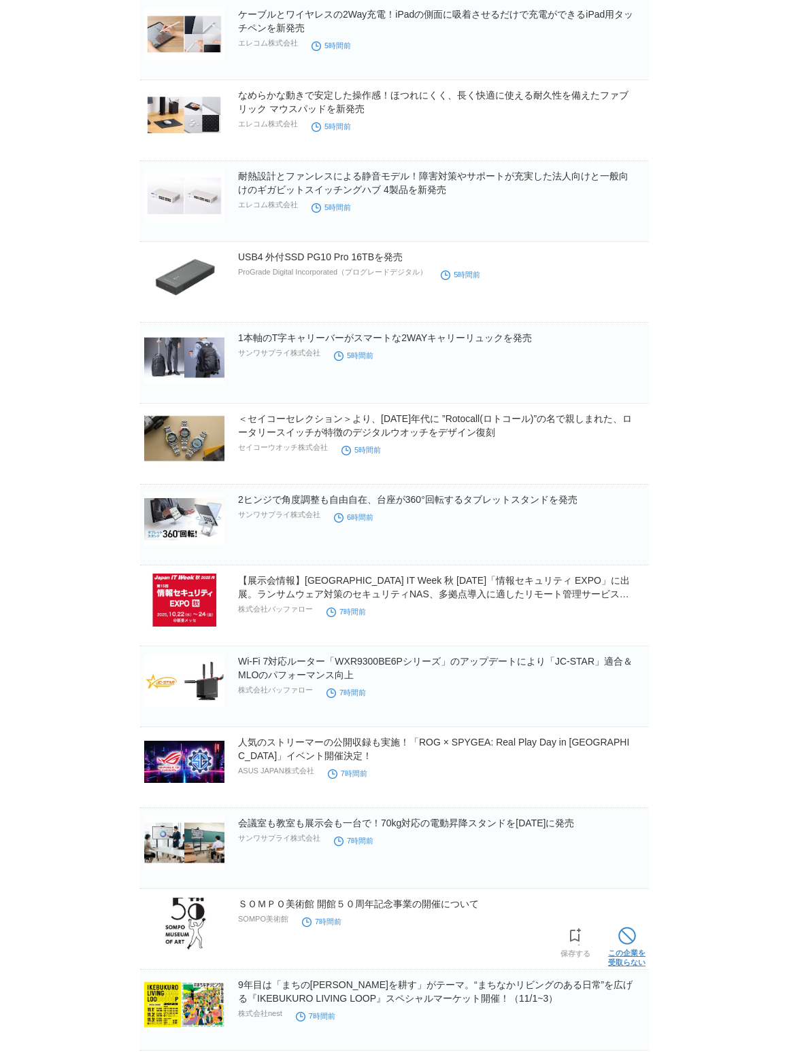
click at [630, 944] on span at bounding box center [627, 936] width 18 height 18
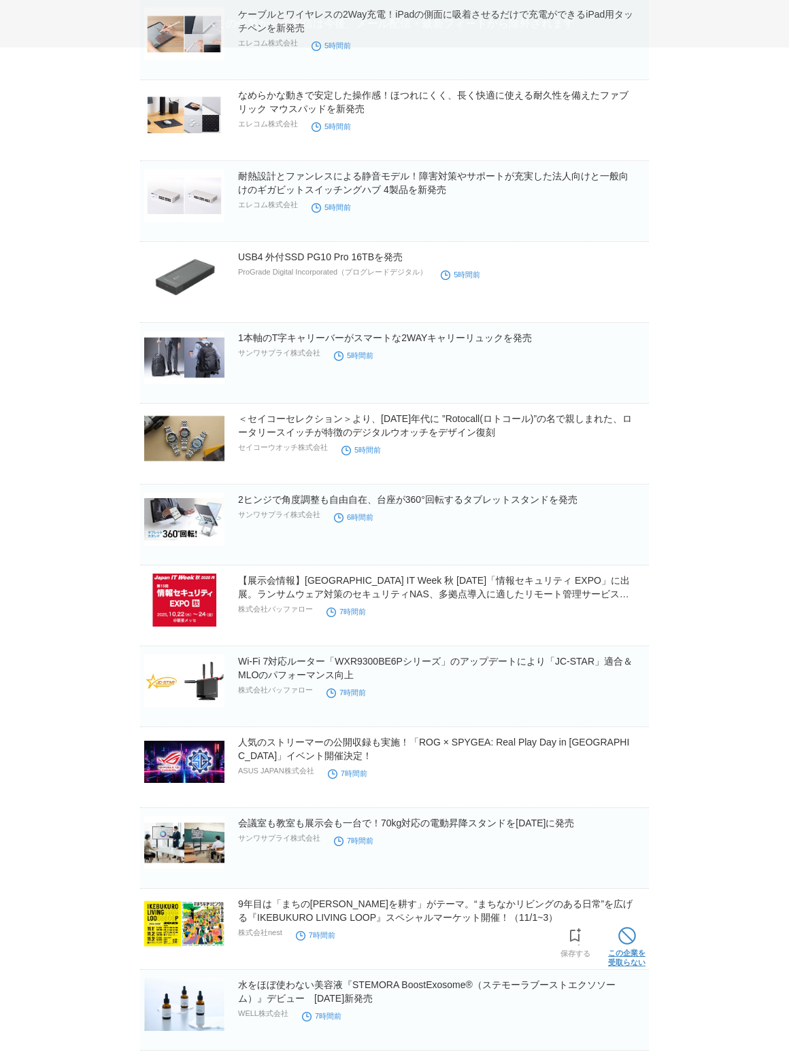
click at [631, 944] on span at bounding box center [627, 936] width 18 height 18
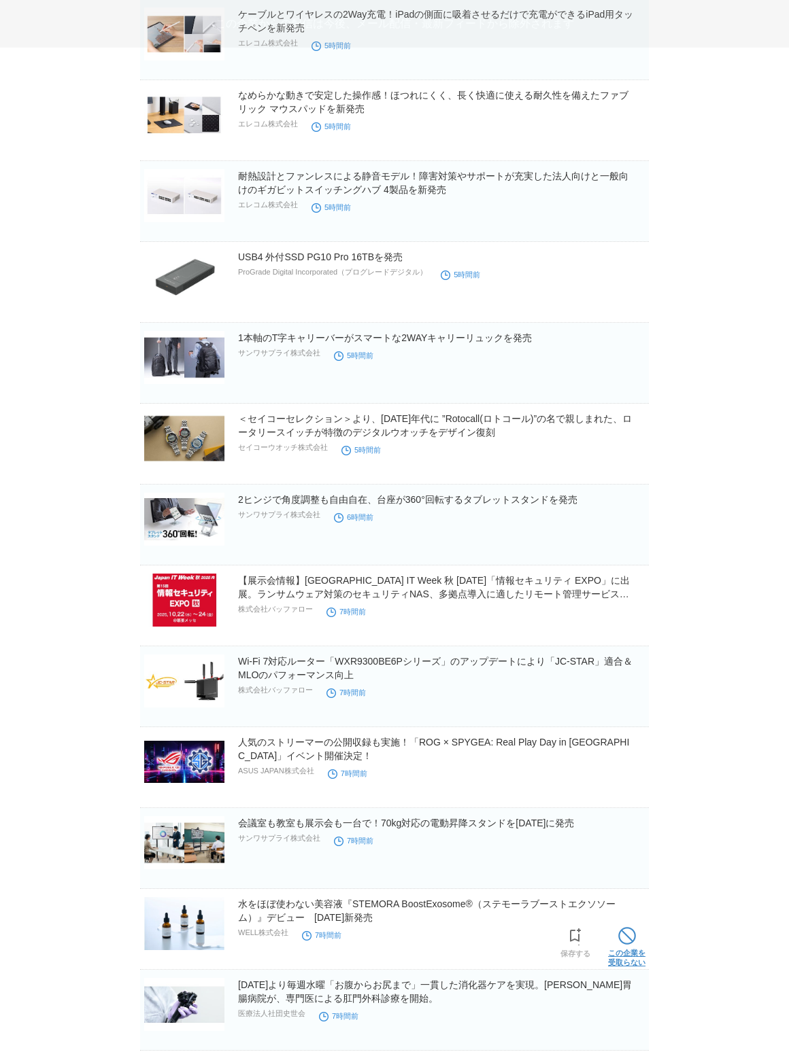
click at [632, 944] on span at bounding box center [627, 936] width 18 height 18
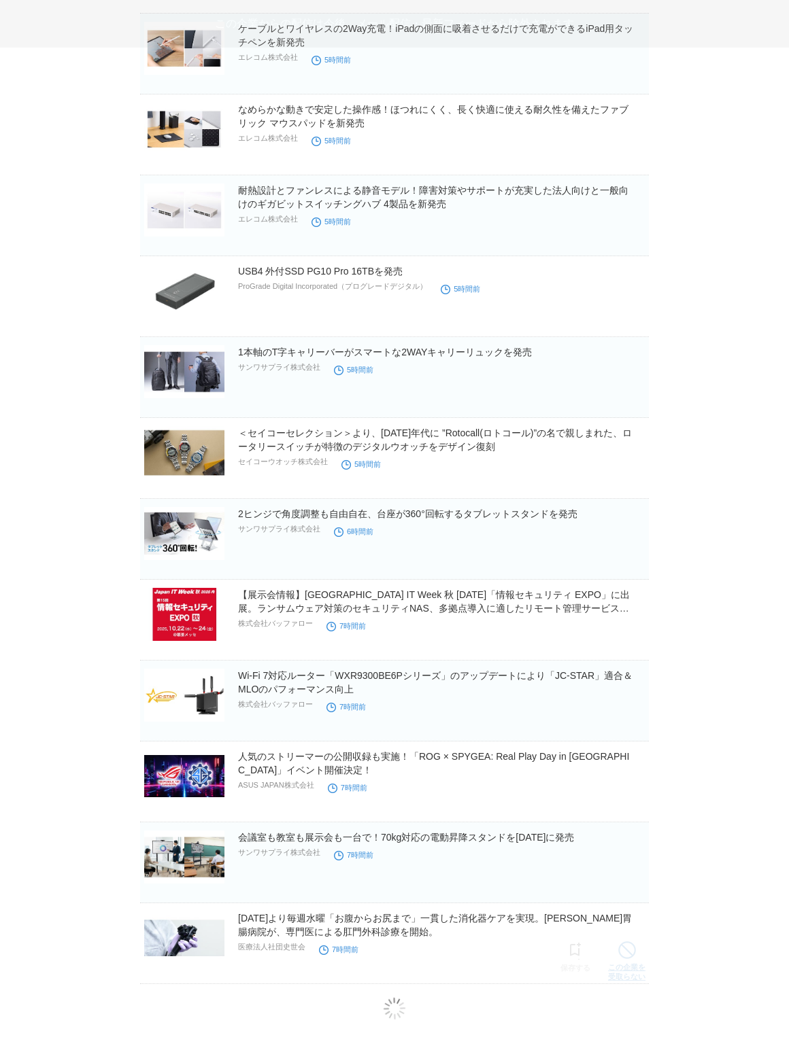
scroll to position [1900, 0]
click at [630, 946] on span at bounding box center [627, 951] width 18 height 18
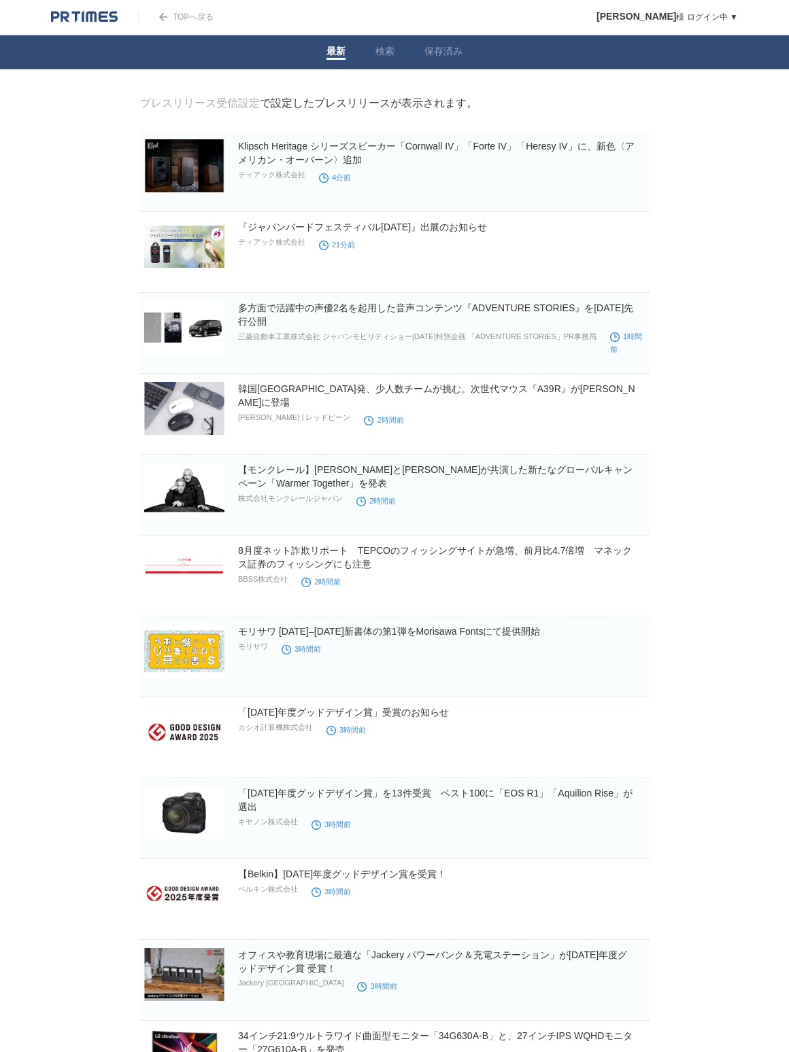
scroll to position [0, 0]
